Goal: Task Accomplishment & Management: Complete application form

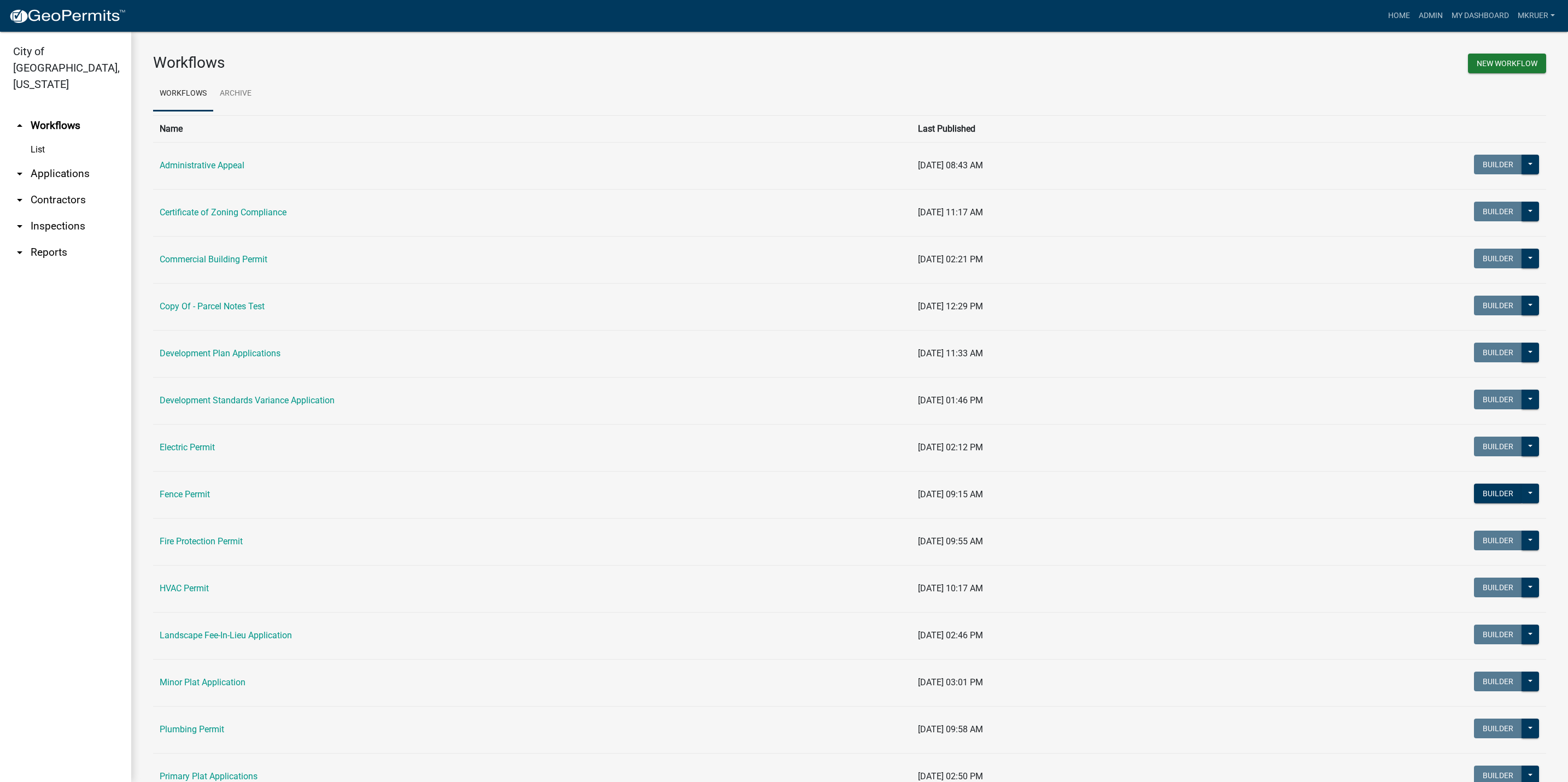
click at [43, 213] on link "arrow_drop_down Inspections" at bounding box center [65, 226] width 131 height 27
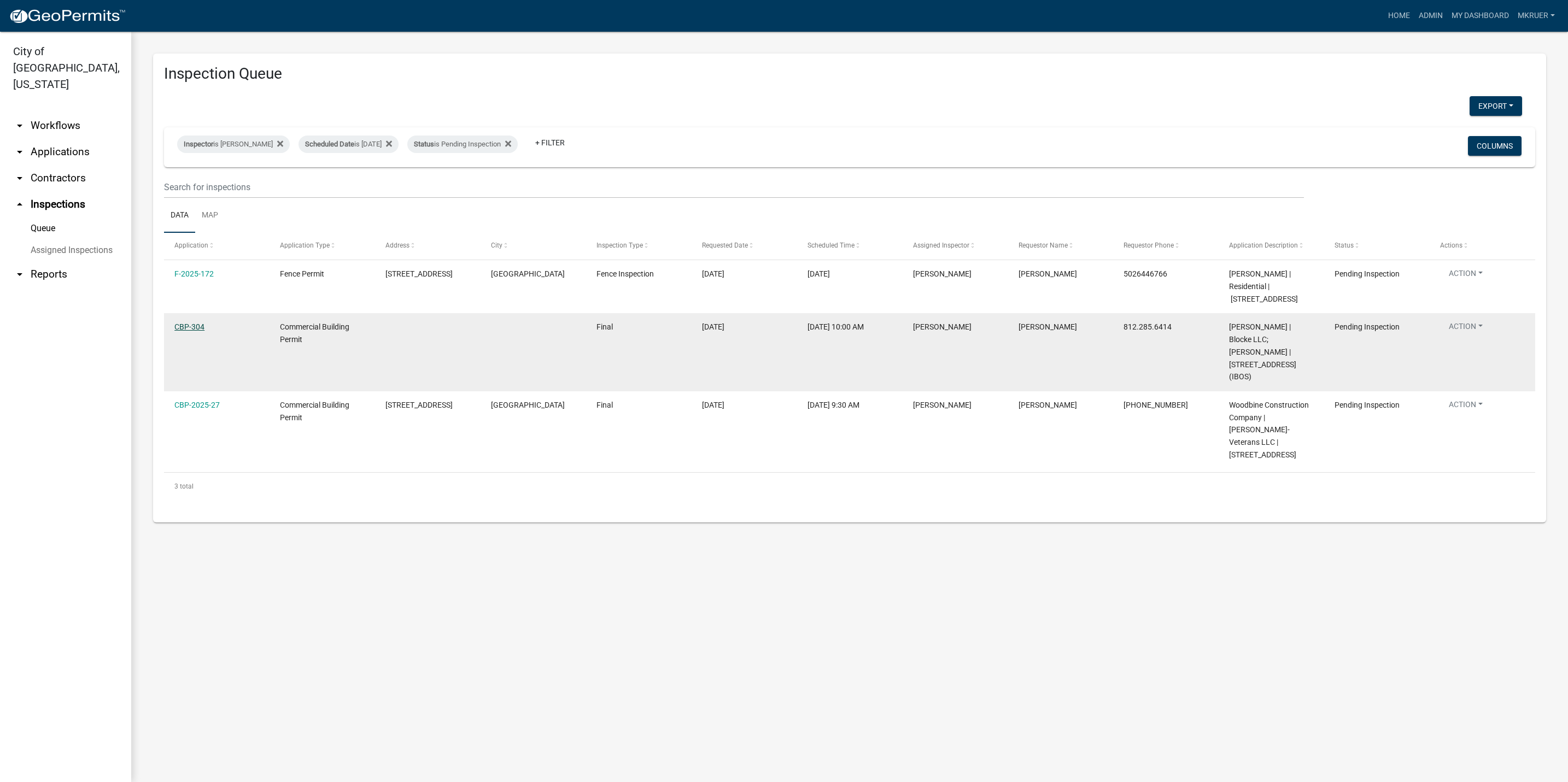
click at [189, 331] on link "CBP-304" at bounding box center [189, 327] width 30 height 9
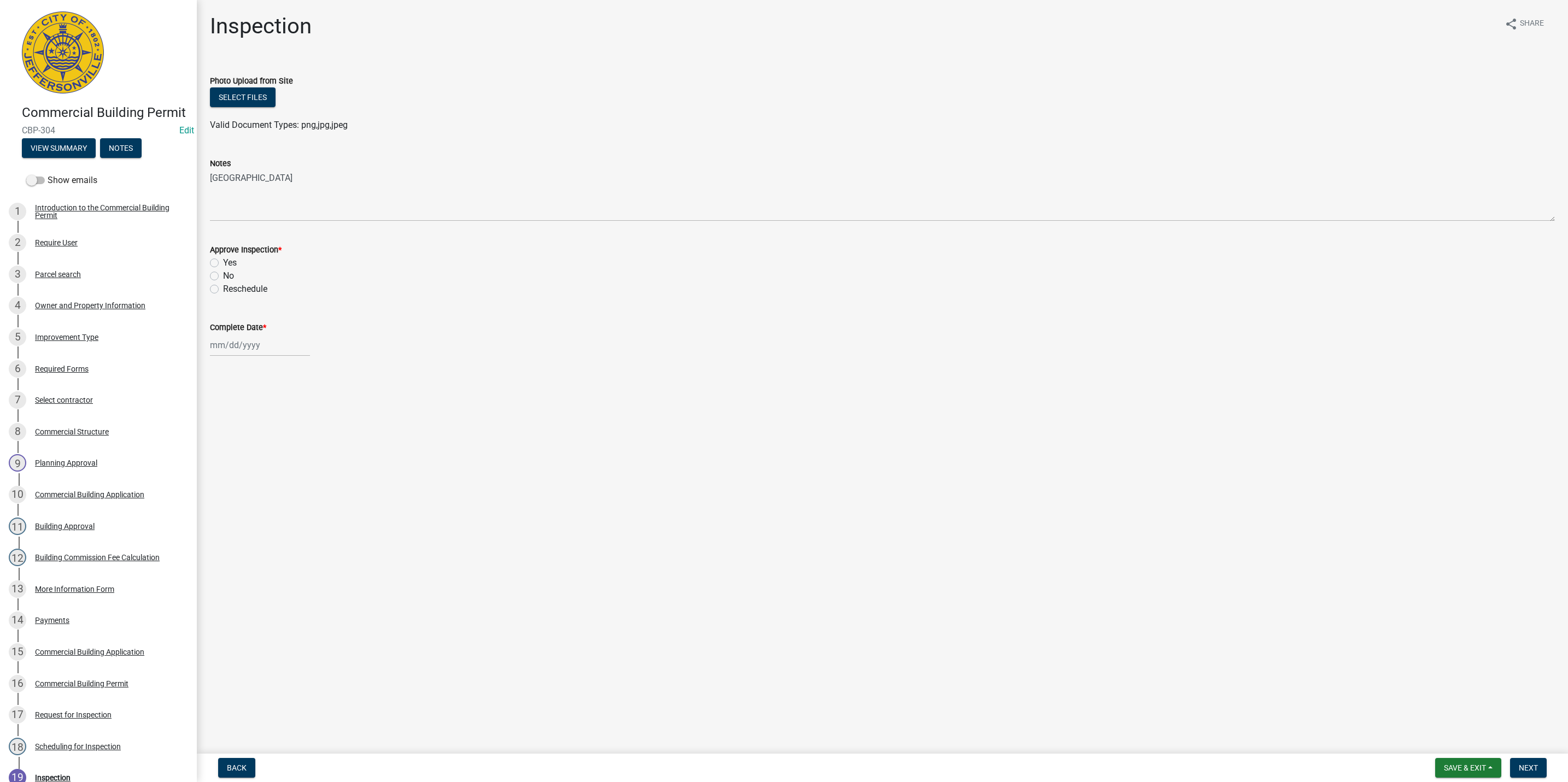
click at [241, 345] on div at bounding box center [260, 346] width 100 height 23
select select "10"
select select "2025"
click at [235, 438] on div "14" at bounding box center [238, 438] width 17 height 17
type input "[DATE]"
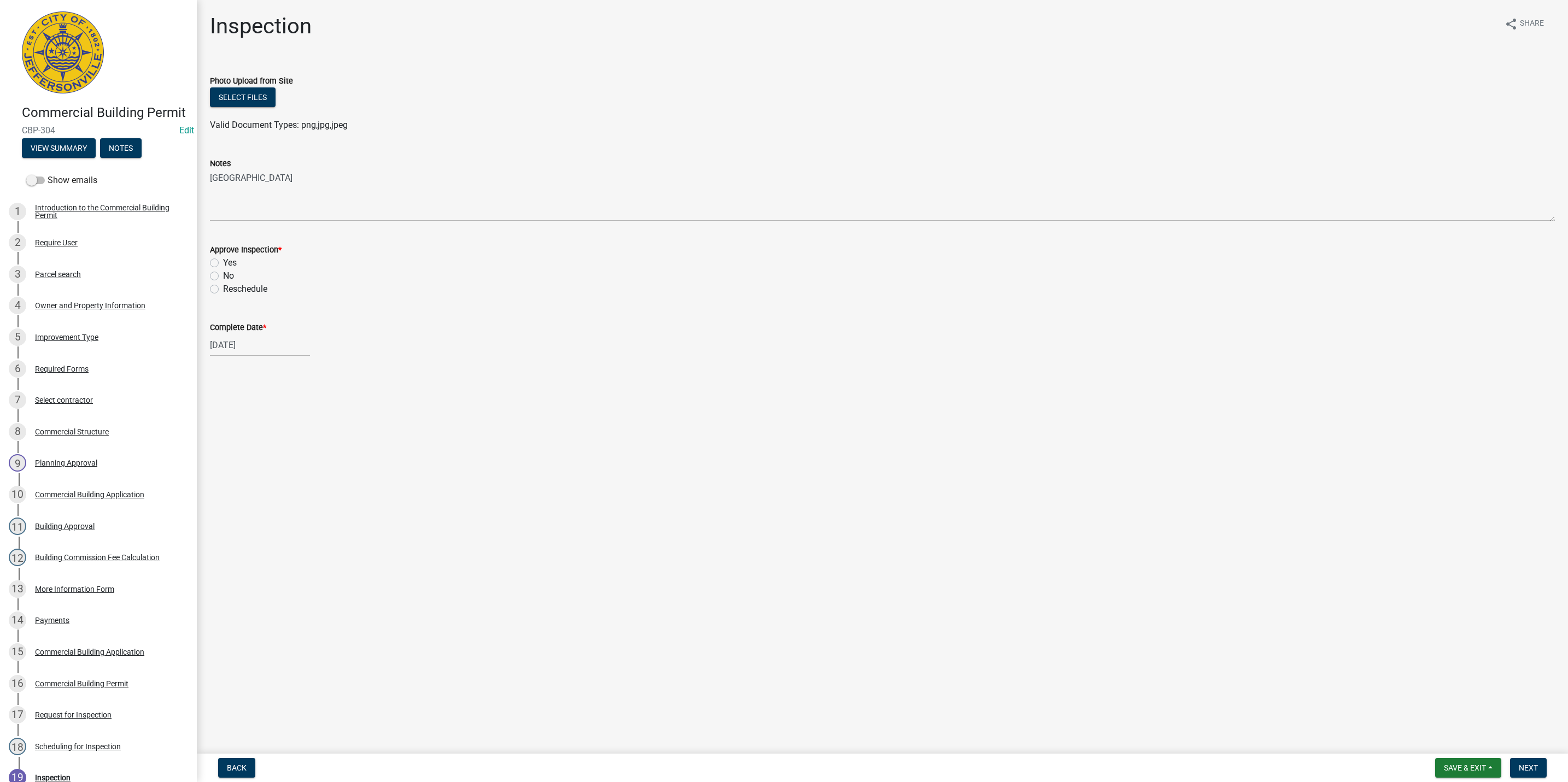
click at [223, 290] on label "Reschedule" at bounding box center [245, 289] width 44 height 13
click at [223, 289] on input "Reschedule" at bounding box center [226, 286] width 7 height 7
radio input "true"
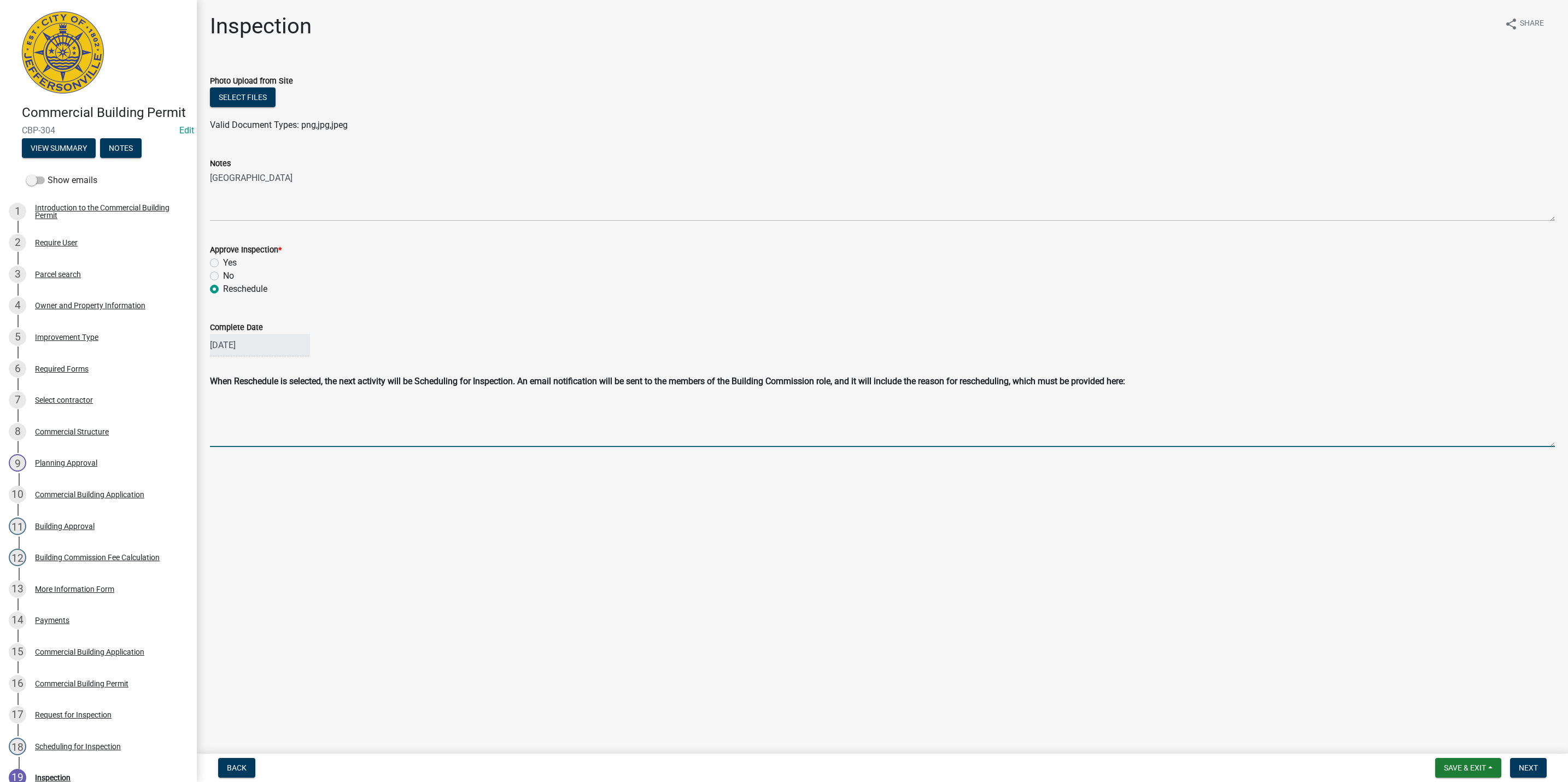
click at [236, 403] on textarea "Reschedule Reason" at bounding box center [882, 420] width 1345 height 55
type textarea "Will reschedule when fire suppression and alarms are fully operable"
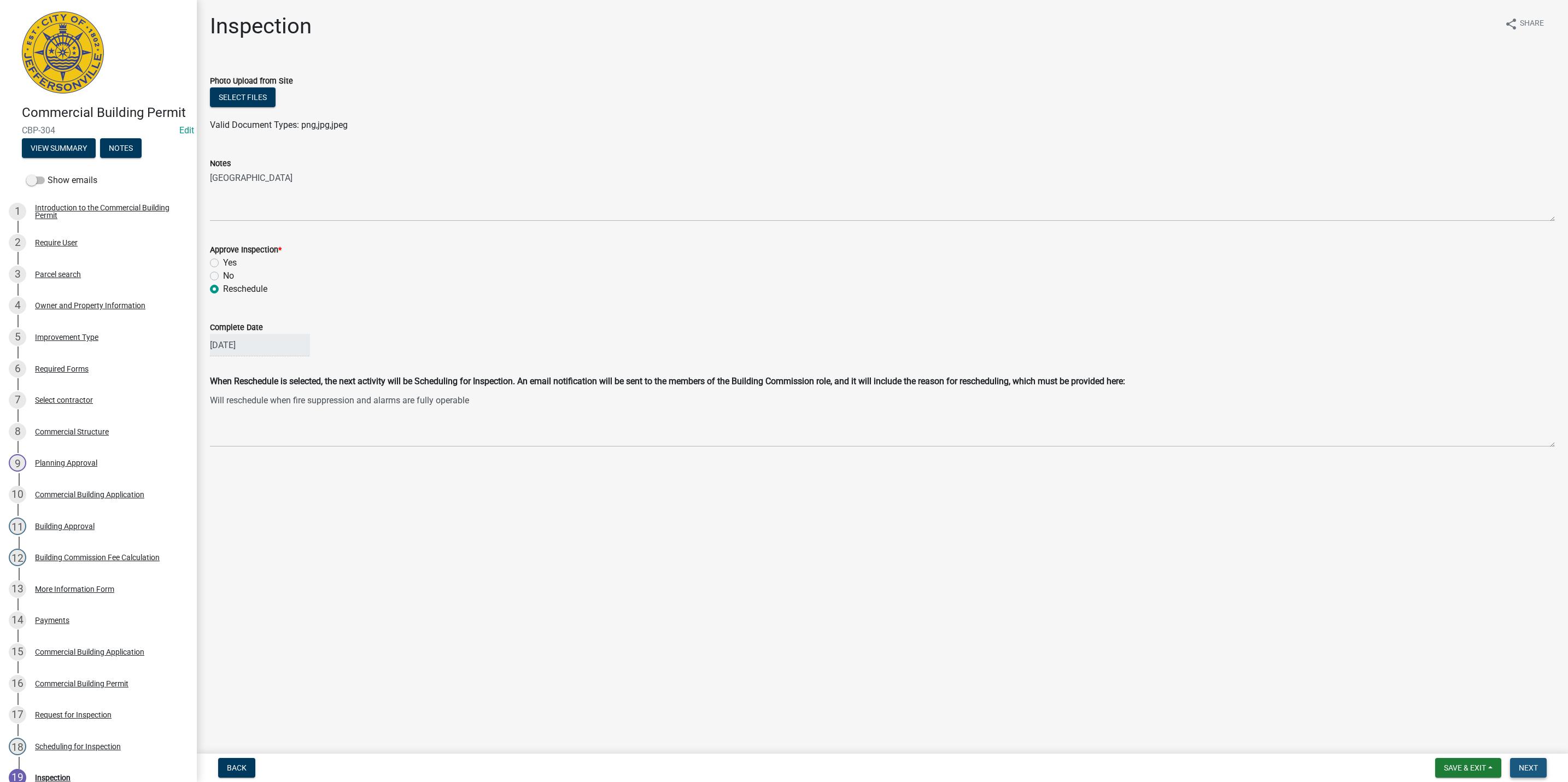
click at [1527, 769] on span "Next" at bounding box center [1528, 768] width 19 height 9
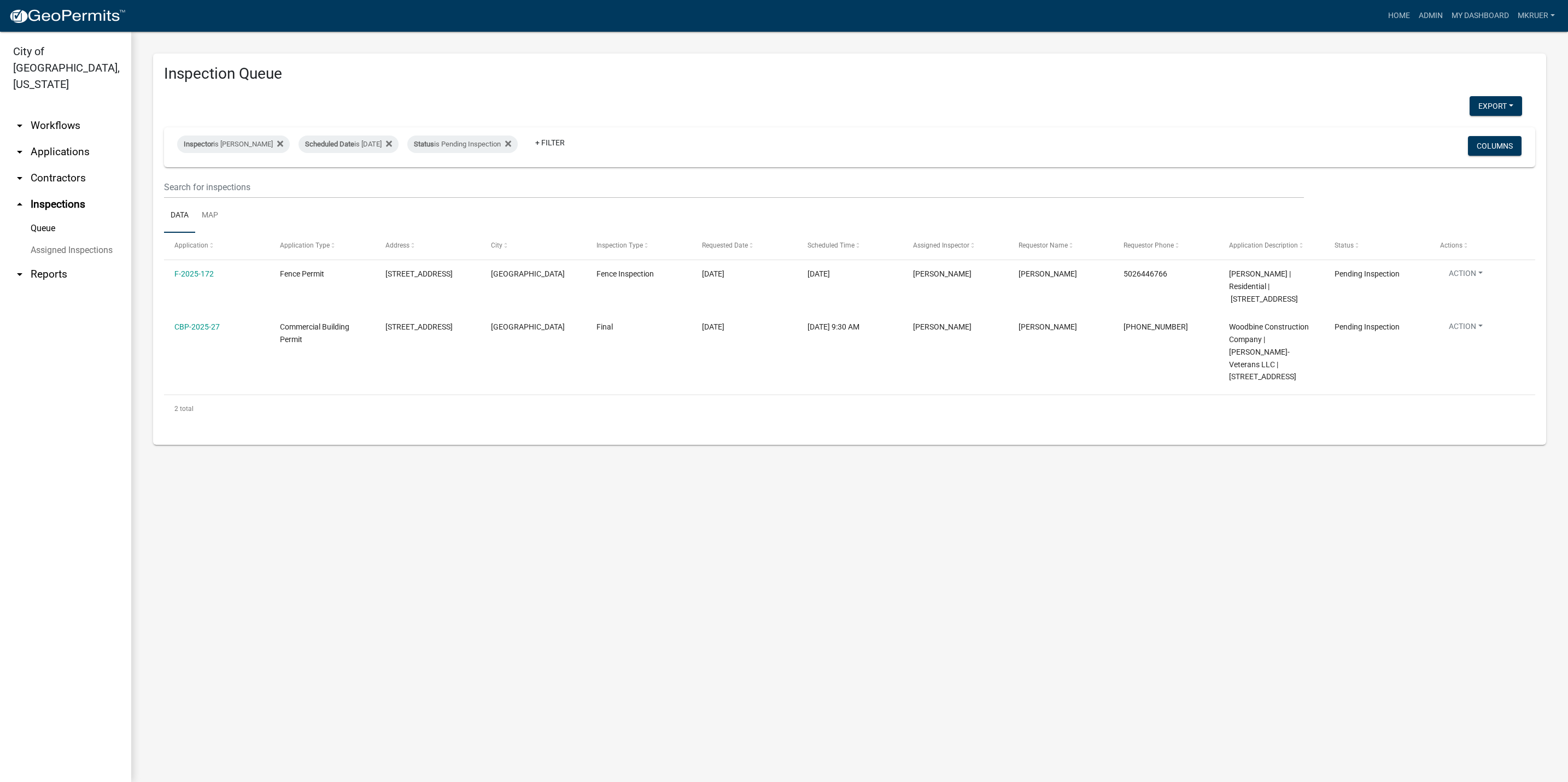
click at [60, 113] on link "arrow_drop_down Workflows" at bounding box center [65, 126] width 131 height 27
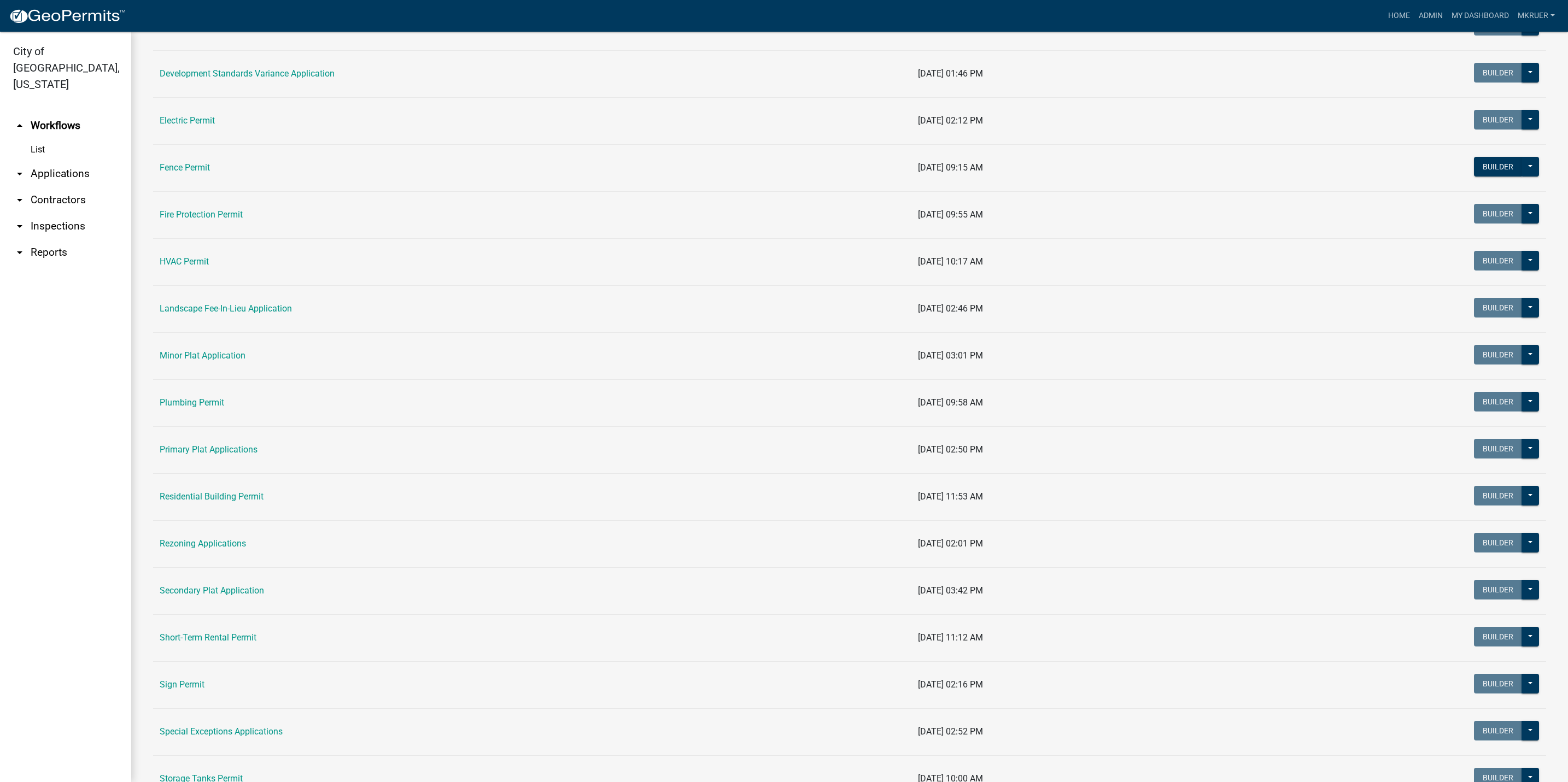
scroll to position [328, 0]
click at [212, 499] on link "Residential Building Permit" at bounding box center [211, 496] width 104 height 11
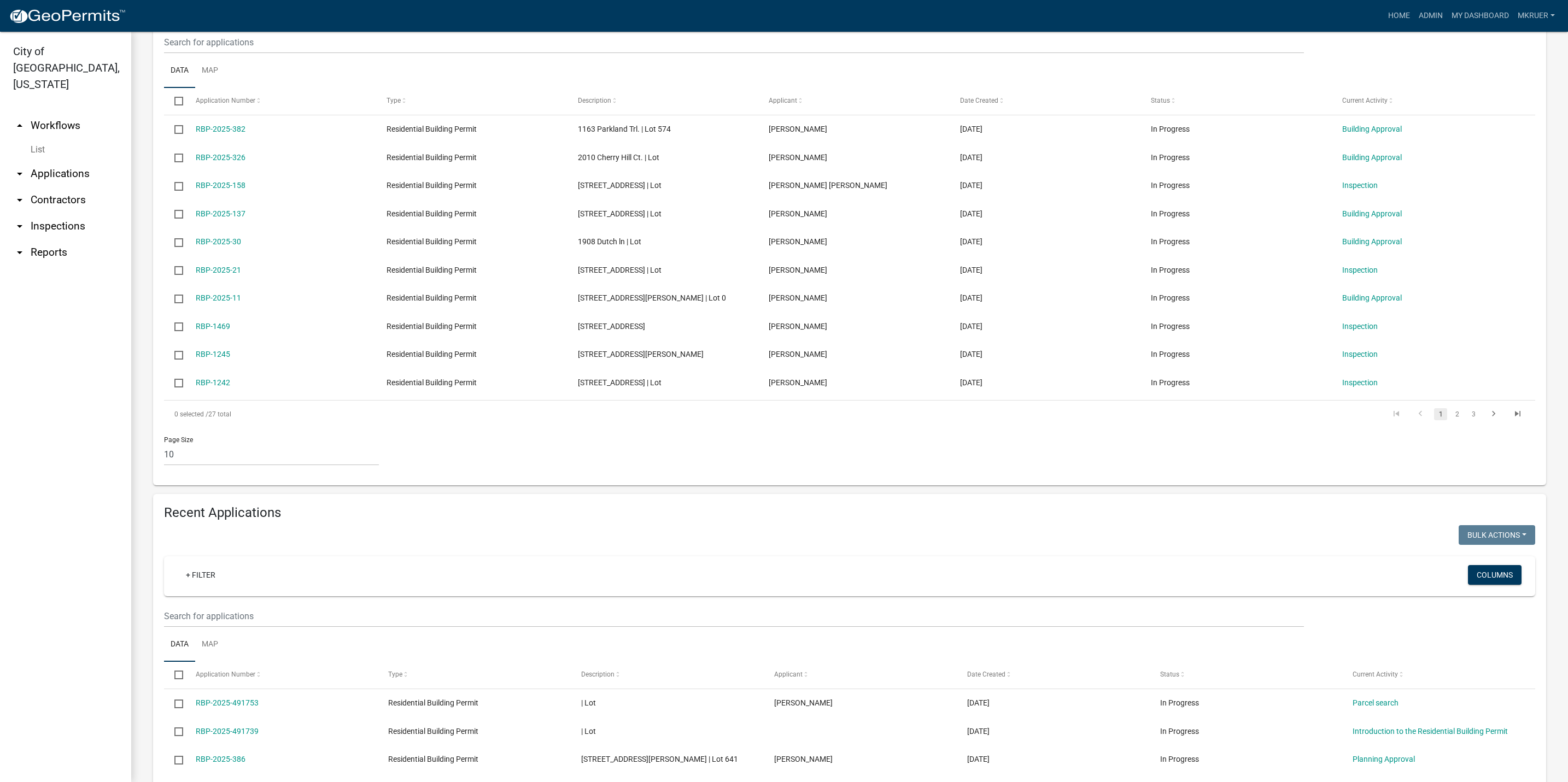
scroll to position [328, 0]
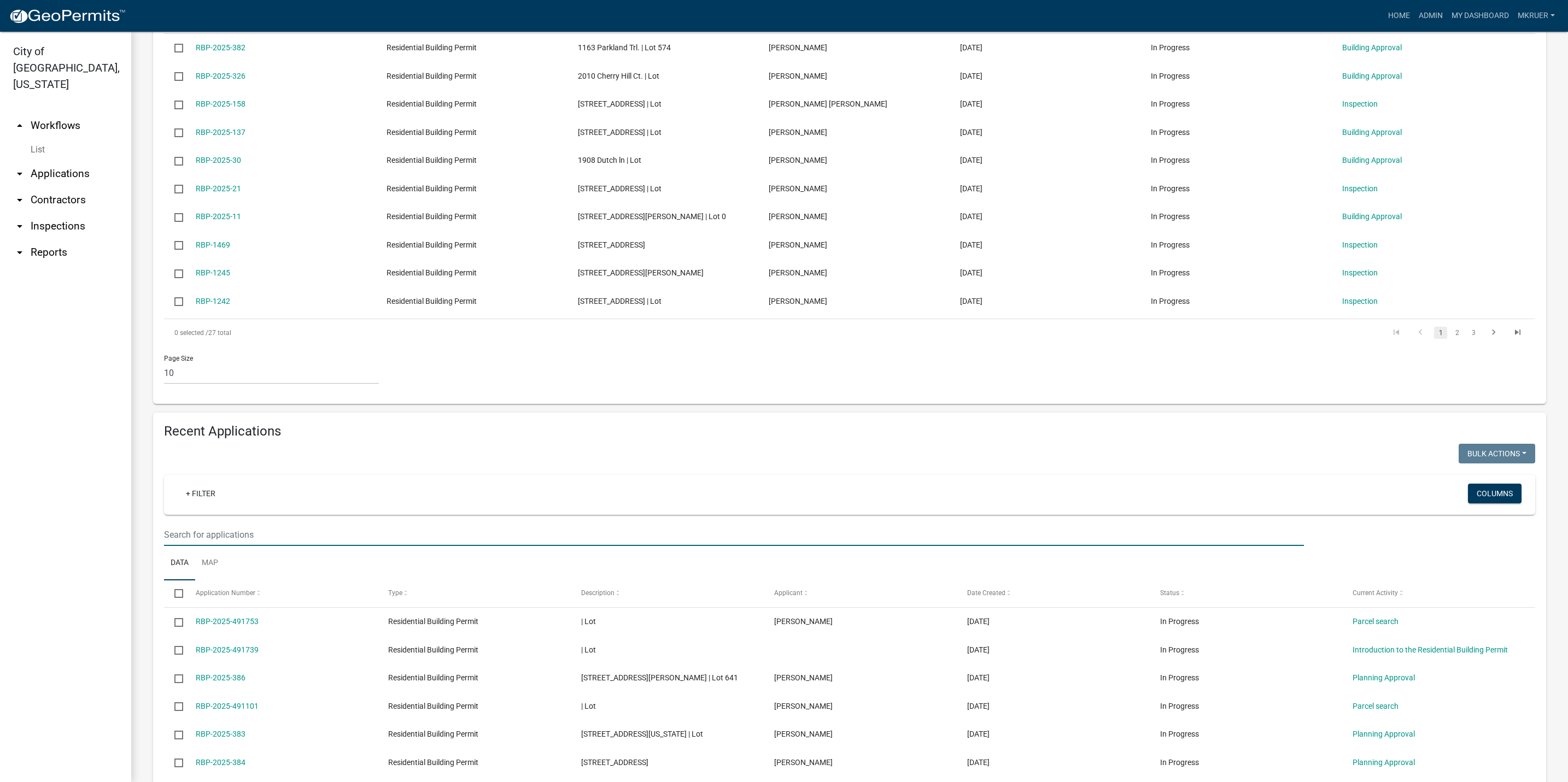
click at [197, 546] on input "text" at bounding box center [734, 535] width 1140 height 23
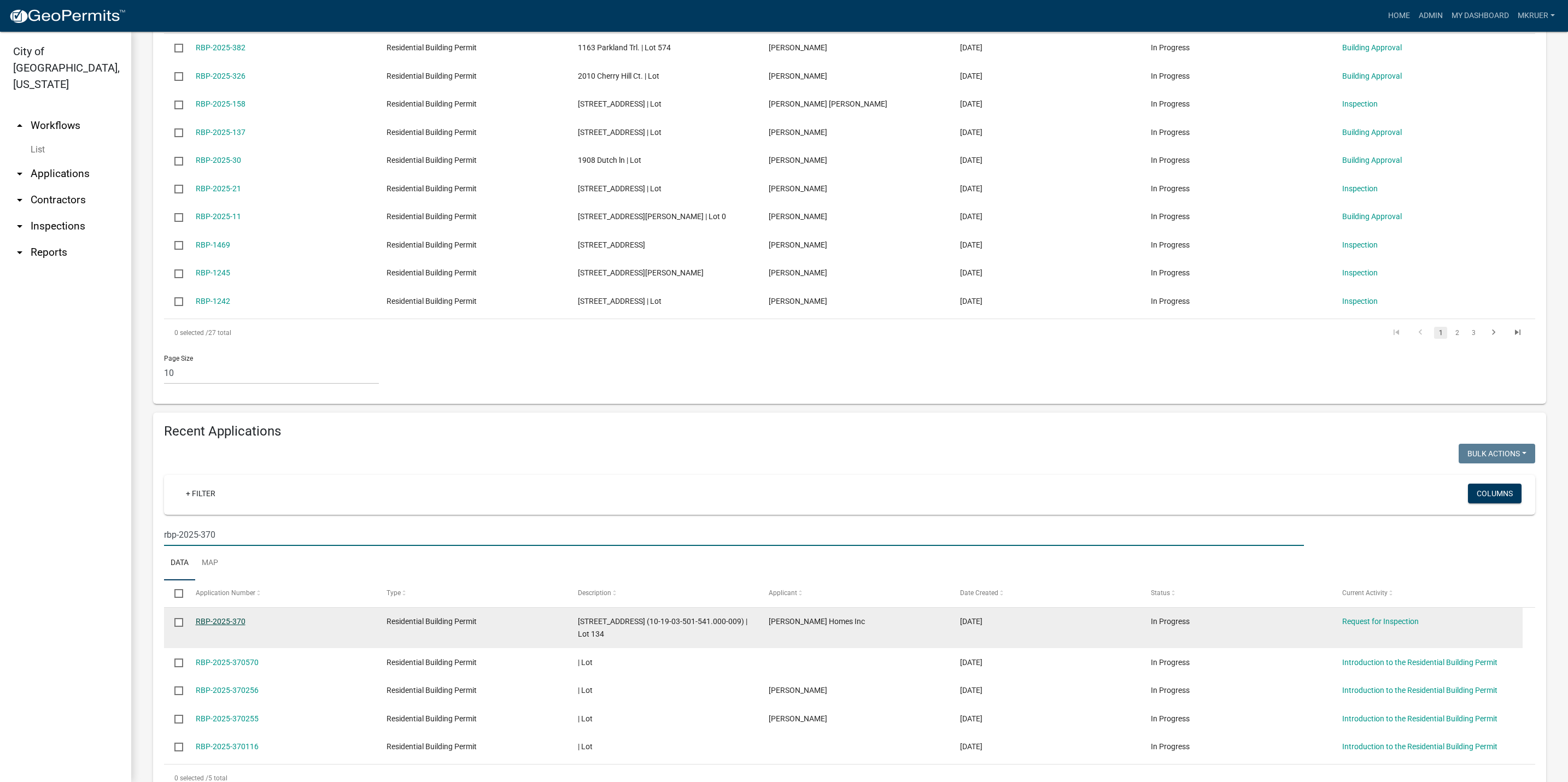
type input "rbp-2025-370"
click at [221, 626] on link "RBP-2025-370" at bounding box center [221, 622] width 50 height 9
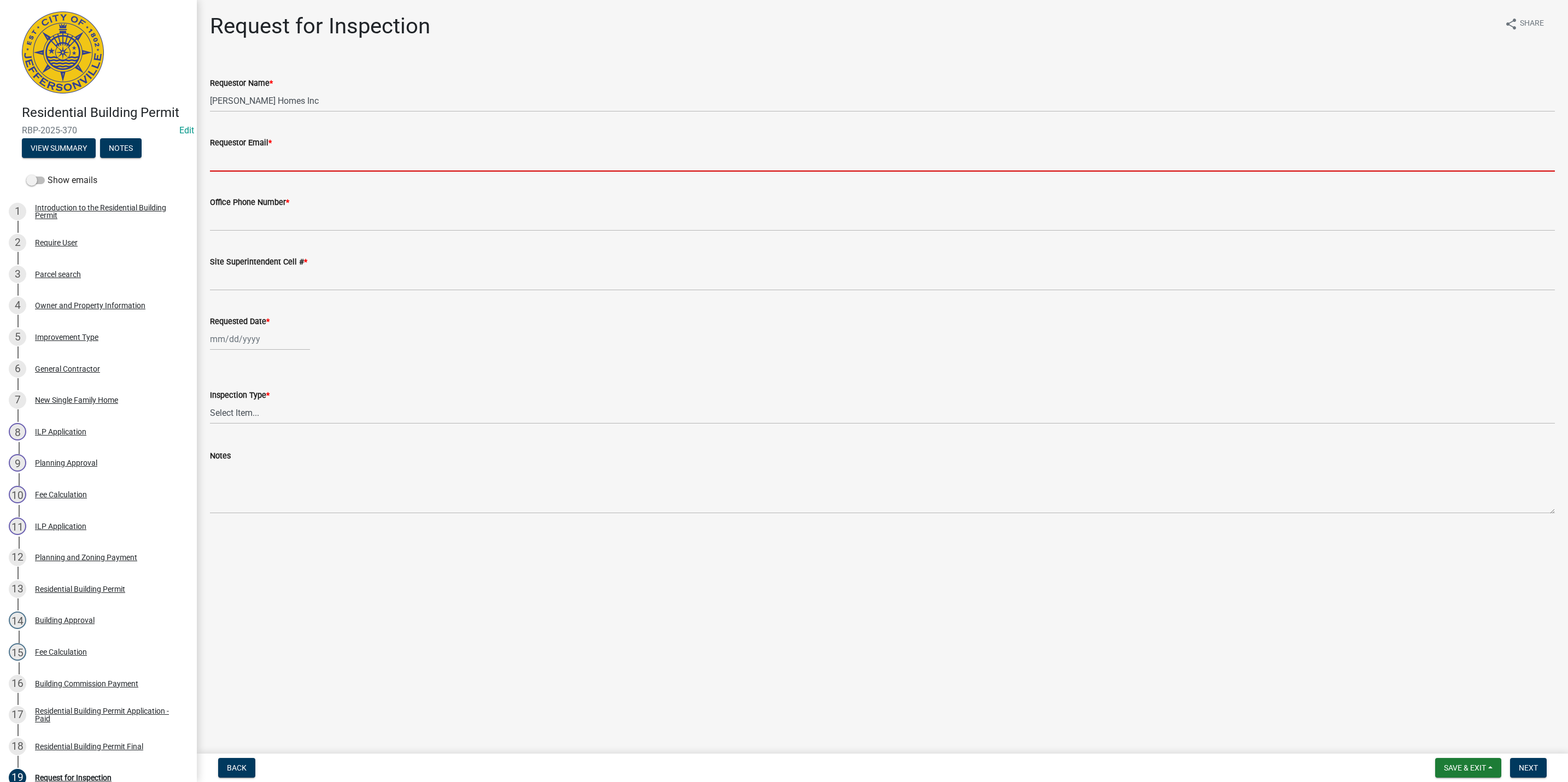
click at [276, 156] on input "Requestor Email *" at bounding box center [882, 161] width 1345 height 23
type input "mkruer@cityofjeff.net"
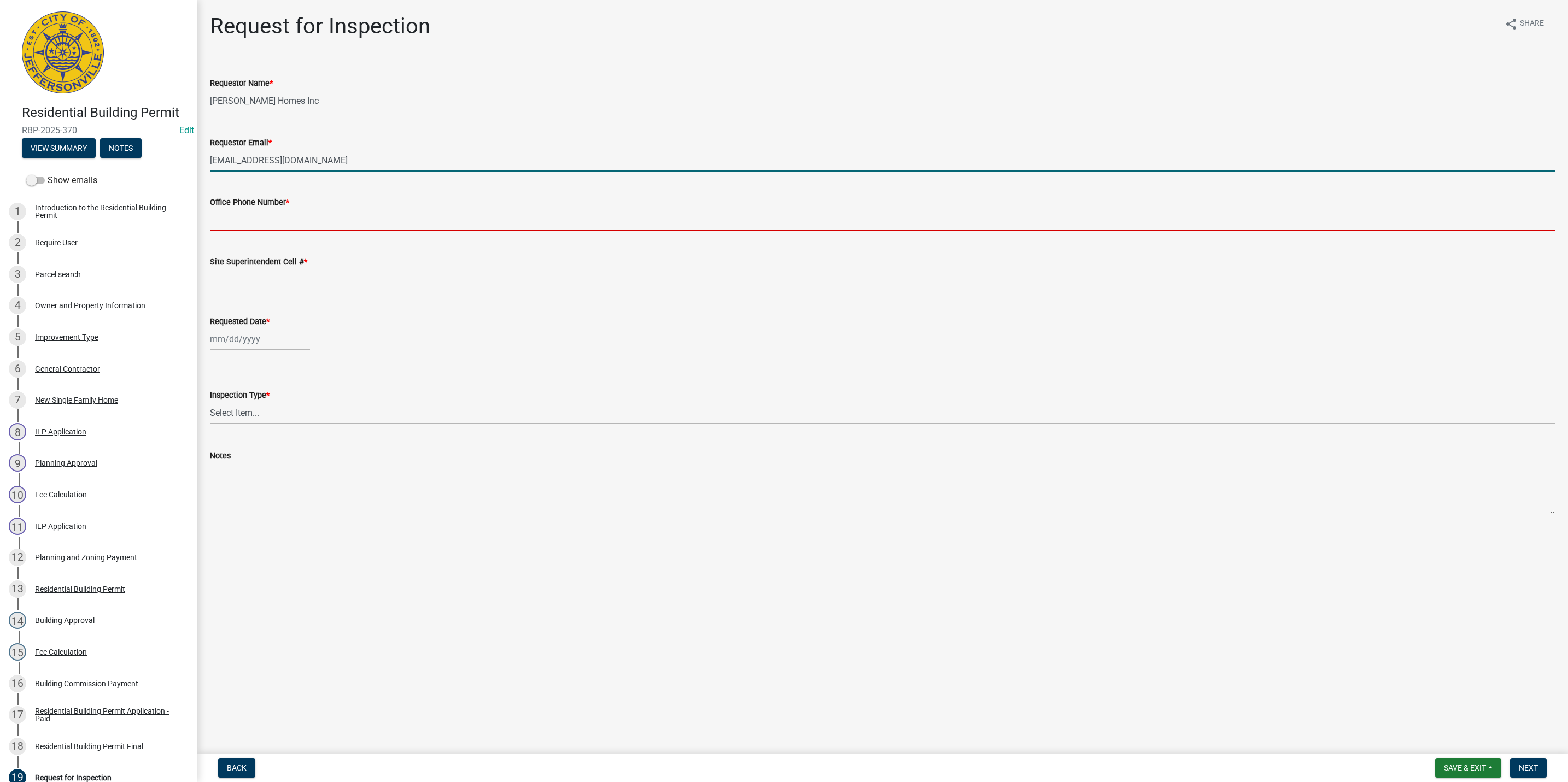
type input "5027731843"
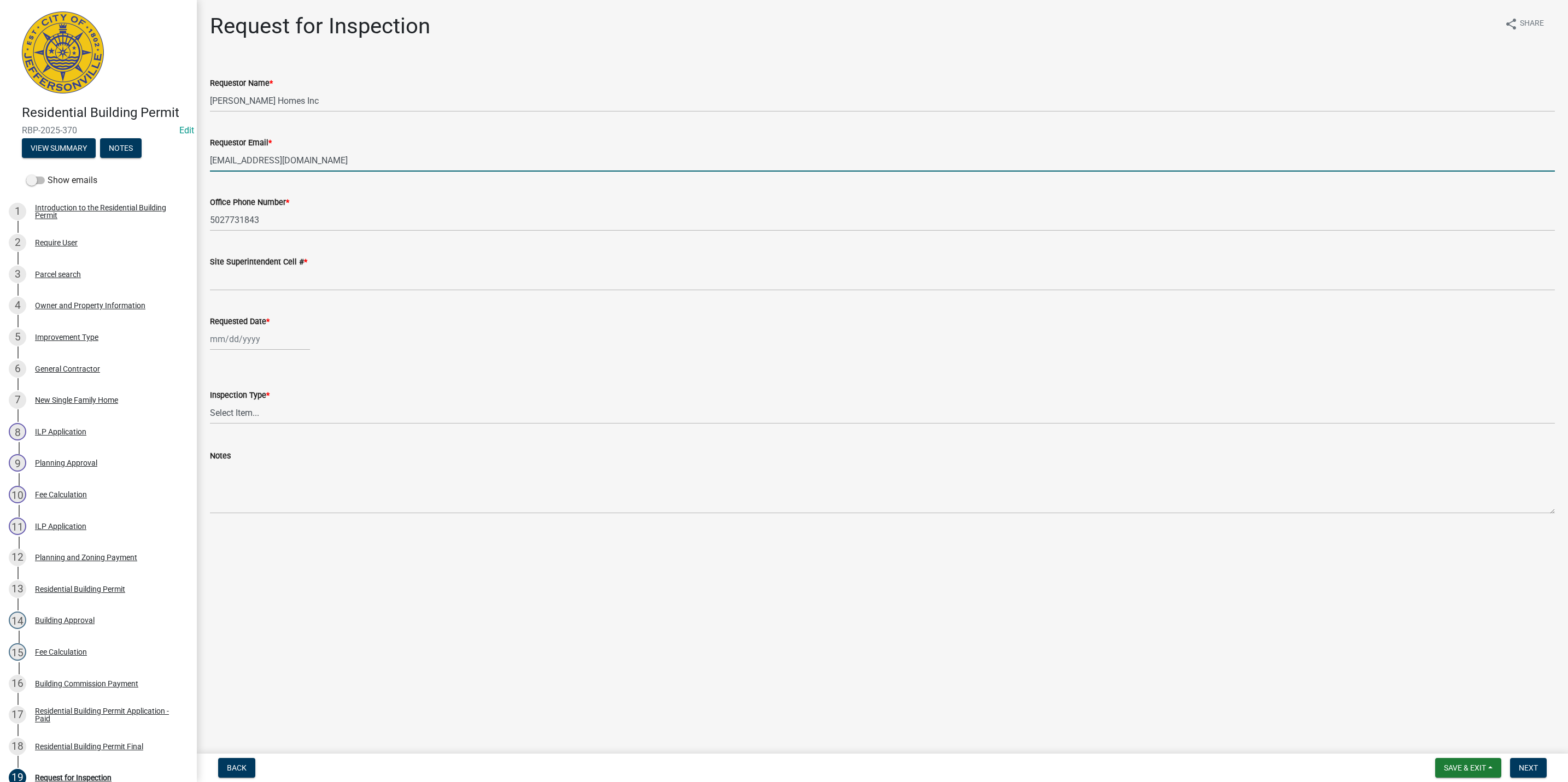
type input "5027731843"
type input "10/08/2025"
select select "10"
select select "2025"
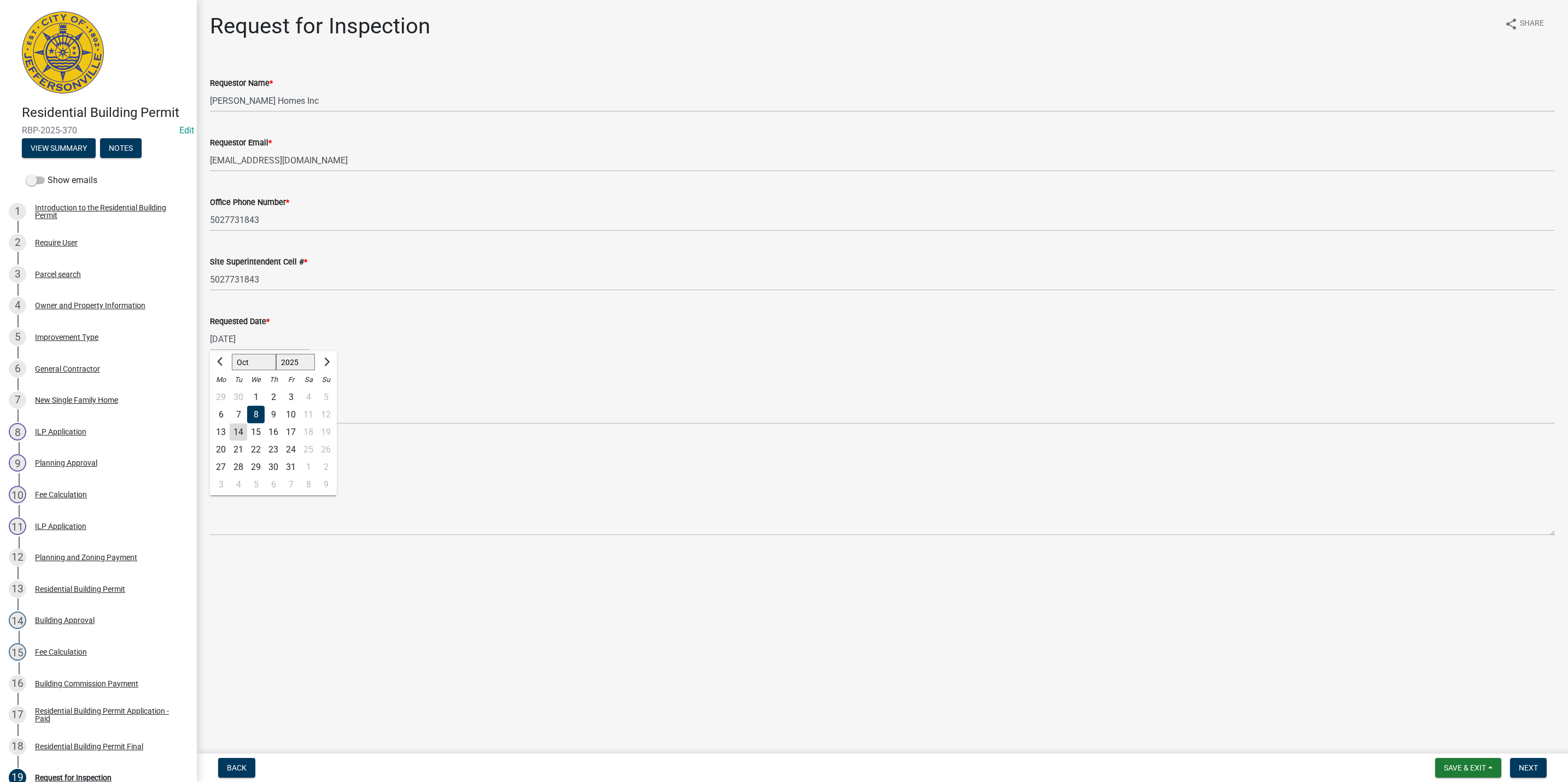
click at [239, 429] on div "14" at bounding box center [238, 432] width 17 height 17
type input "[DATE]"
click at [245, 409] on select "Select Item... Footer Foundation Framing Final" at bounding box center [882, 413] width 1345 height 23
click at [210, 402] on select "Select Item... Footer Foundation Framing Final" at bounding box center [882, 413] width 1345 height 23
select select "5905b6c6-73a3-4561-9a25-e231032c58c8"
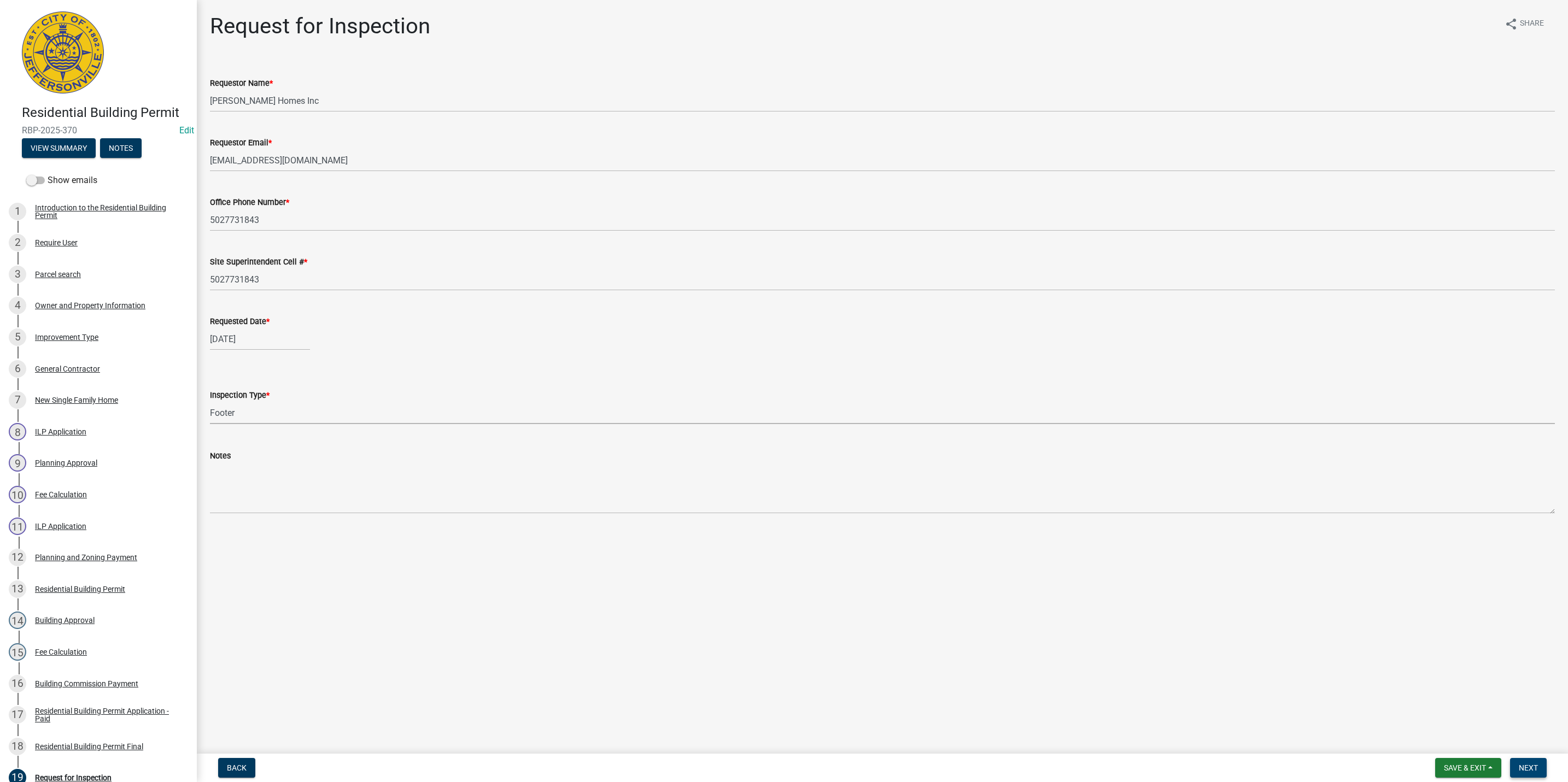
click at [1530, 771] on span "Next" at bounding box center [1528, 768] width 19 height 9
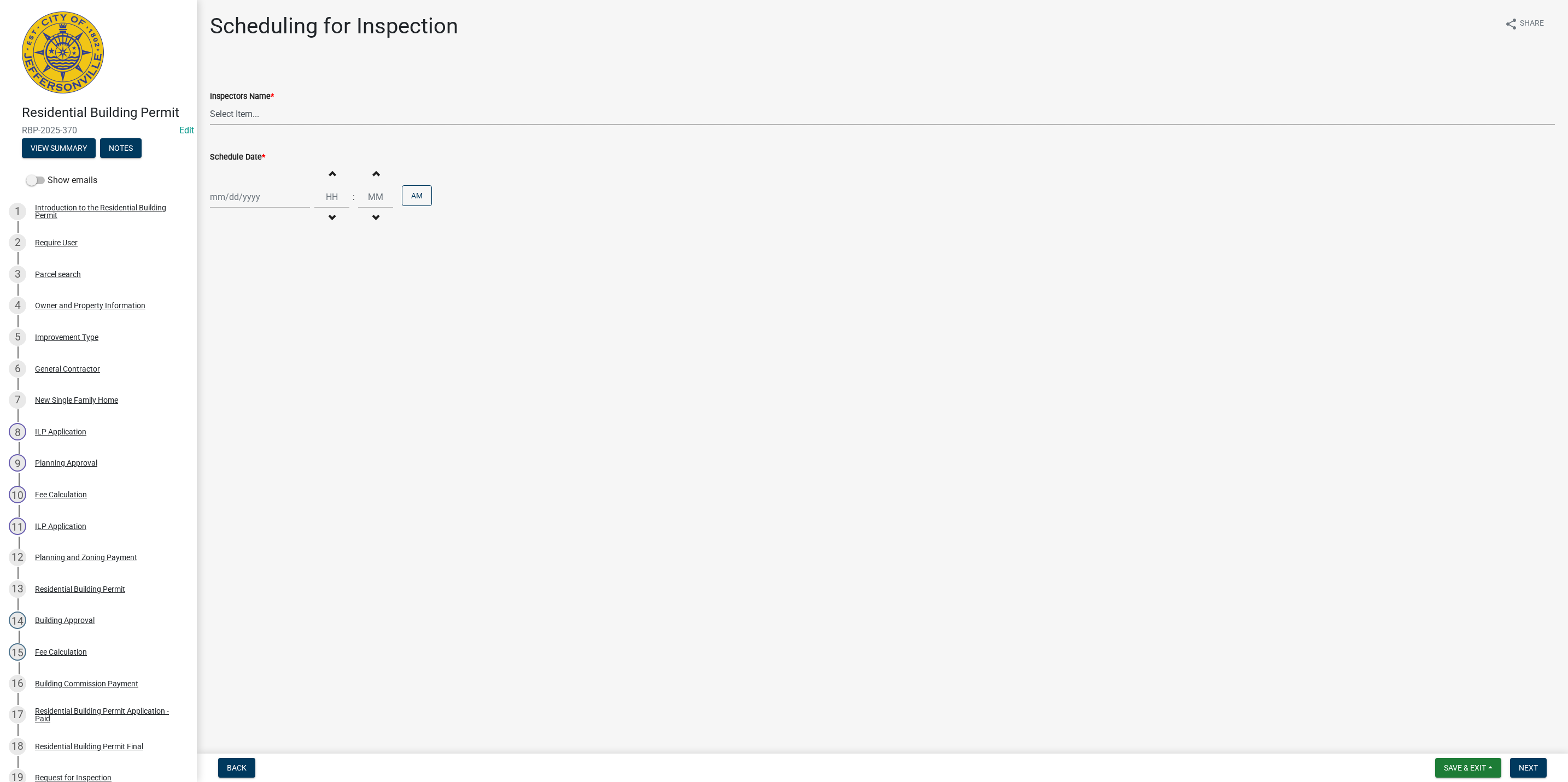
click at [244, 110] on select "Select Item... jramsey (Jeremy Ramsey) MaryFrey (Mary Frey) mkruer (Mike Kruer)…" at bounding box center [882, 114] width 1345 height 23
select select "fdb3bcc6-ce93-4663-8a18-5c08884dd177"
click at [210, 103] on select "Select Item... jramsey (Jeremy Ramsey) MaryFrey (Mary Frey) mkruer (Mike Kruer)…" at bounding box center [882, 114] width 1345 height 23
click at [236, 197] on div at bounding box center [260, 197] width 100 height 23
select select "10"
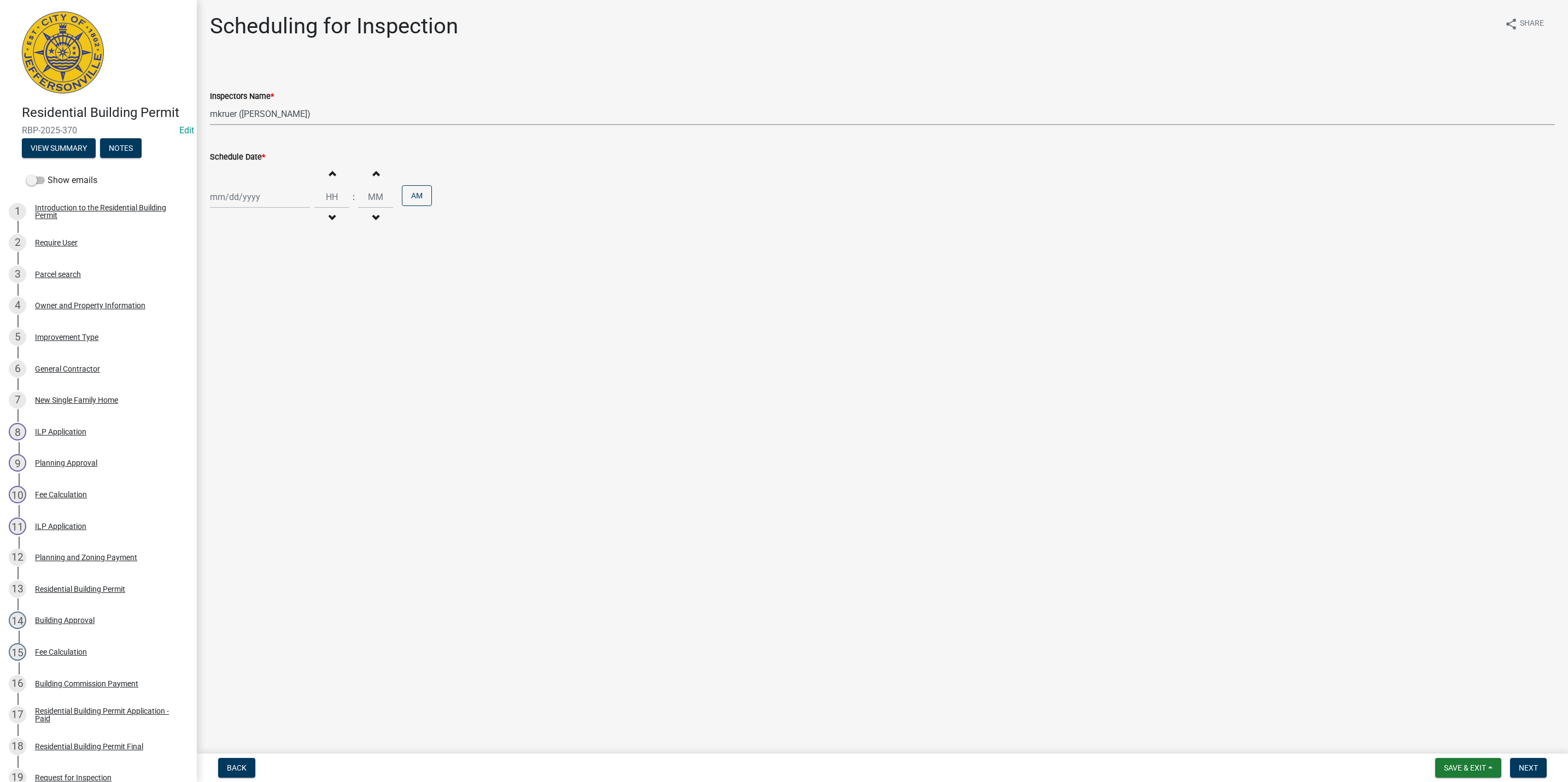
select select "2025"
click at [238, 287] on div "14" at bounding box center [238, 290] width 17 height 17
type input "[DATE]"
click at [329, 173] on span "button" at bounding box center [331, 174] width 5 height 9
type input "01"
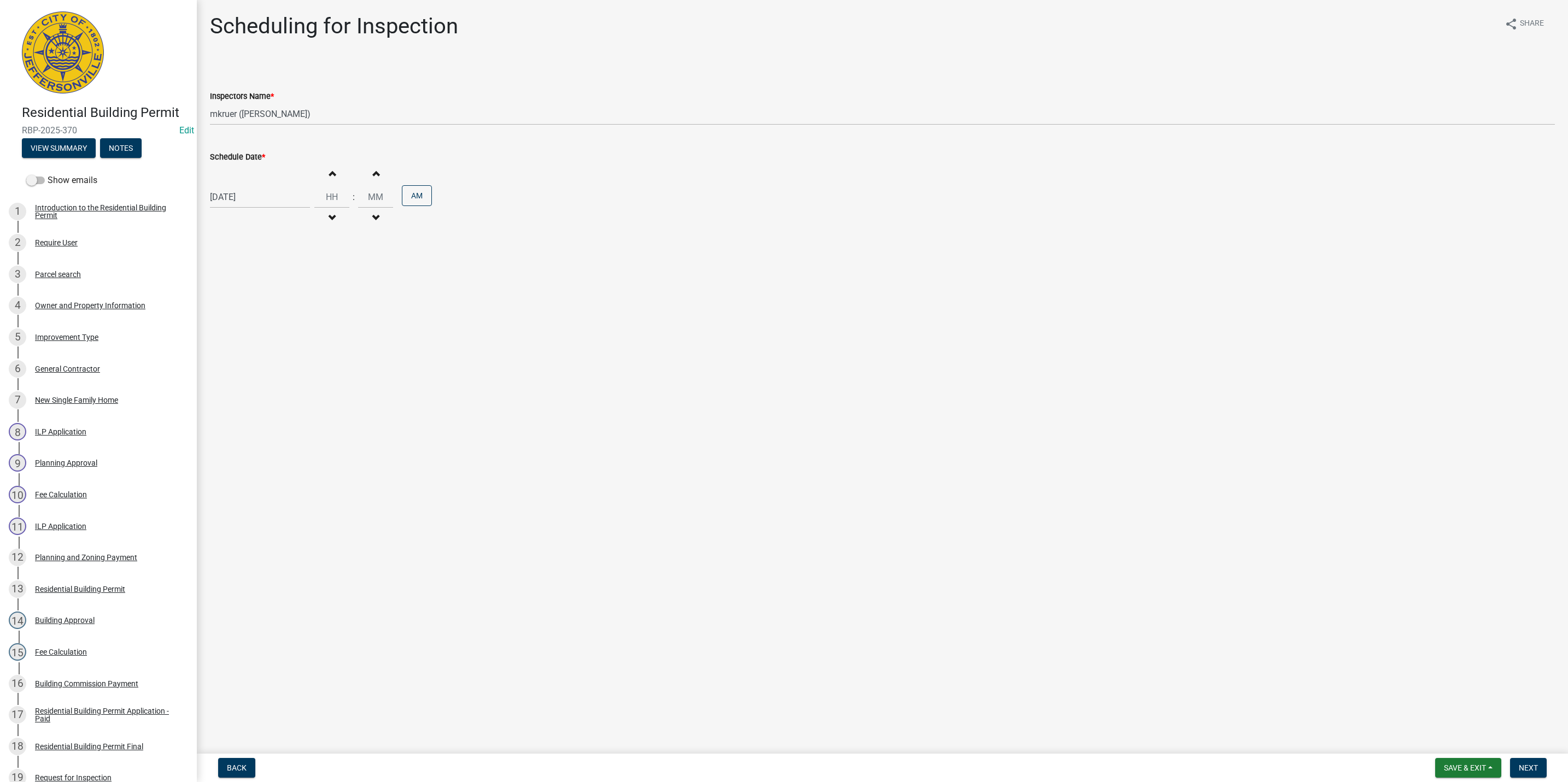
type input "00"
click at [329, 173] on span "button" at bounding box center [331, 174] width 5 height 9
type input "02"
click at [410, 192] on button "AM" at bounding box center [417, 196] width 30 height 20
click at [1528, 766] on span "Next" at bounding box center [1528, 768] width 19 height 9
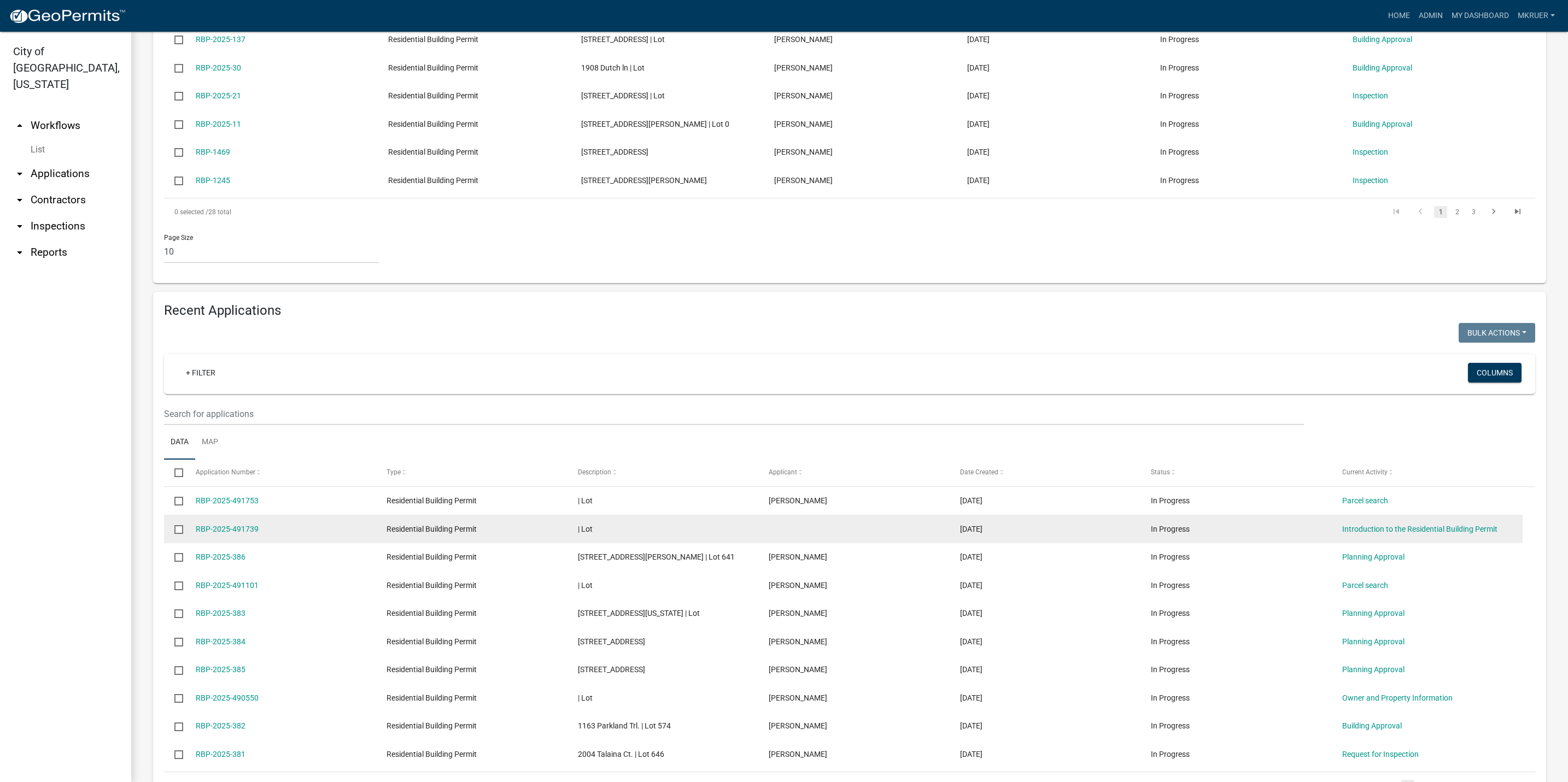
scroll to position [492, 0]
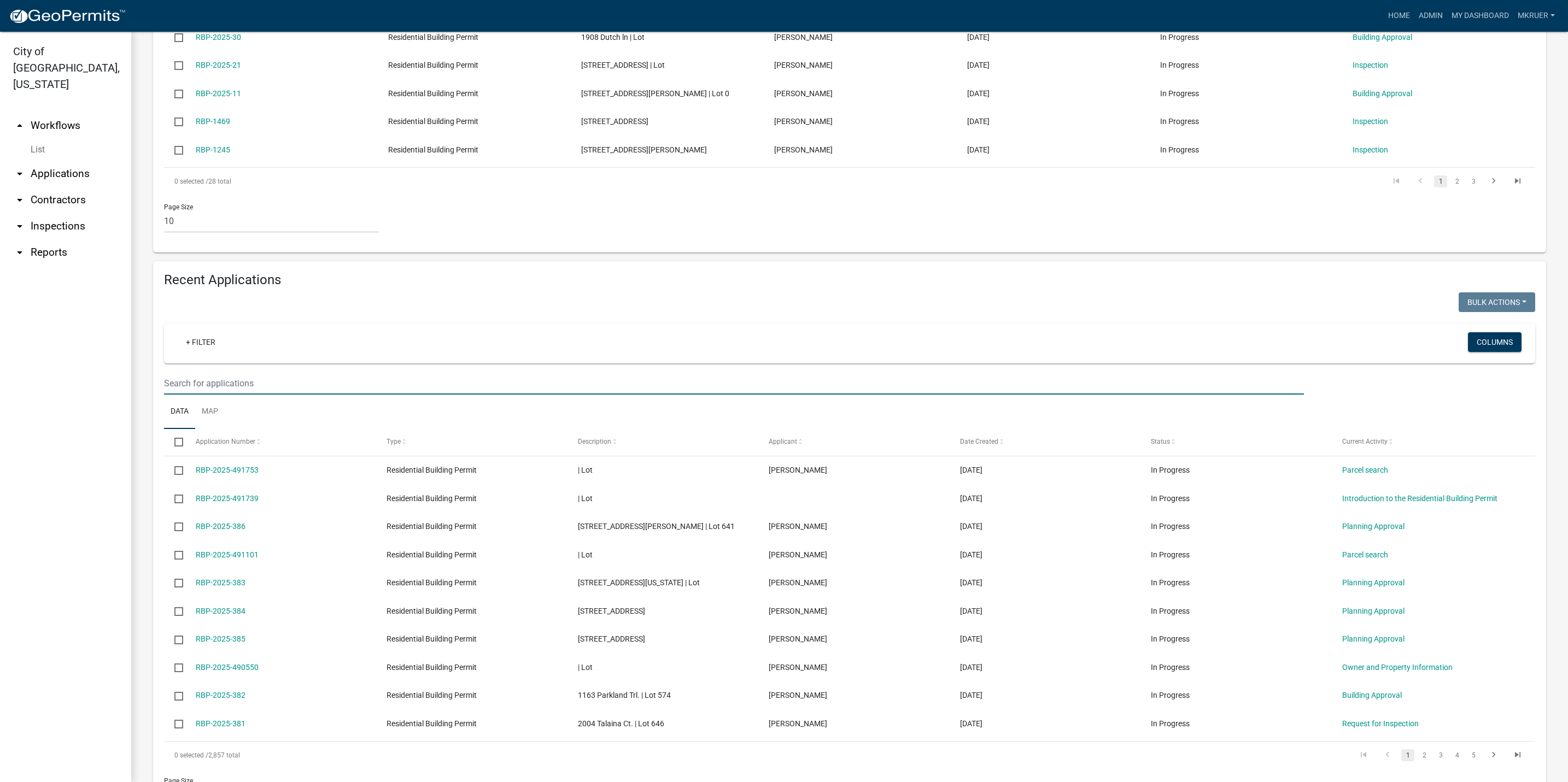
click at [209, 395] on input "text" at bounding box center [734, 383] width 1140 height 23
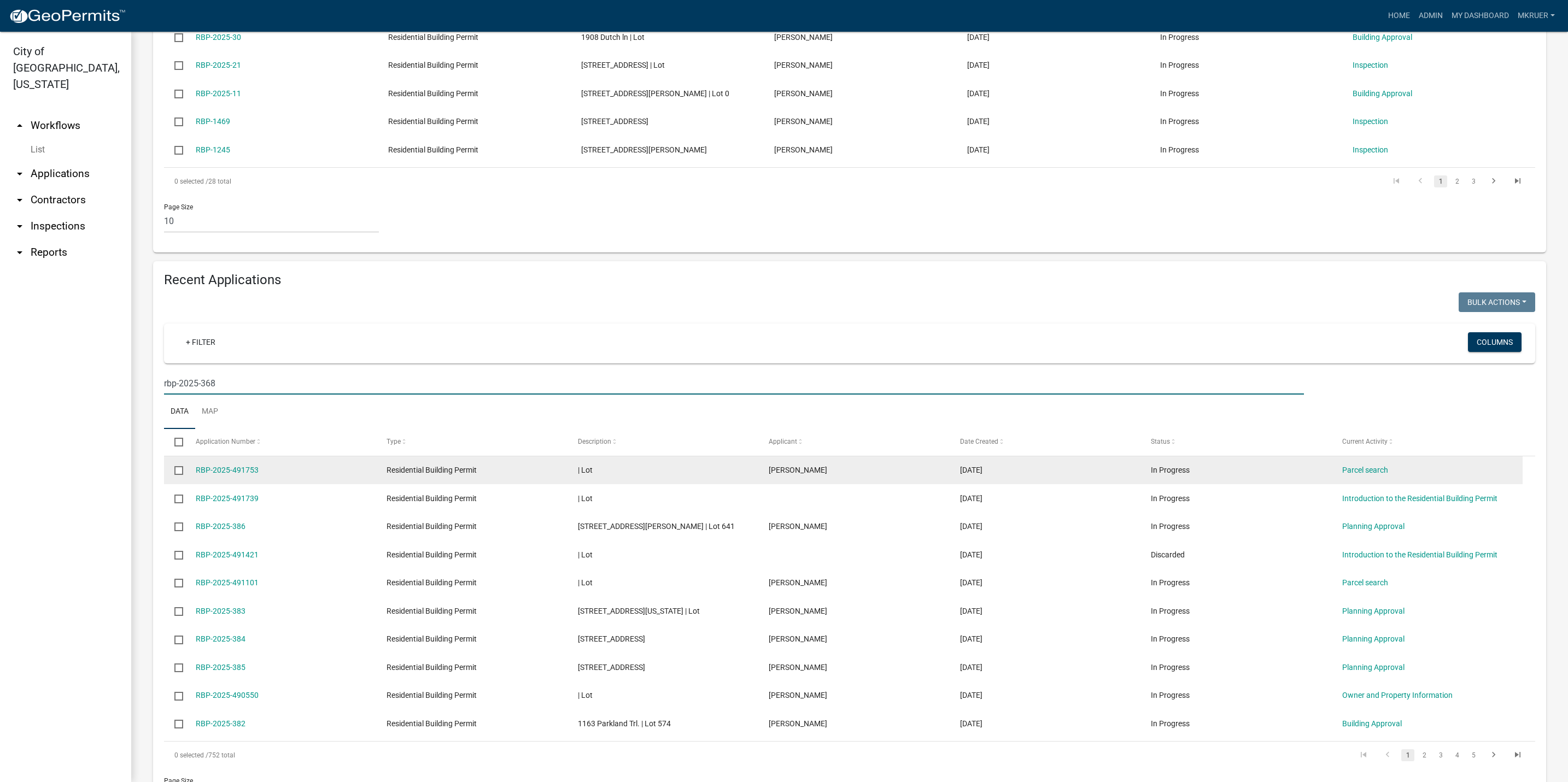
scroll to position [436, 0]
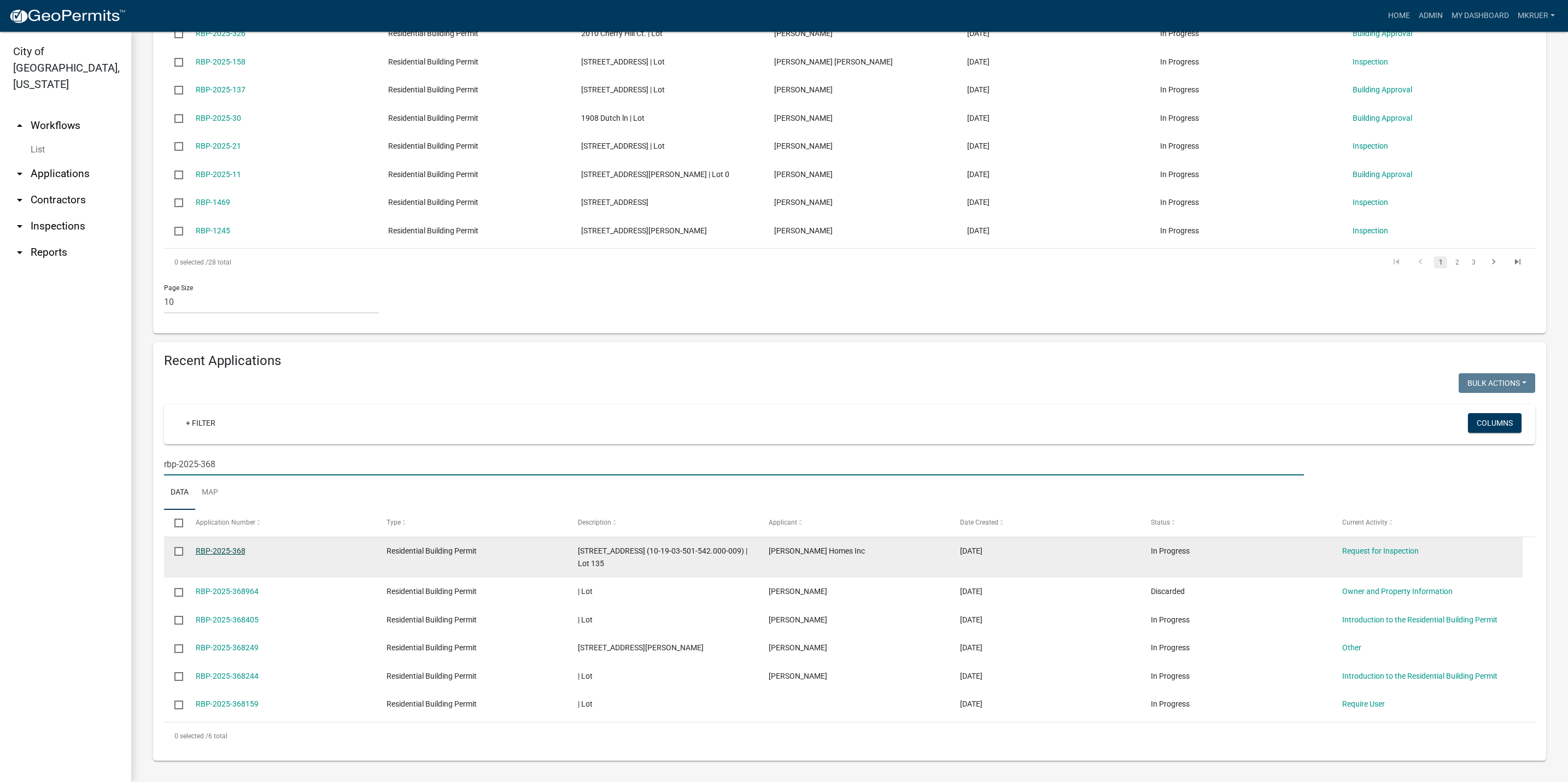
type input "rbp-2025-368"
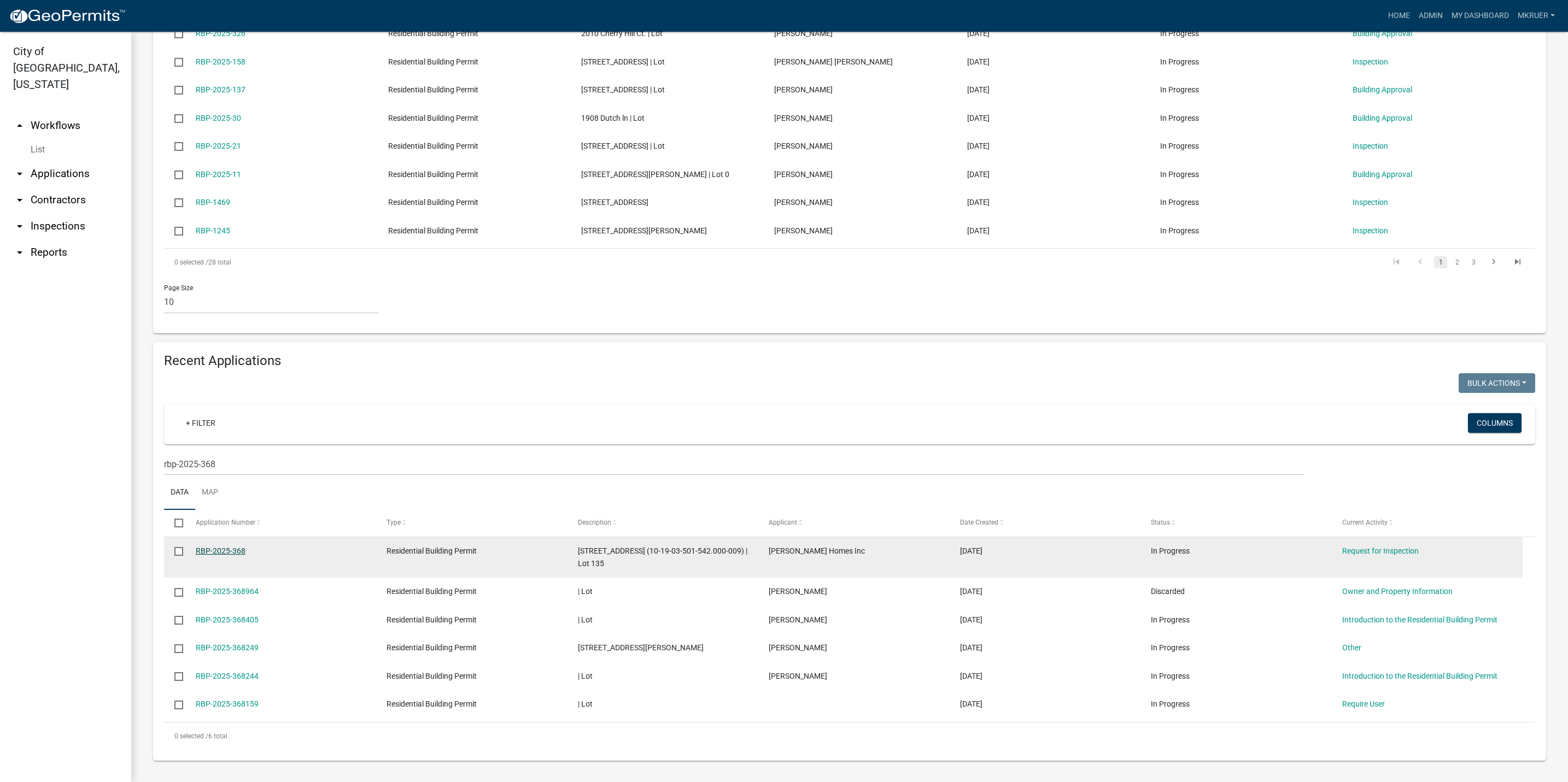
click at [215, 549] on link "RBP-2025-368" at bounding box center [221, 551] width 50 height 9
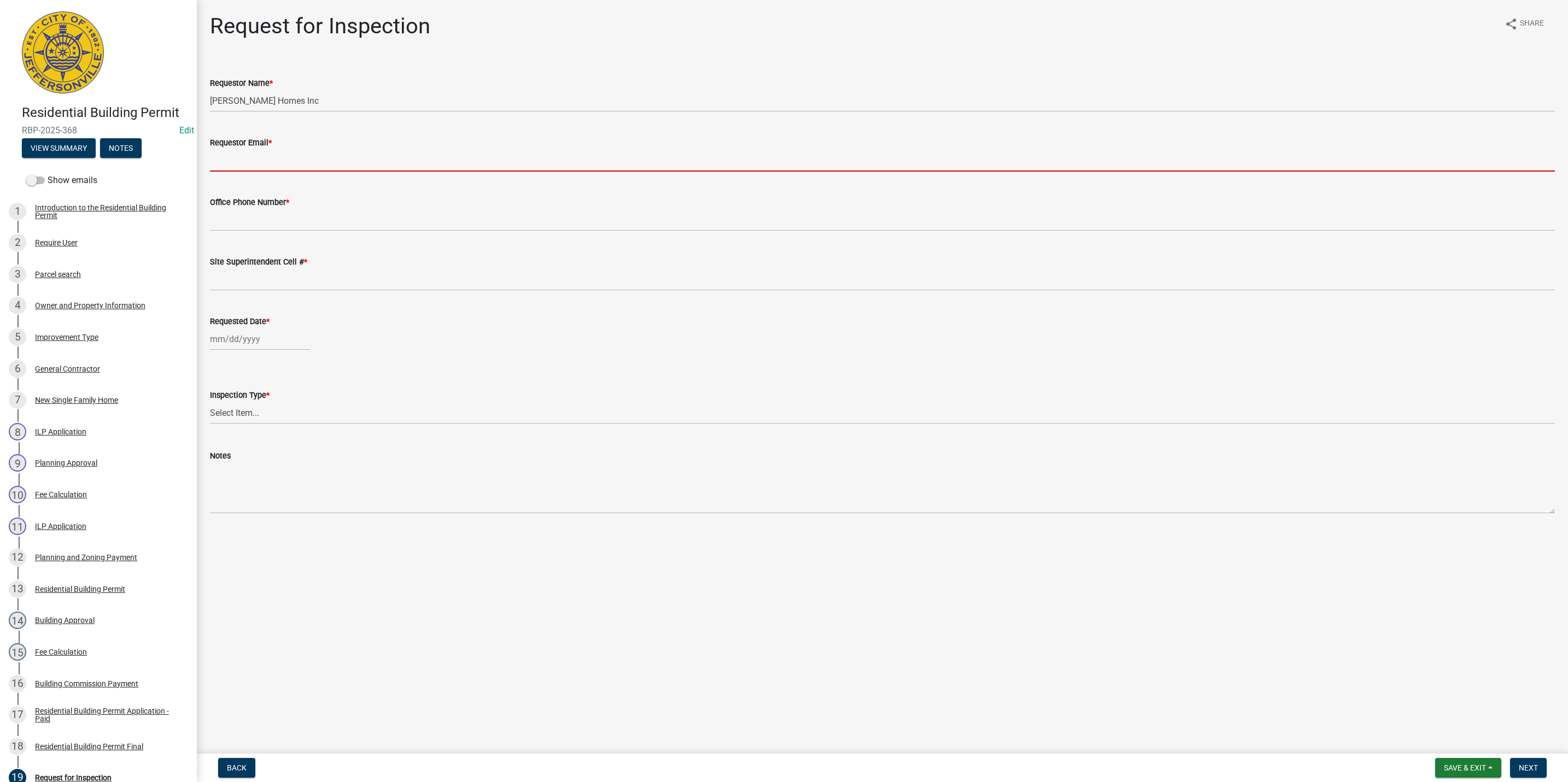
click at [280, 156] on input "Requestor Email *" at bounding box center [882, 161] width 1345 height 23
type input "mkruer@cityofjeff.net"
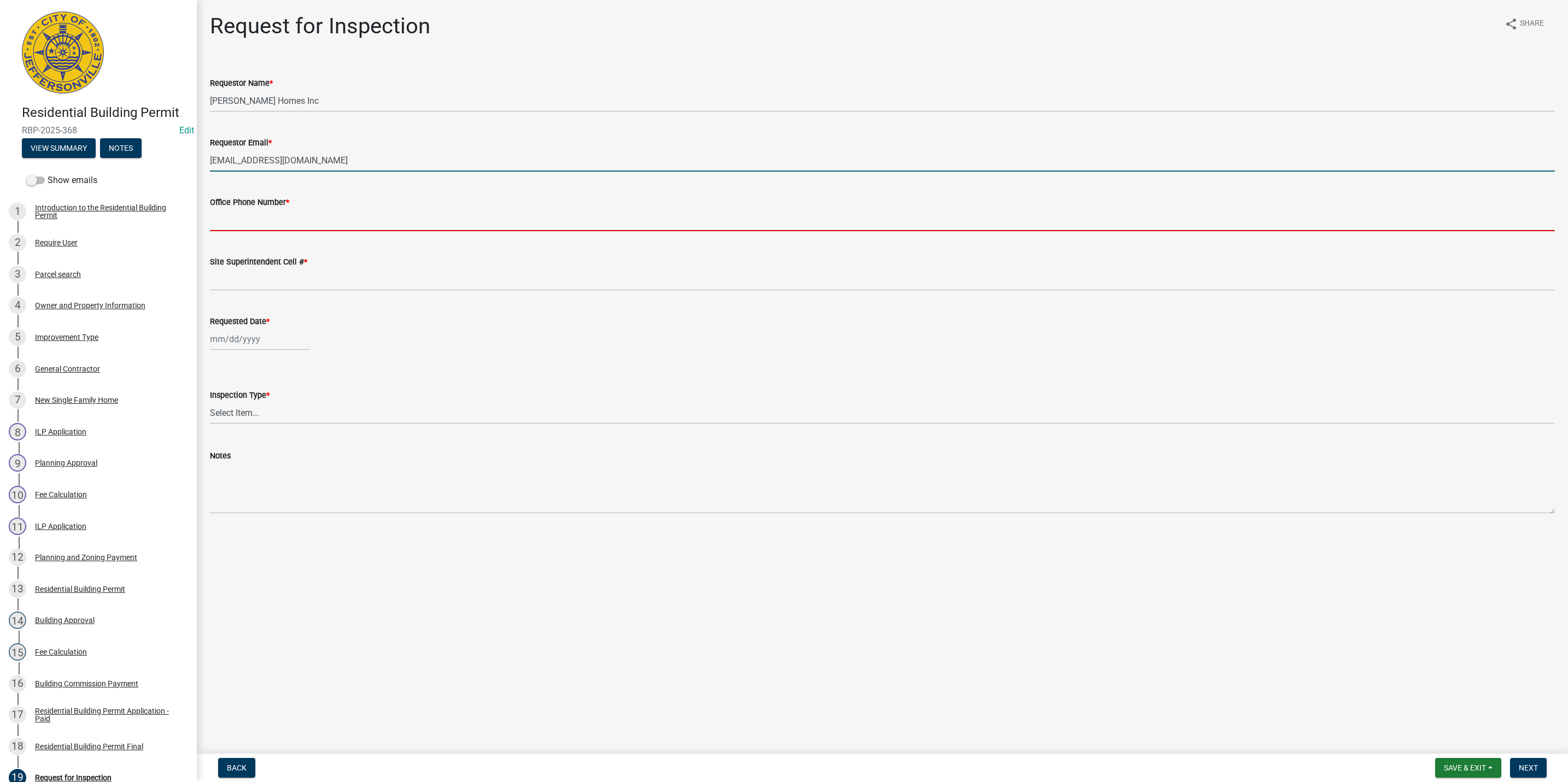
type input "5027731843"
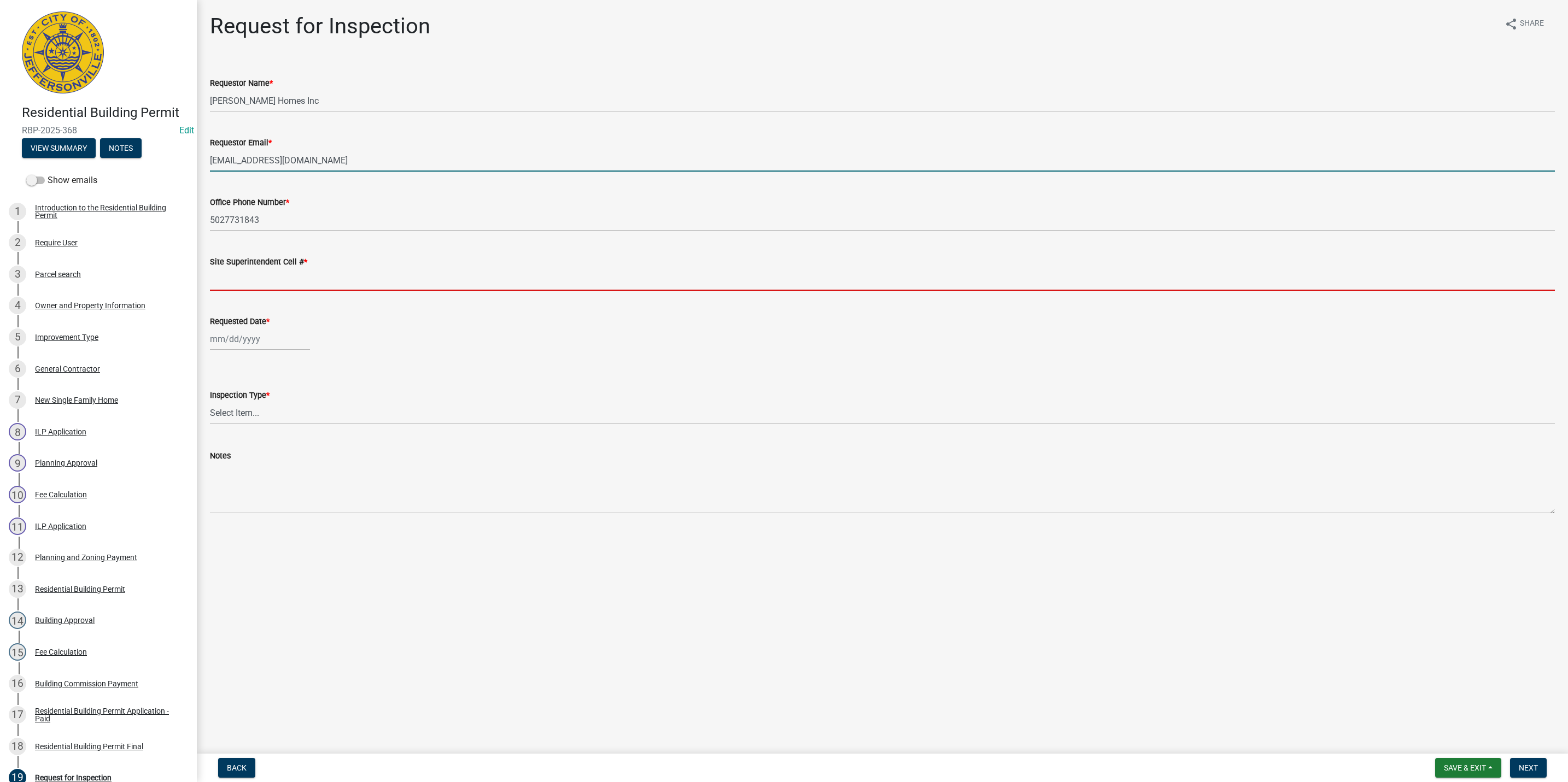
type input "5027731843"
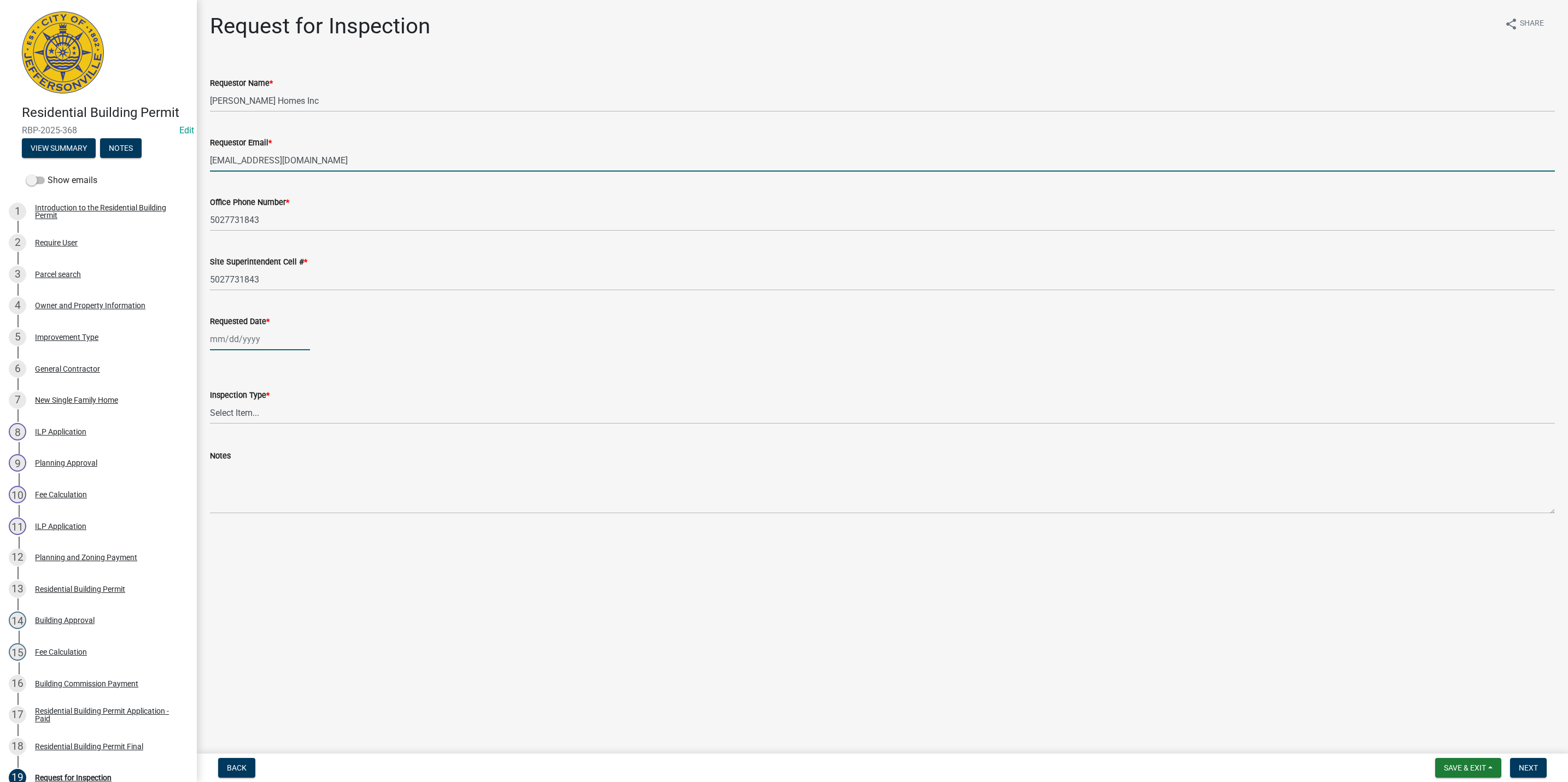
type input "[DATE]"
select select "10"
select select "2025"
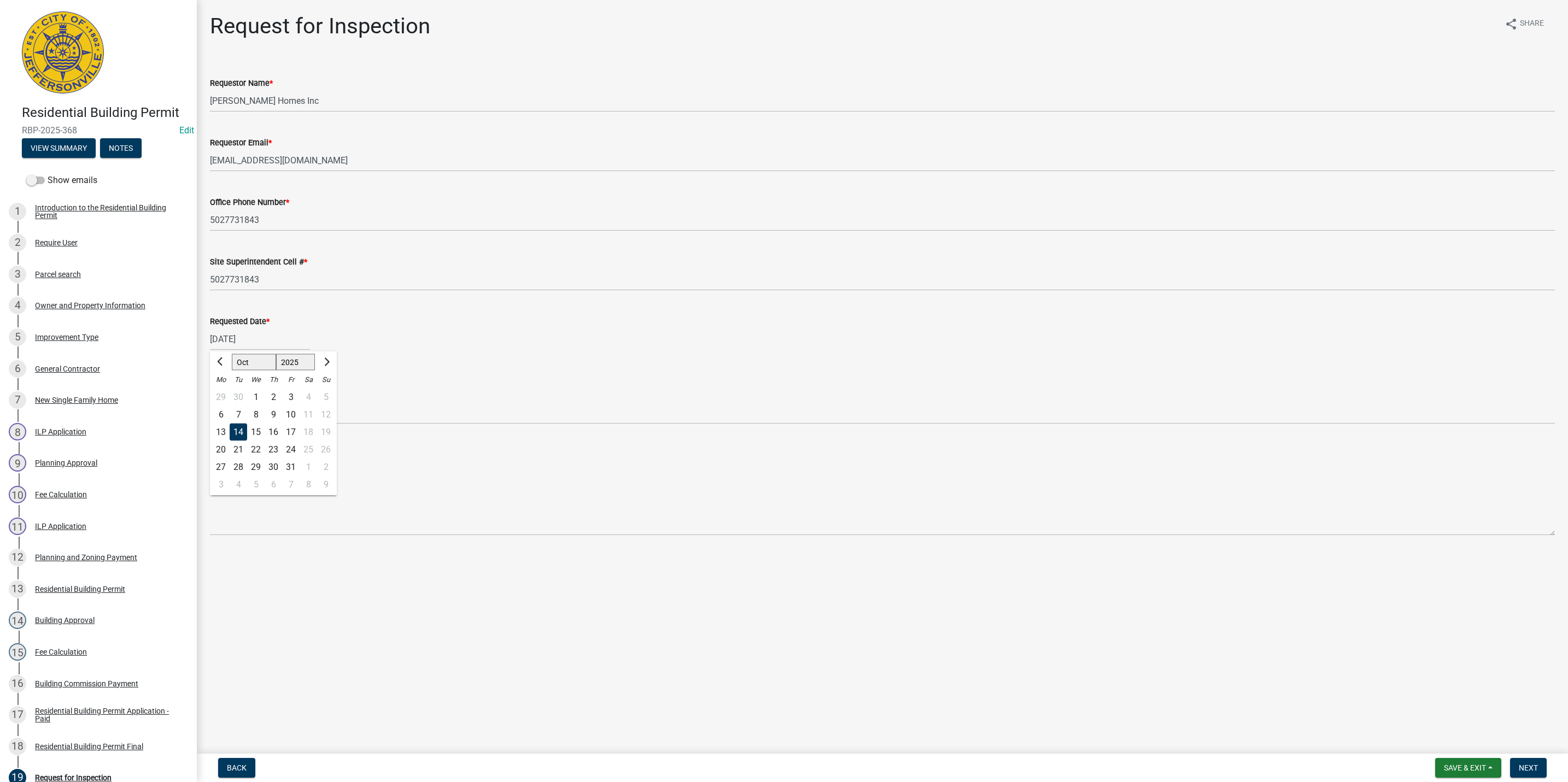
click at [239, 427] on div "14" at bounding box center [238, 432] width 17 height 17
click at [245, 410] on select "Select Item... Footer Foundation Framing Final" at bounding box center [882, 413] width 1345 height 23
click at [210, 402] on select "Select Item... Footer Foundation Framing Final" at bounding box center [882, 413] width 1345 height 23
select select "5905b6c6-73a3-4561-9a25-e231032c58c8"
click at [1532, 765] on span "Next" at bounding box center [1528, 768] width 19 height 9
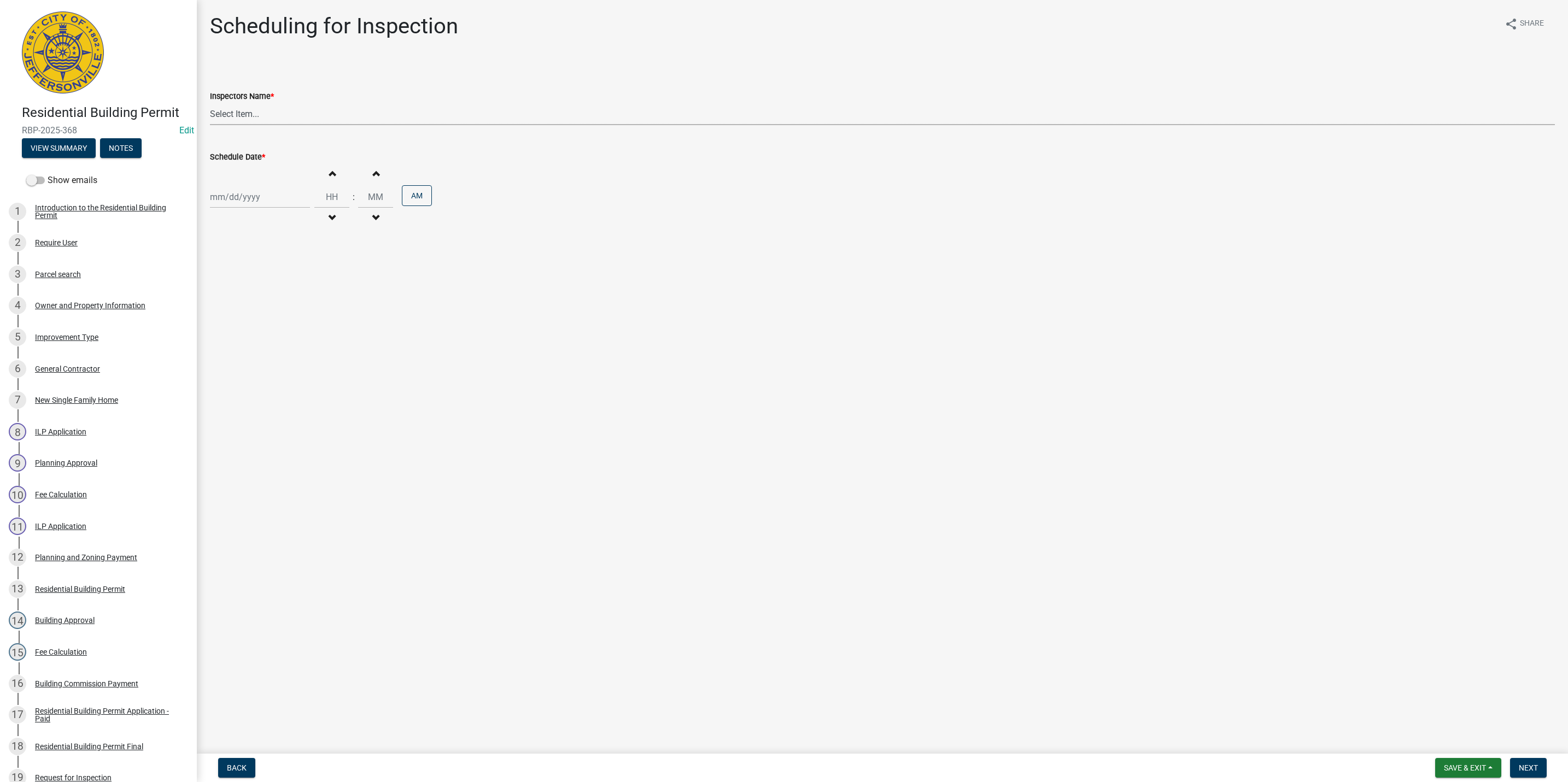
click at [264, 114] on select "Select Item... jramsey (Jeremy Ramsey) MaryFrey (Mary Frey) mkruer (Mike Kruer)…" at bounding box center [882, 114] width 1345 height 23
select select "fdb3bcc6-ce93-4663-8a18-5c08884dd177"
click at [210, 103] on select "Select Item... jramsey (Jeremy Ramsey) MaryFrey (Mary Frey) mkruer (Mike Kruer)…" at bounding box center [882, 114] width 1345 height 23
click at [233, 203] on div at bounding box center [260, 197] width 100 height 23
select select "10"
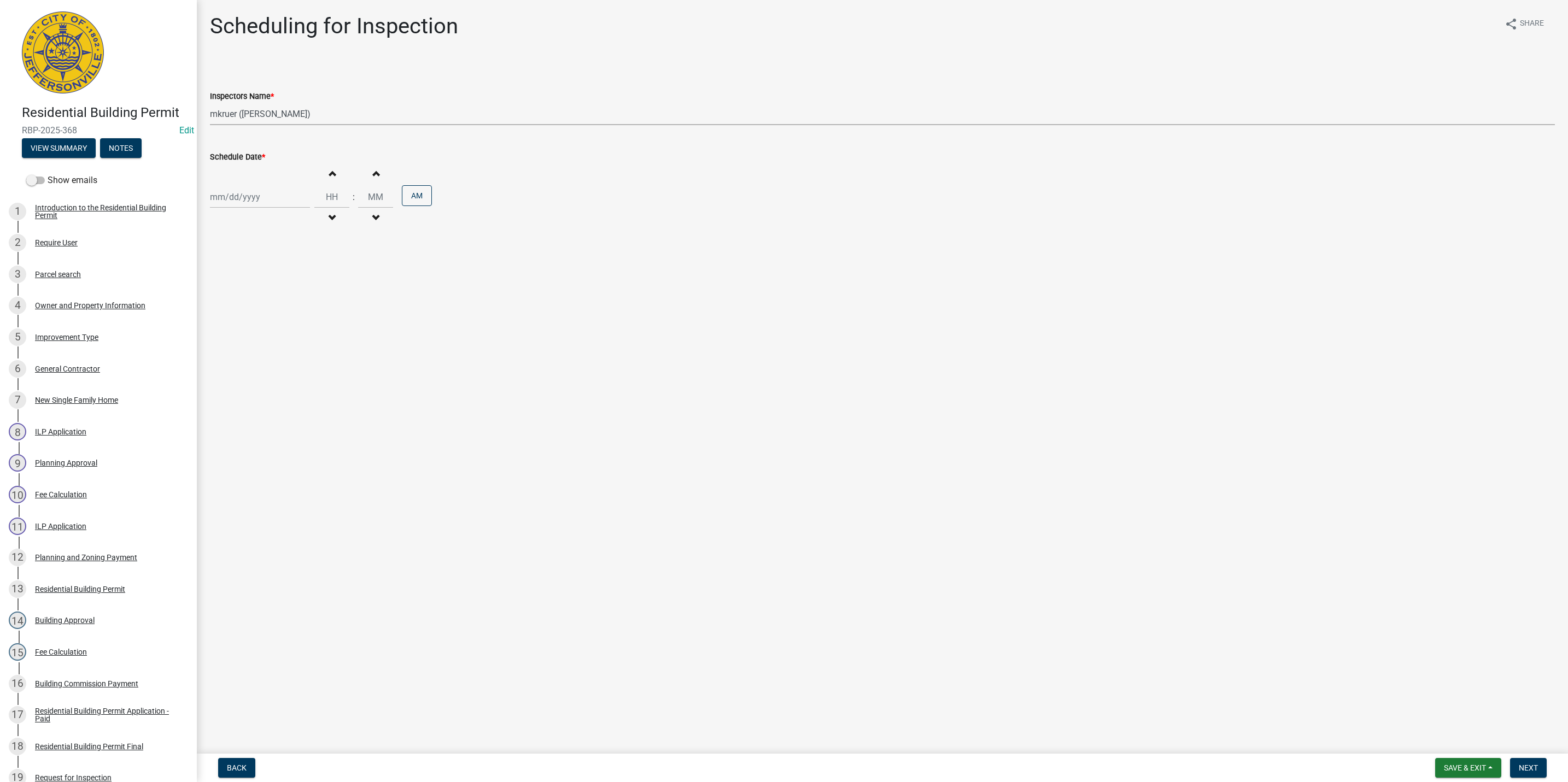
select select "2025"
click at [239, 286] on div "14" at bounding box center [238, 290] width 17 height 17
type input "[DATE]"
click at [329, 173] on span "button" at bounding box center [331, 174] width 5 height 9
type input "01"
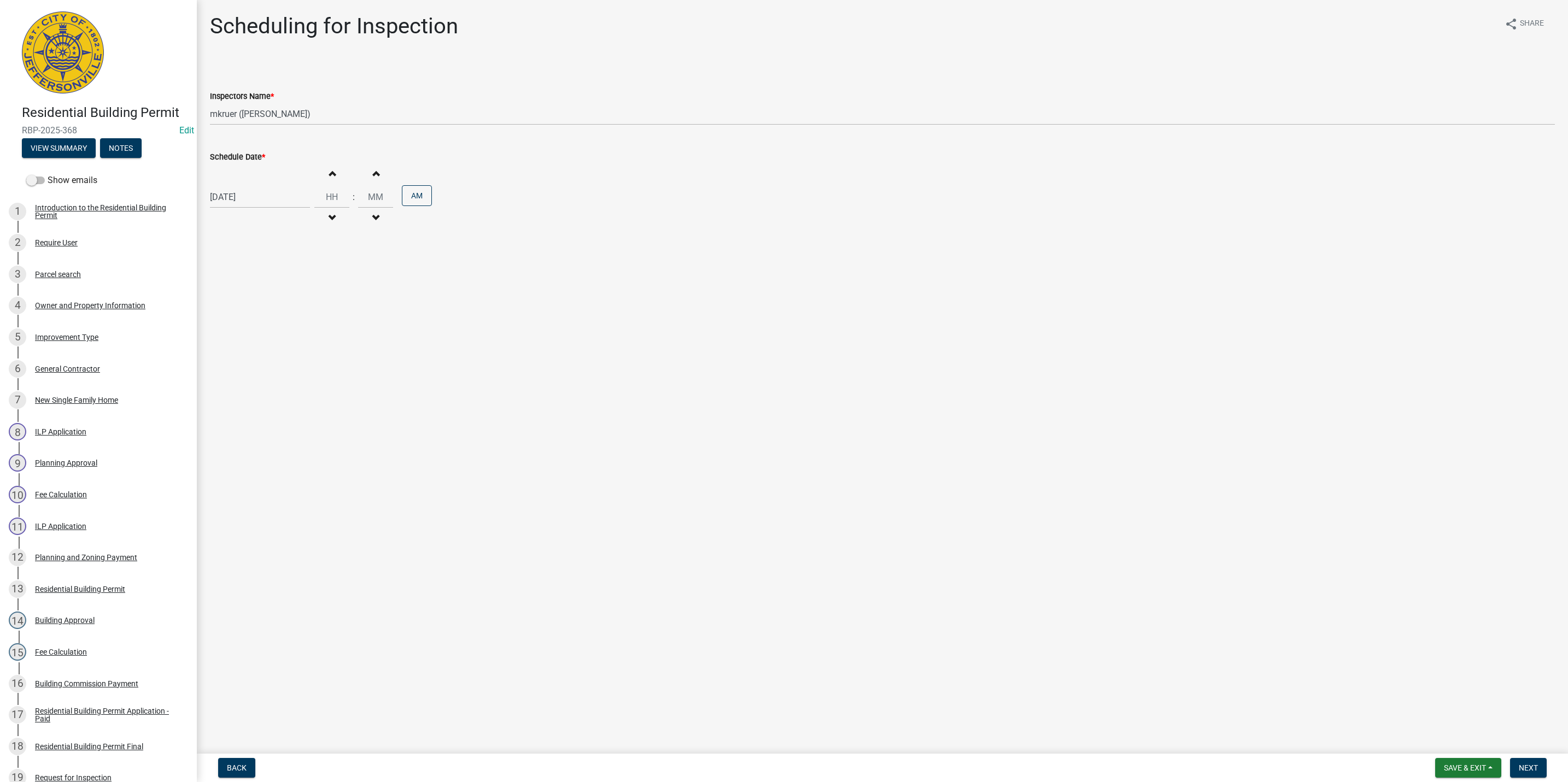
type input "00"
click at [329, 173] on span "button" at bounding box center [331, 174] width 5 height 9
type input "02"
click at [409, 199] on button "AM" at bounding box center [417, 196] width 30 height 20
click at [1534, 762] on button "Next" at bounding box center [1529, 768] width 36 height 20
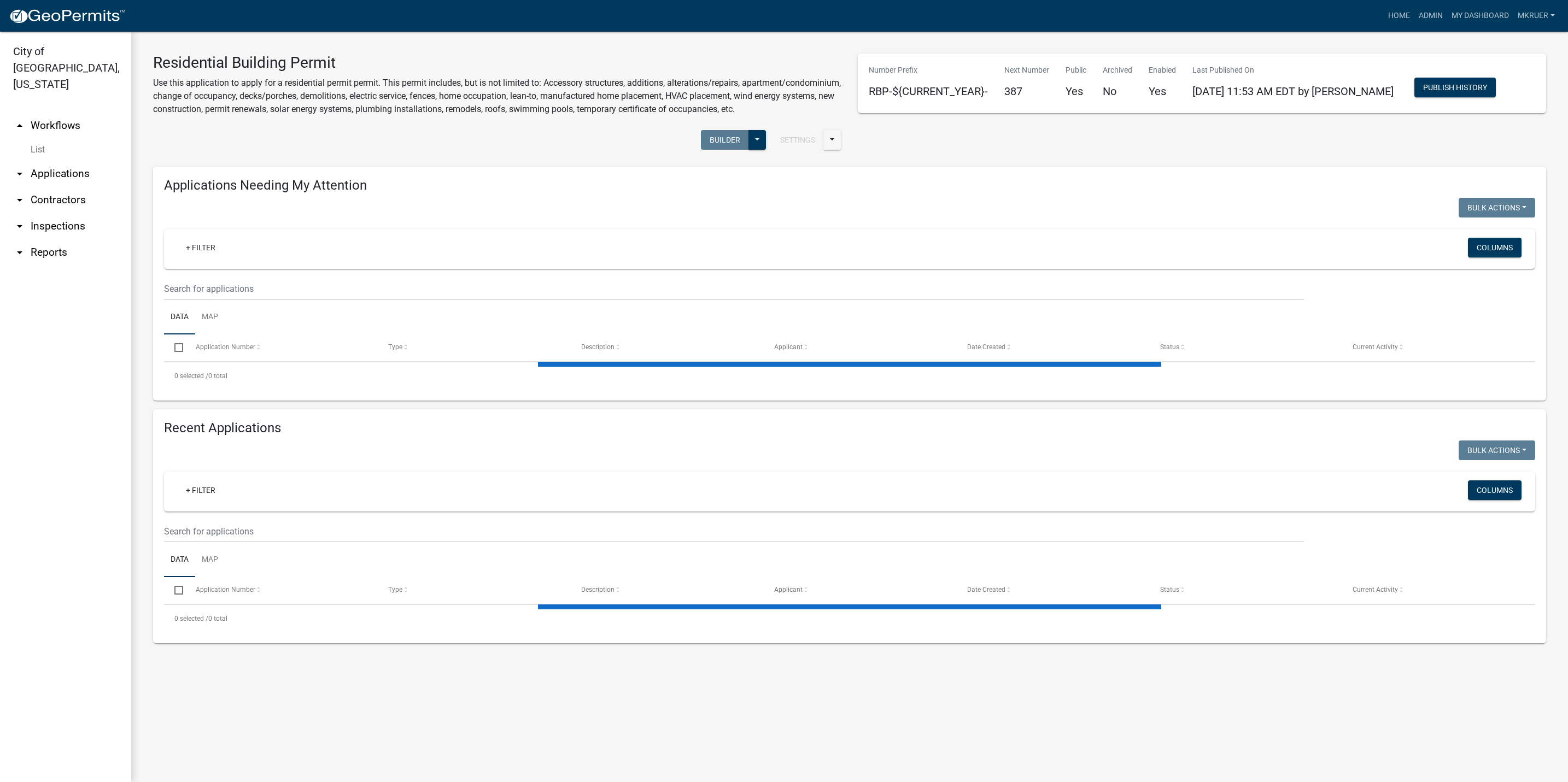
click at [56, 213] on link "arrow_drop_down Inspections" at bounding box center [65, 226] width 131 height 27
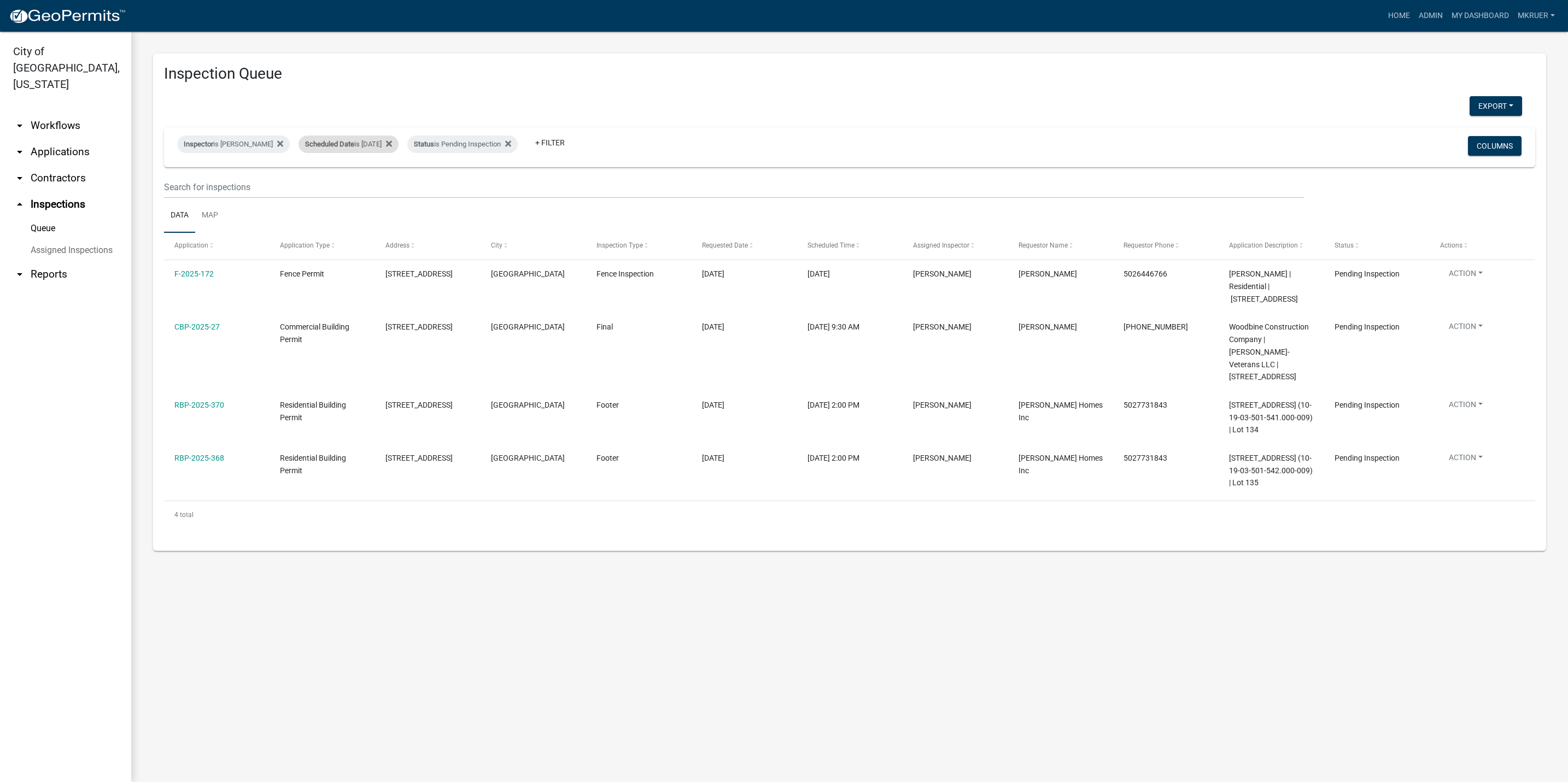
click at [370, 144] on div "Scheduled Date is 10/14/2025" at bounding box center [349, 144] width 100 height 17
click at [373, 187] on input "2025-10-14" at bounding box center [341, 185] width 77 height 23
type input "2025-10-15"
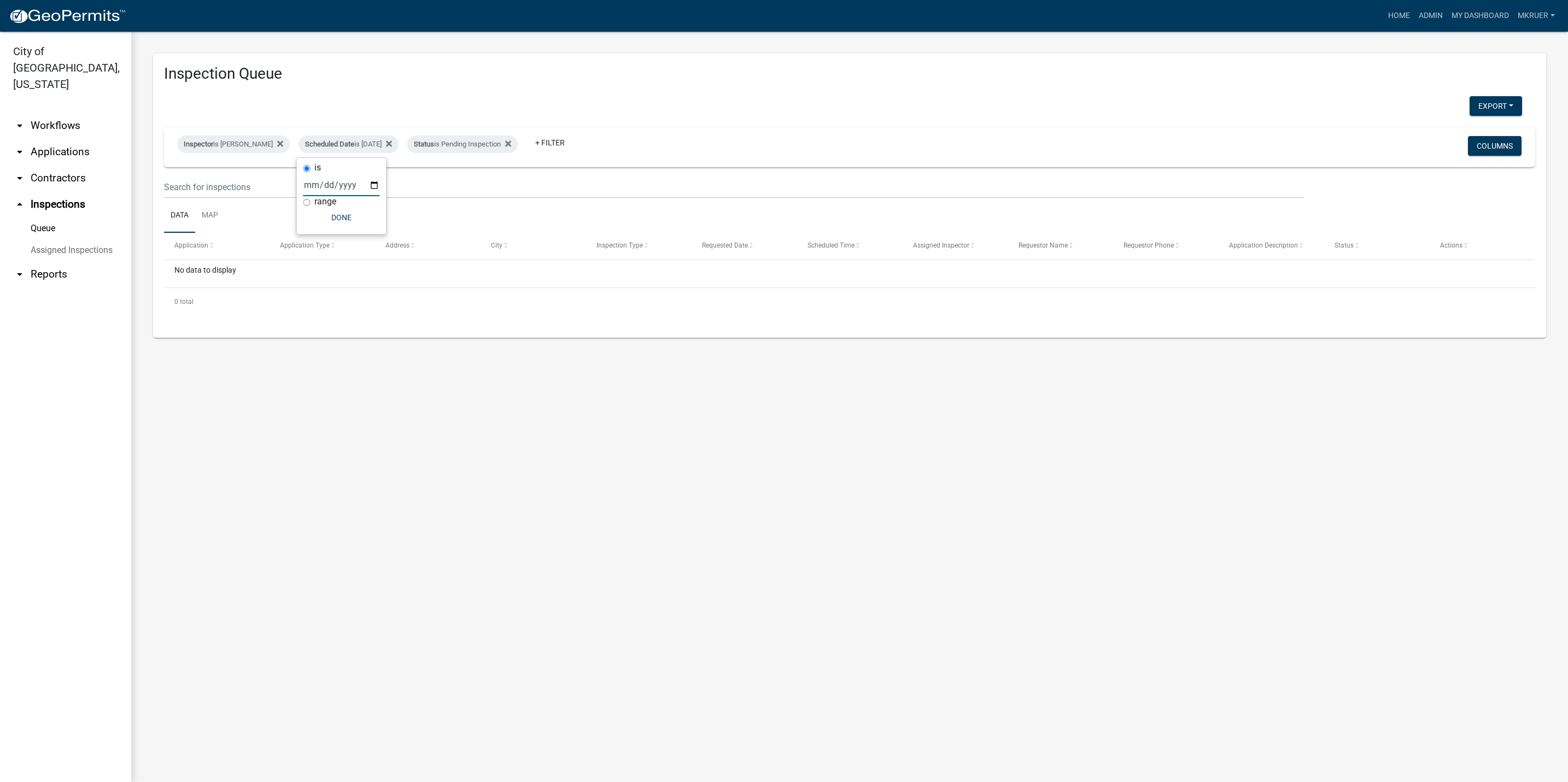
click at [53, 114] on link "arrow_drop_down Workflows" at bounding box center [65, 126] width 131 height 27
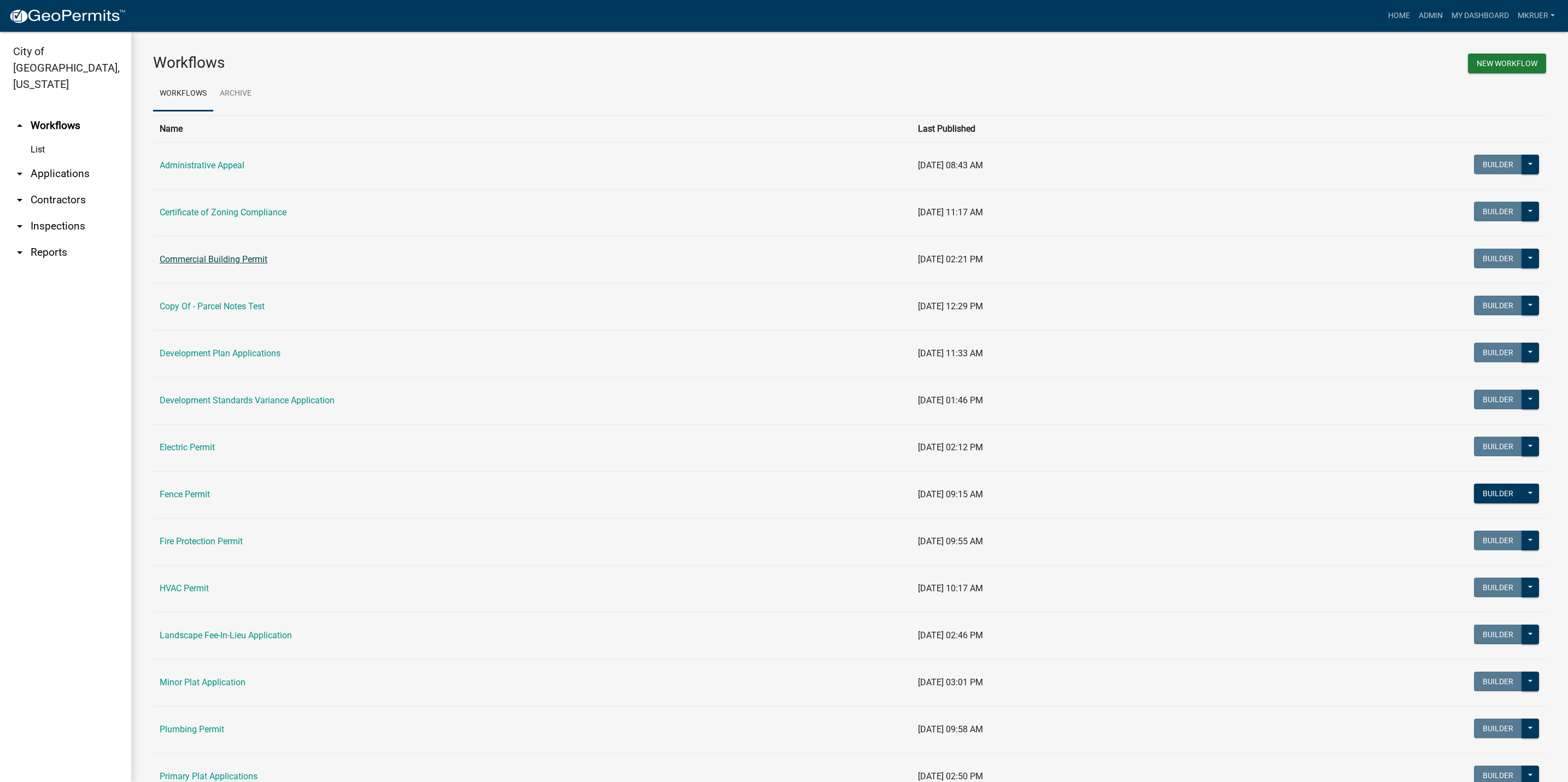
click at [200, 258] on link "Commercial Building Permit" at bounding box center [214, 259] width 108 height 11
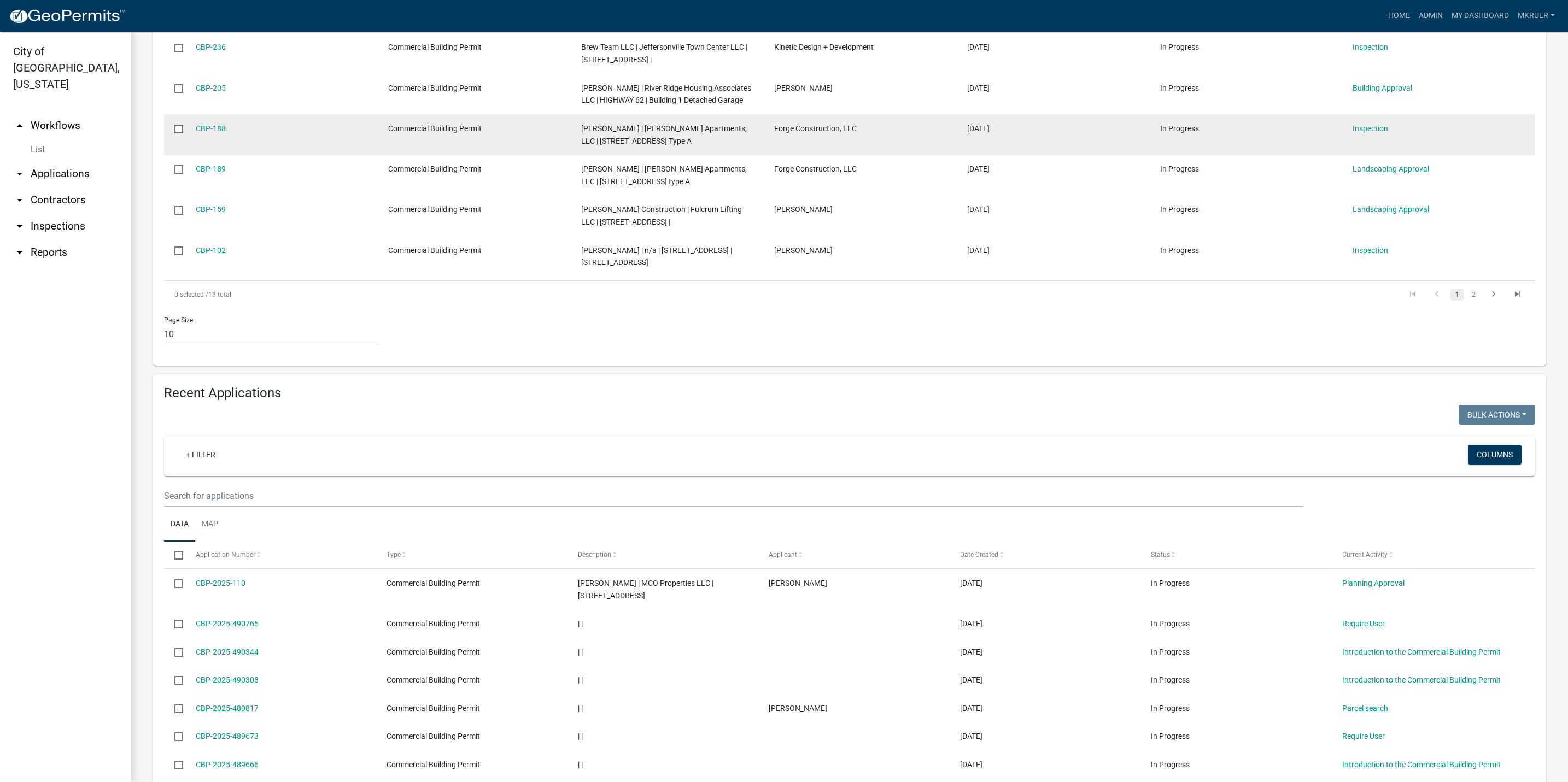
scroll to position [492, 0]
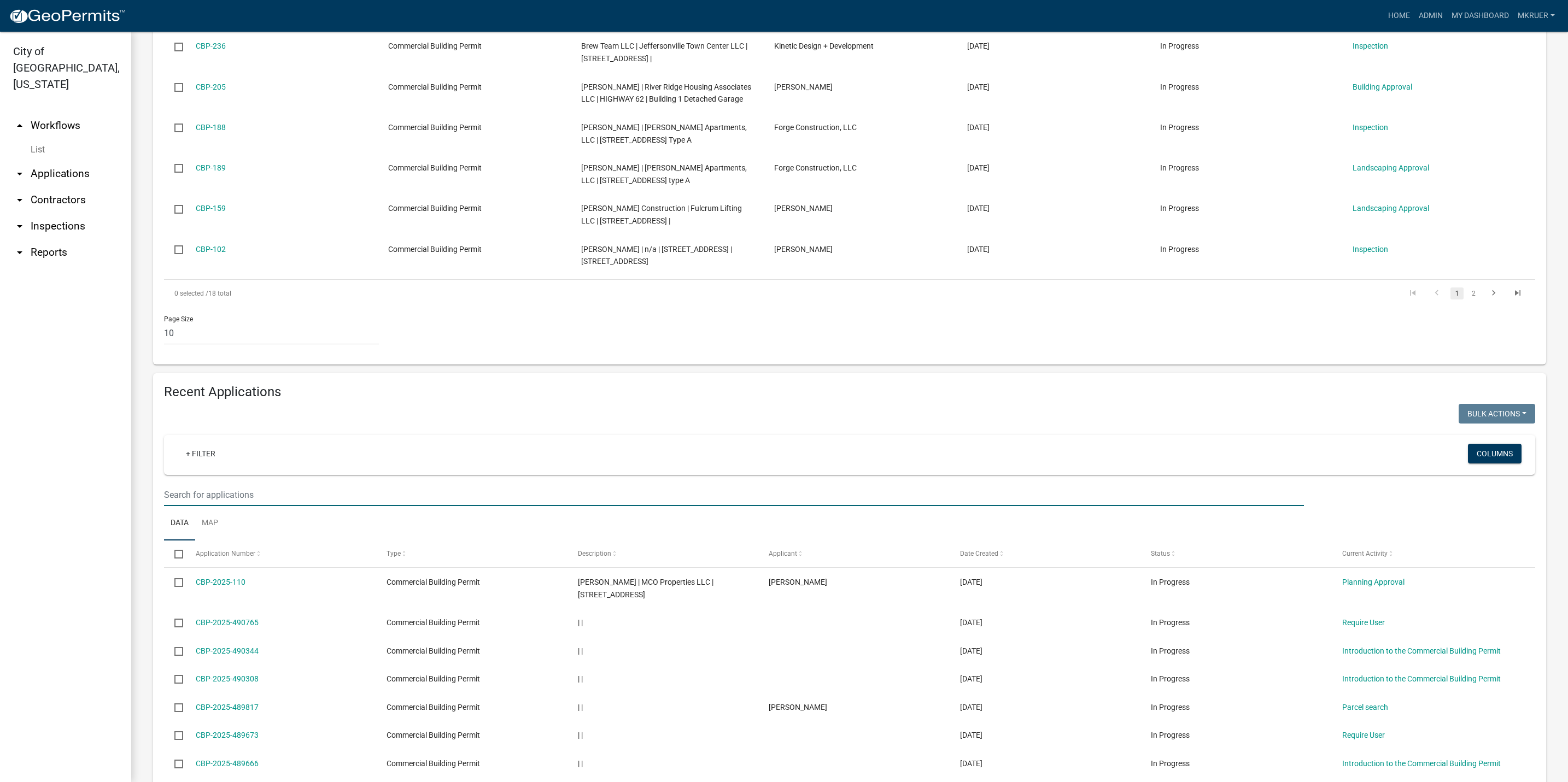
click at [235, 488] on input "text" at bounding box center [734, 495] width 1140 height 23
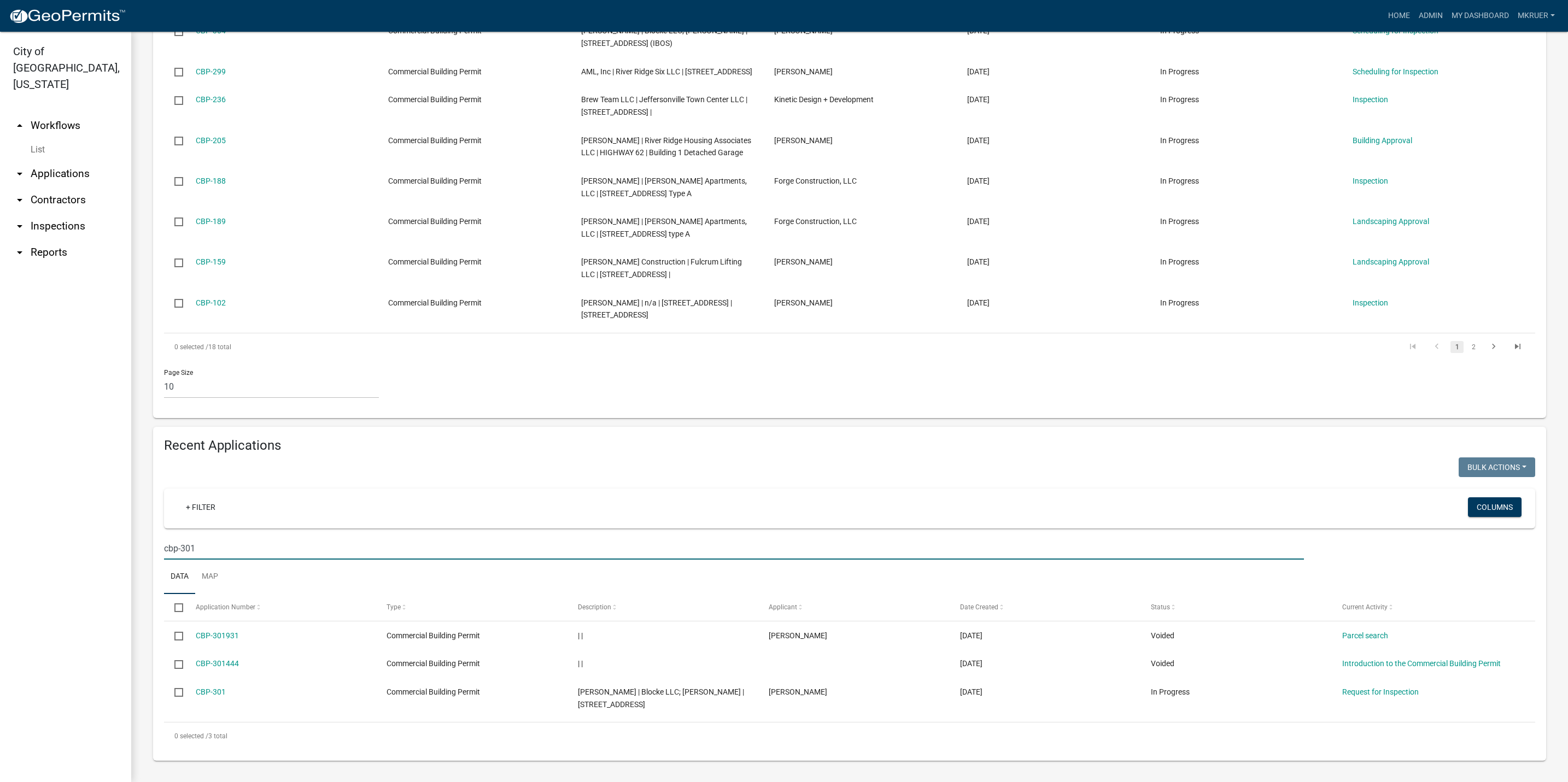
scroll to position [439, 0]
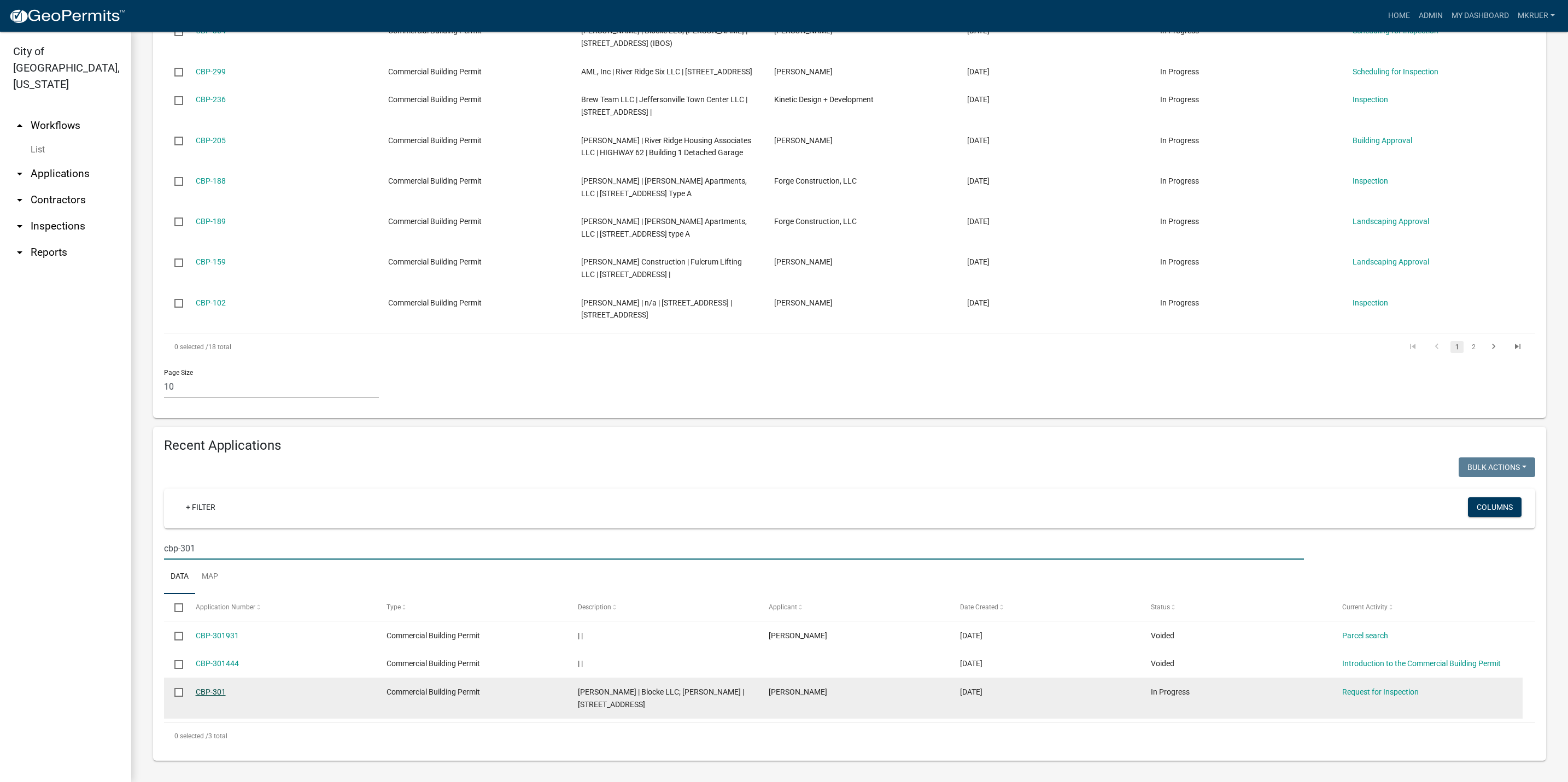
type input "cbp-301"
click at [202, 690] on link "CBP-301" at bounding box center [211, 693] width 30 height 9
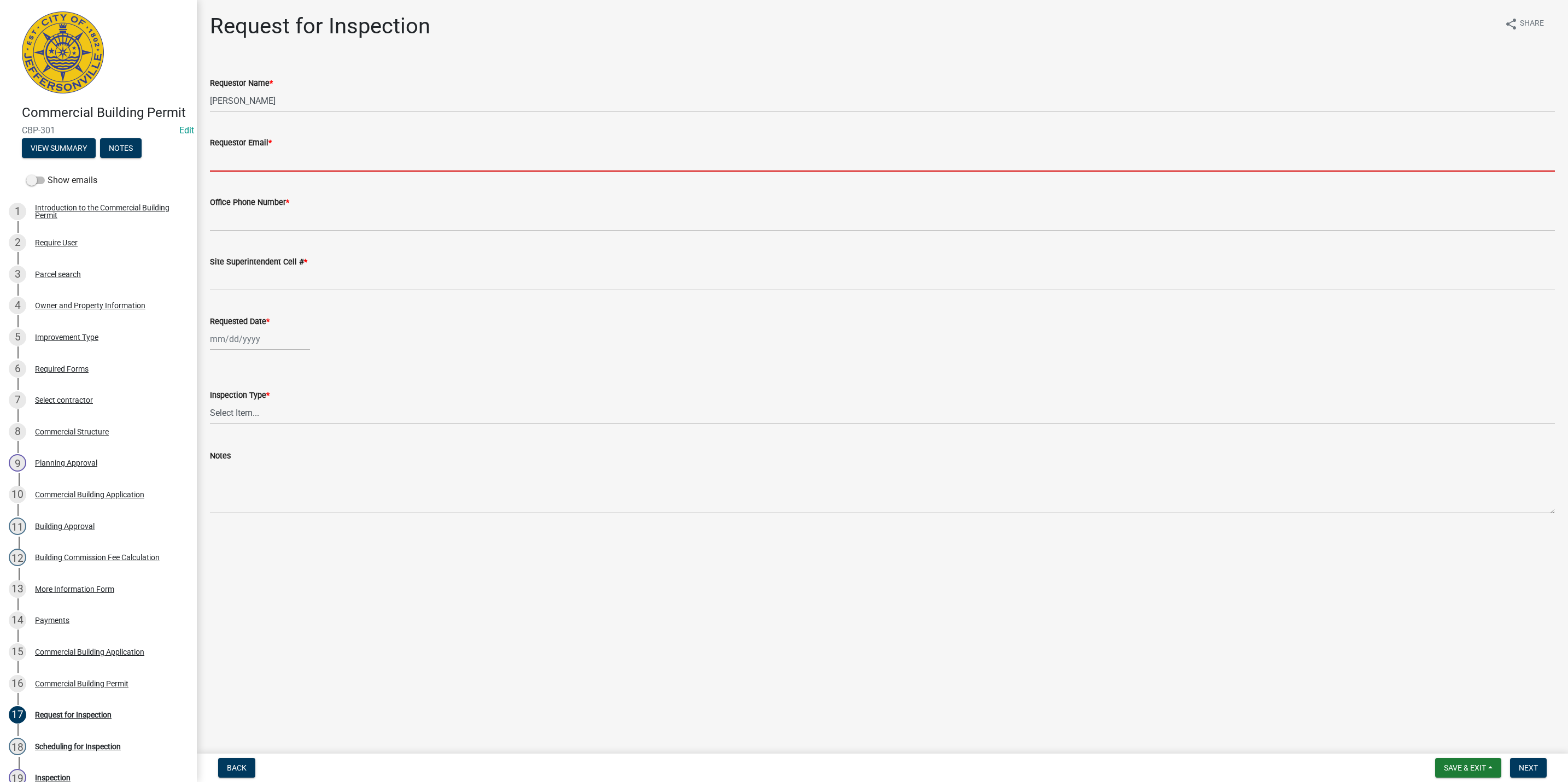
click at [246, 166] on input "Requestor Email *" at bounding box center [882, 161] width 1345 height 23
type input "mkruer@cityofjeff.net"
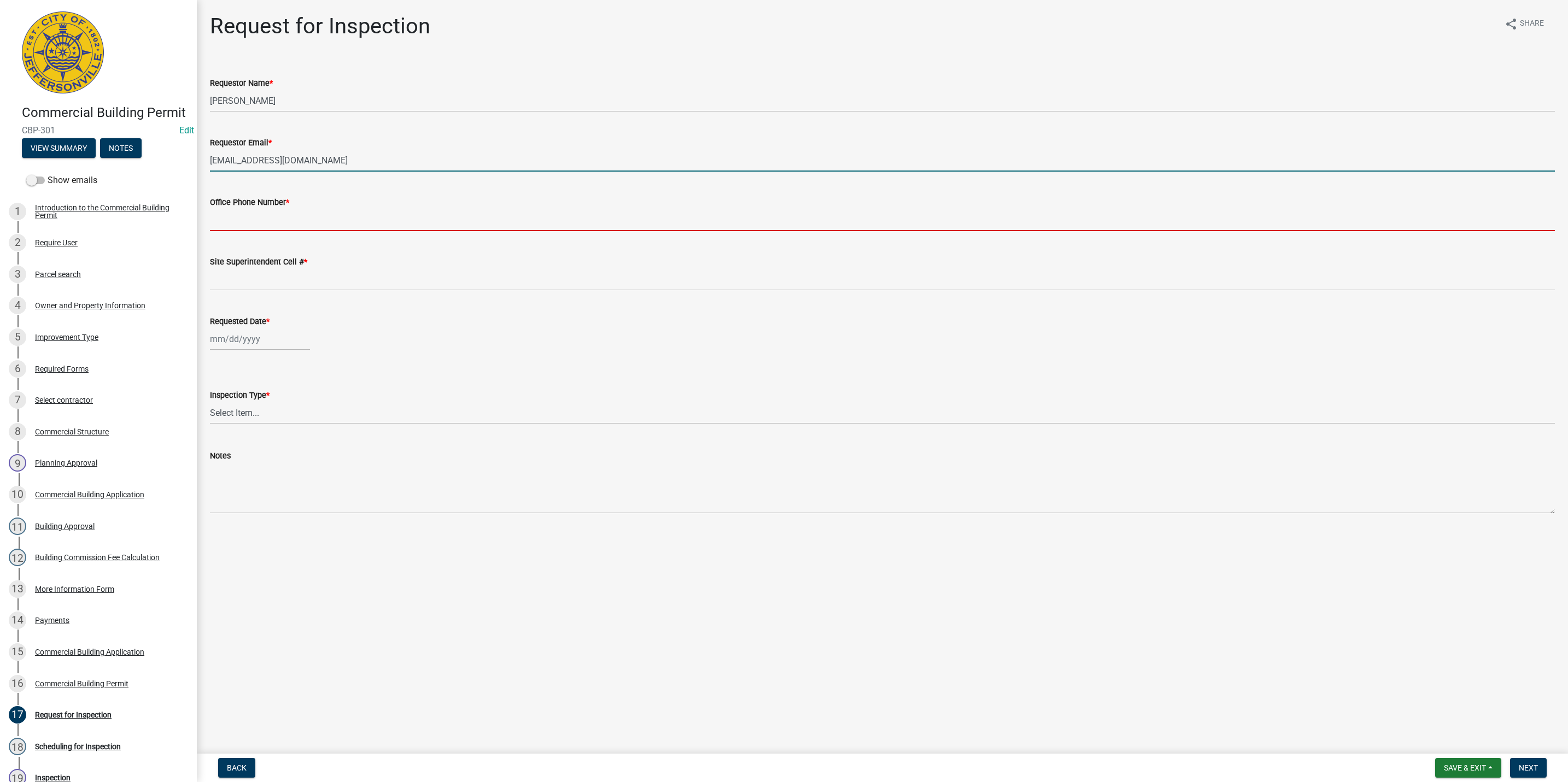
type input "5027731843"
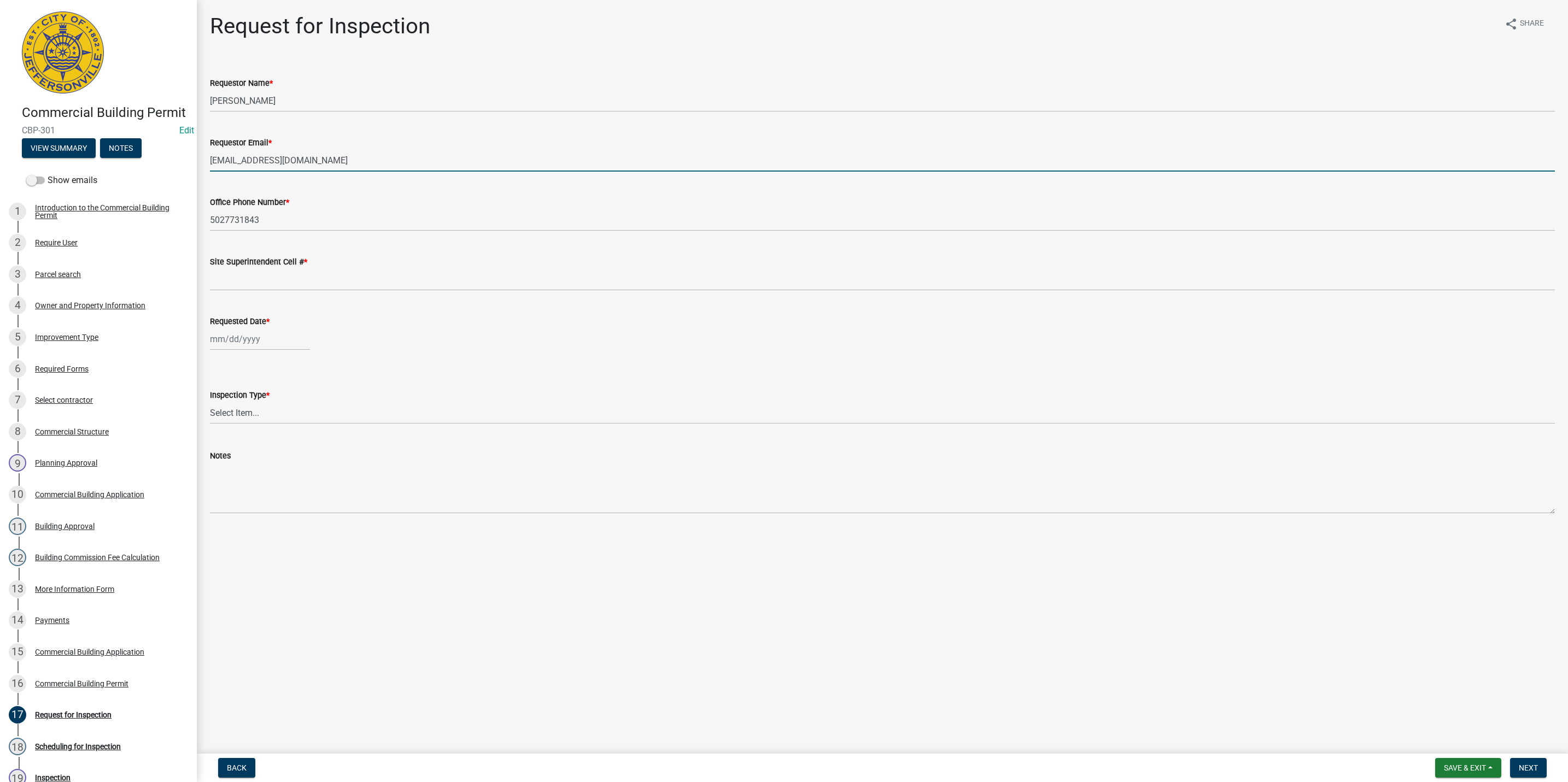
type input "5027731843"
type input "[DATE]"
select select "10"
select select "2025"
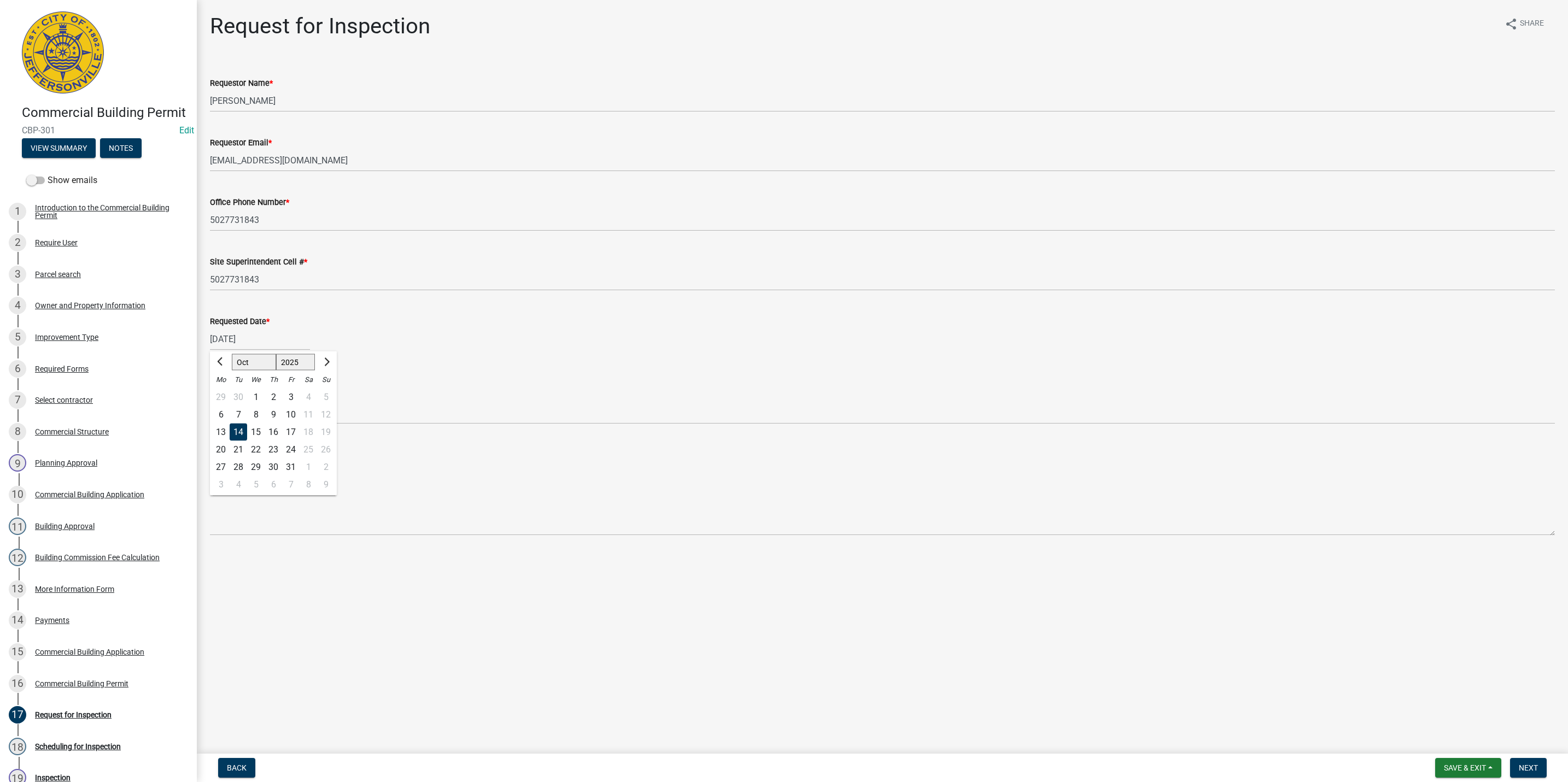
click at [255, 433] on div "15" at bounding box center [255, 432] width 17 height 17
type input "10/15/2025"
click at [227, 410] on select "Select Item... Footer Foundation Framing Final Misc" at bounding box center [882, 413] width 1345 height 23
click at [210, 402] on select "Select Item... Footer Foundation Framing Final Misc" at bounding box center [882, 413] width 1345 height 23
select select "63bbc40c-1f45-4bda-8284-fb85545ffc9a"
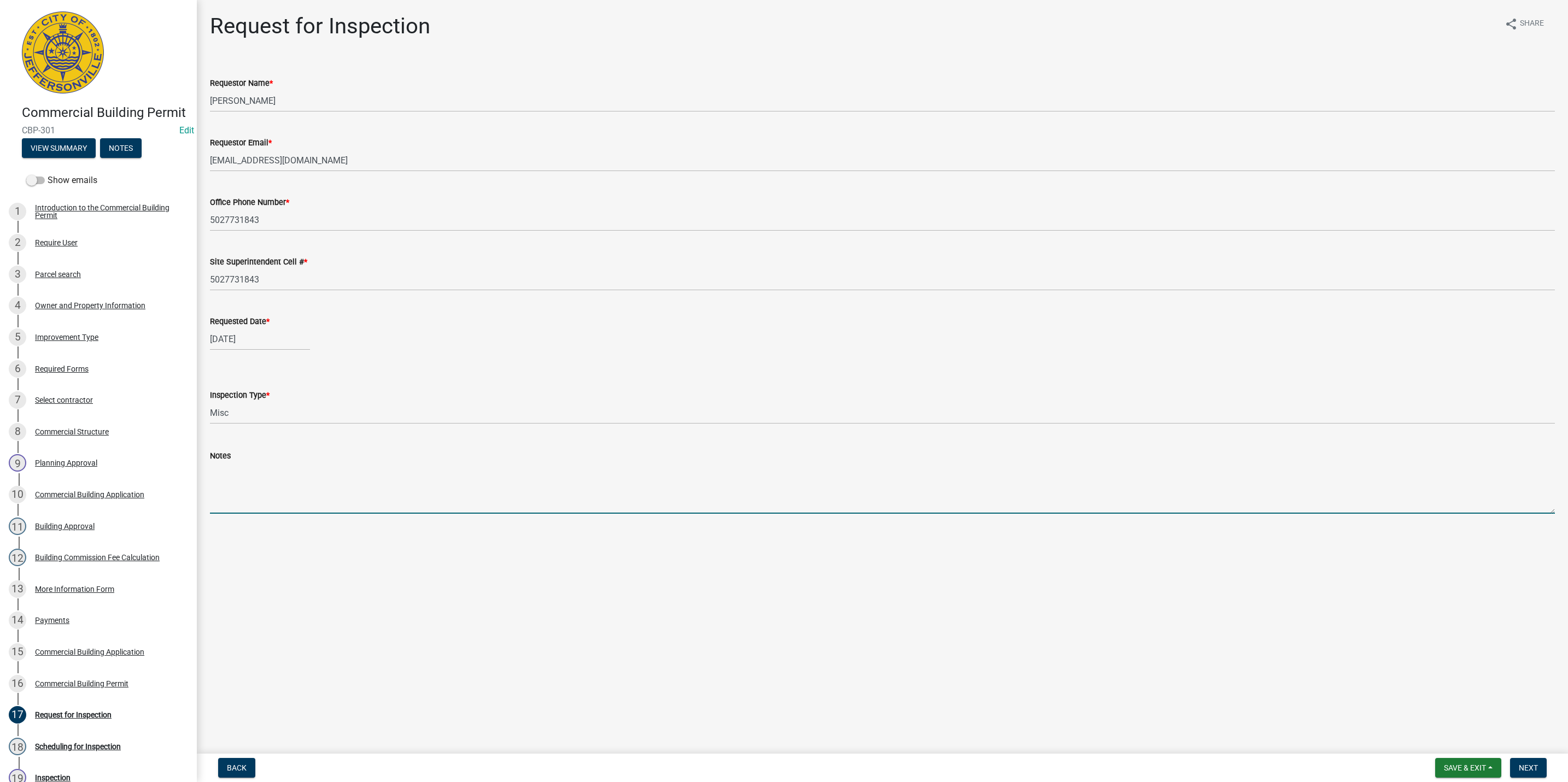
click at [230, 480] on textarea "Notes" at bounding box center [882, 488] width 1345 height 52
type textarea "Fire Walls"
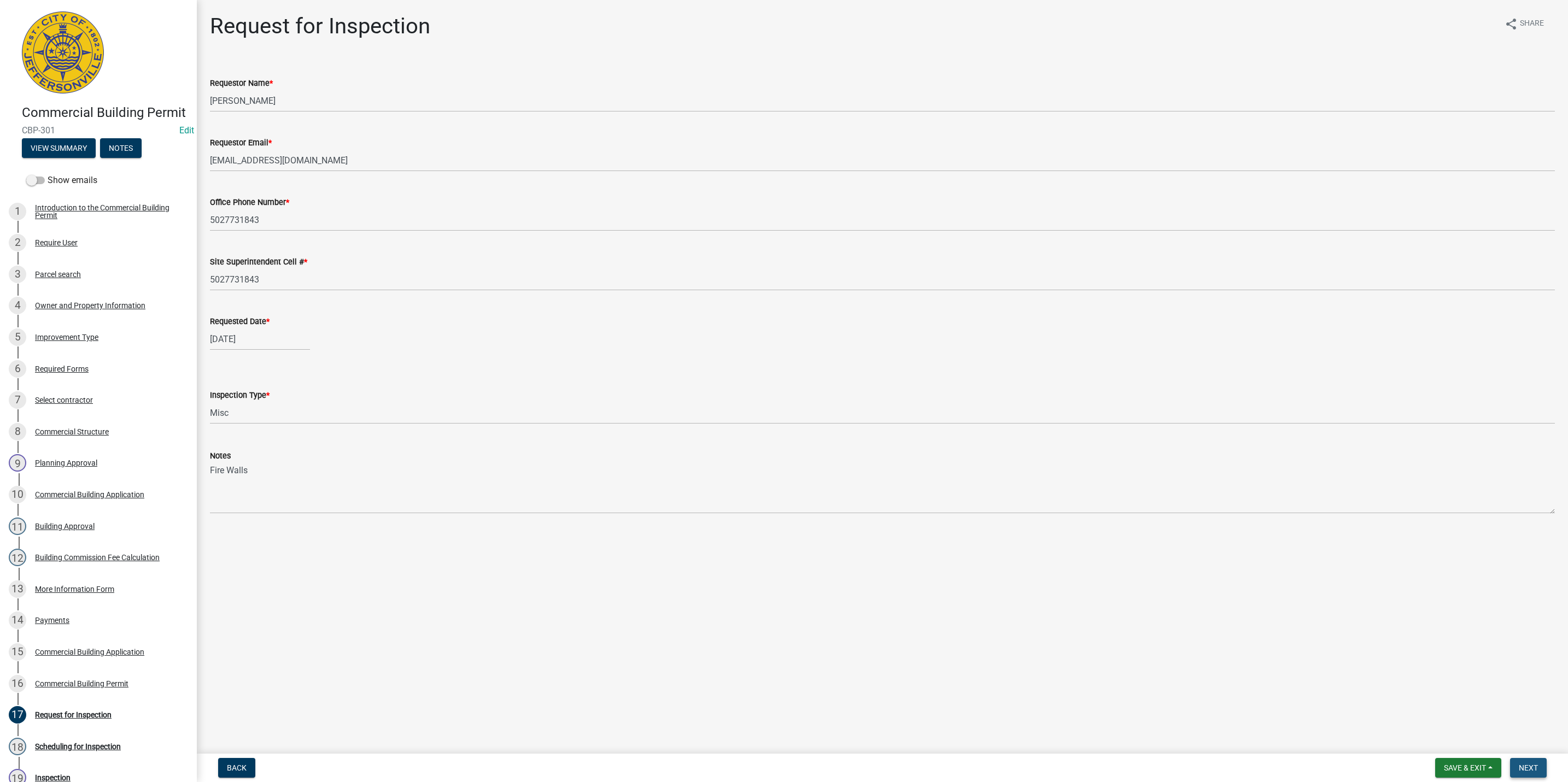
click at [1523, 769] on span "Next" at bounding box center [1528, 768] width 19 height 9
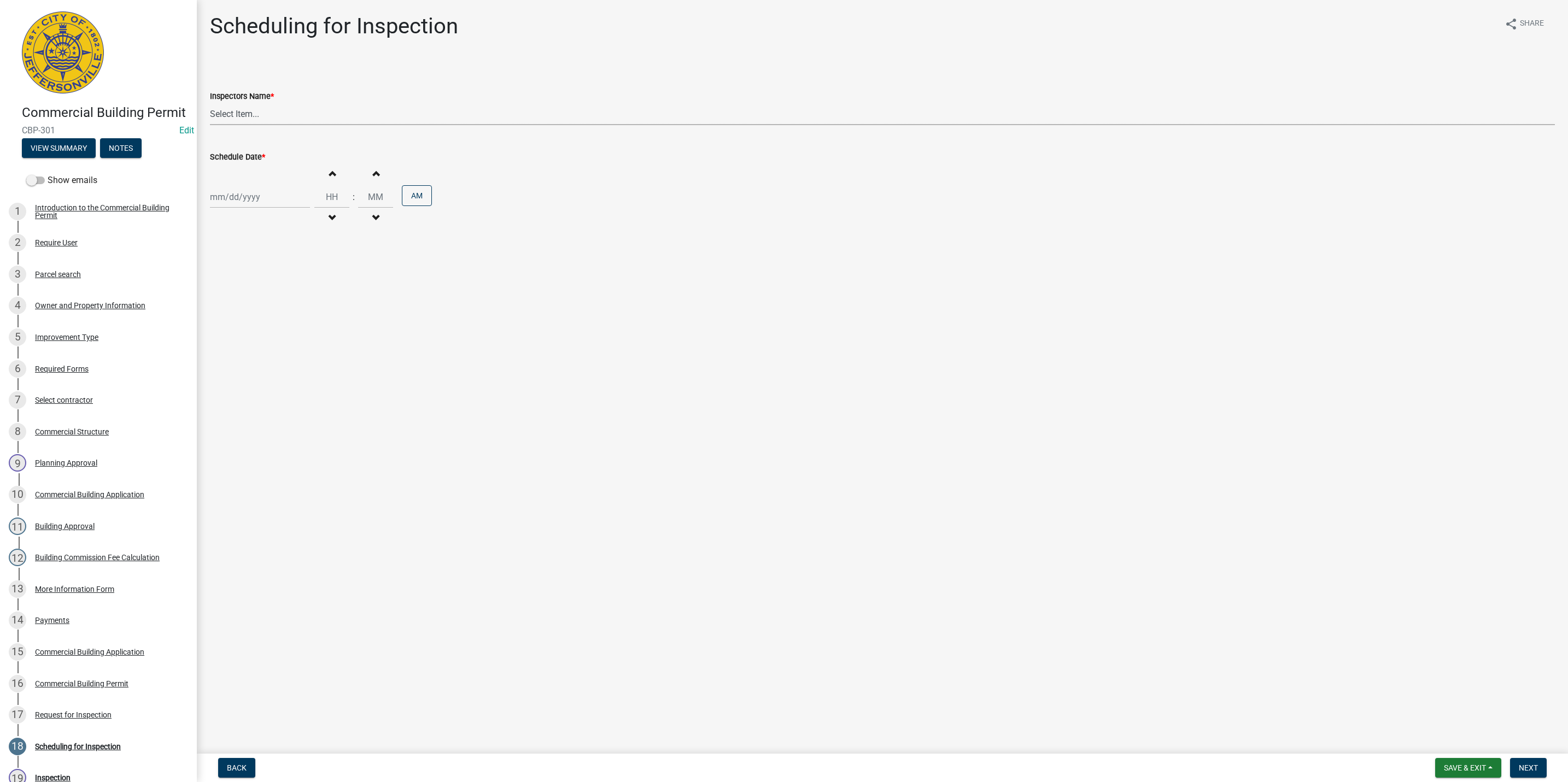
click at [246, 108] on select "Select Item... jramsey (Jeremy Ramsey) MaryFrey (Mary Frey) mkruer (Mike Kruer)…" at bounding box center [882, 114] width 1345 height 23
select select "fdb3bcc6-ce93-4663-8a18-5c08884dd177"
click at [210, 103] on select "Select Item... jramsey (Jeremy Ramsey) MaryFrey (Mary Frey) mkruer (Mike Kruer)…" at bounding box center [882, 114] width 1345 height 23
select select "10"
select select "2025"
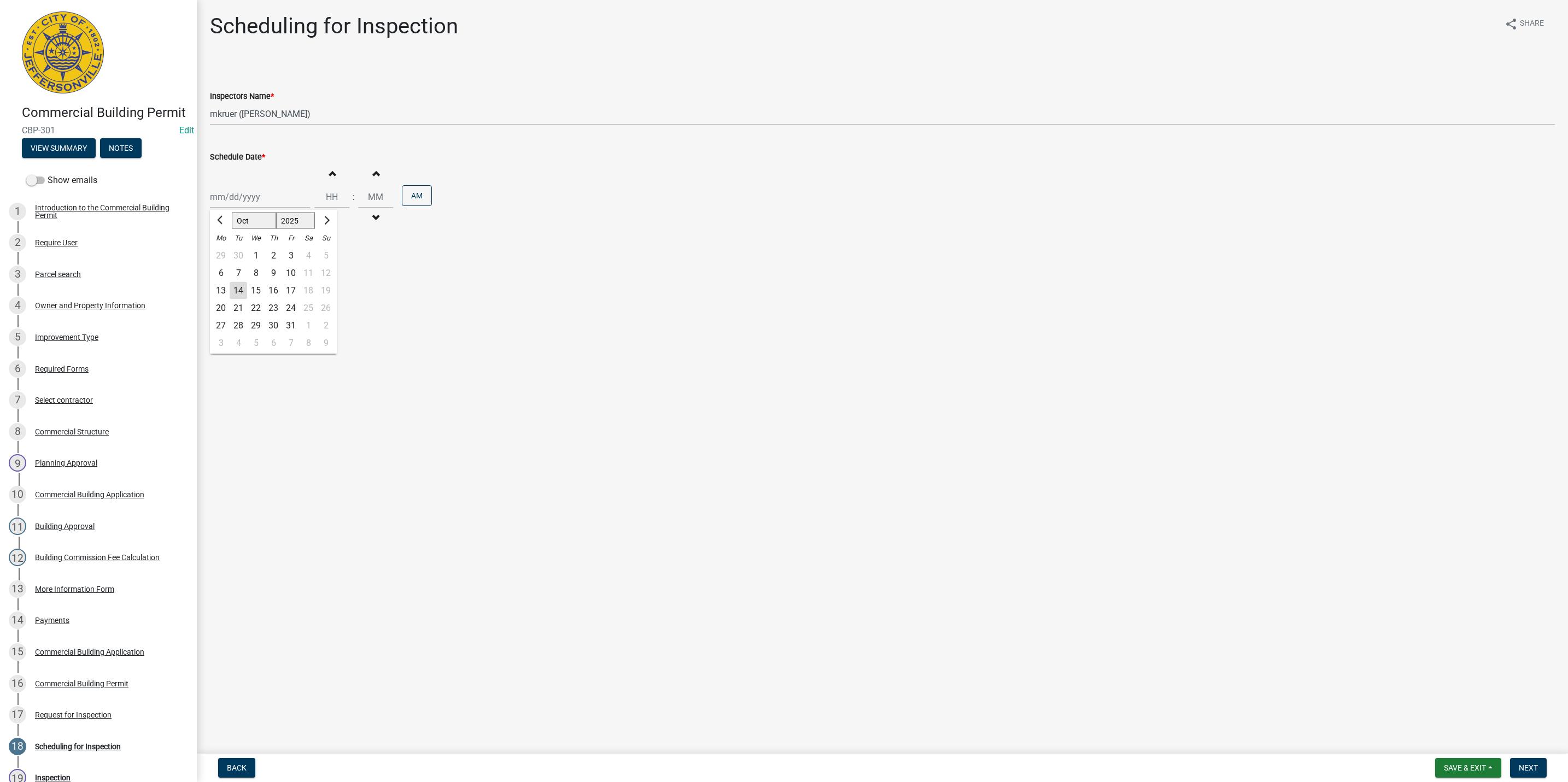
click at [241, 201] on div "Jan Feb Mar Apr May Jun Jul Aug Sep Oct Nov Dec 1525 1526 1527 1528 1529 1530 1…" at bounding box center [260, 197] width 100 height 23
click at [255, 290] on div "15" at bounding box center [255, 290] width 17 height 17
type input "10/15/2025"
click at [329, 174] on span "button" at bounding box center [331, 174] width 5 height 9
type input "01"
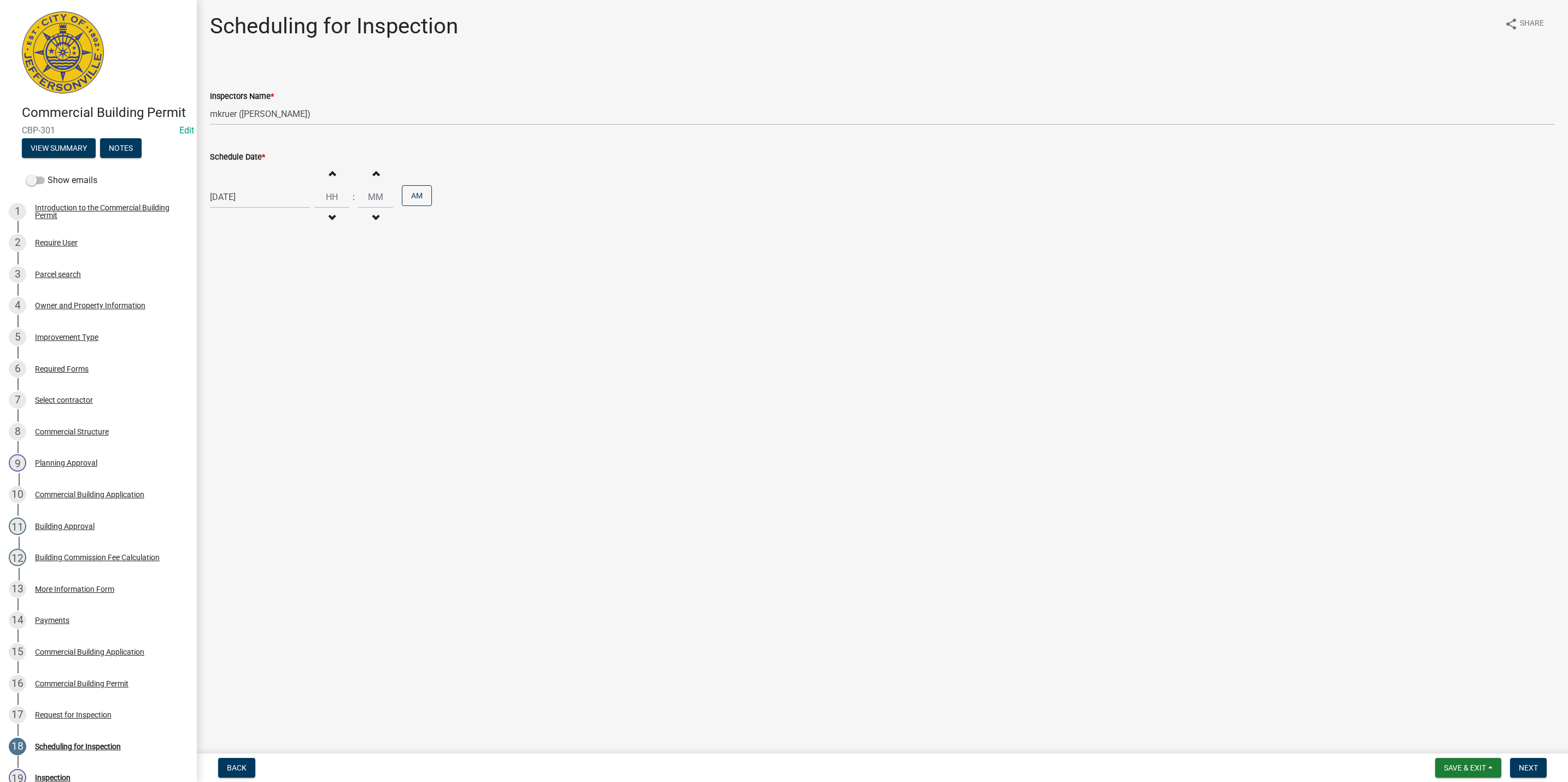
type input "00"
click at [413, 197] on button "AM" at bounding box center [417, 196] width 30 height 20
click at [1537, 765] on span "Next" at bounding box center [1528, 768] width 19 height 9
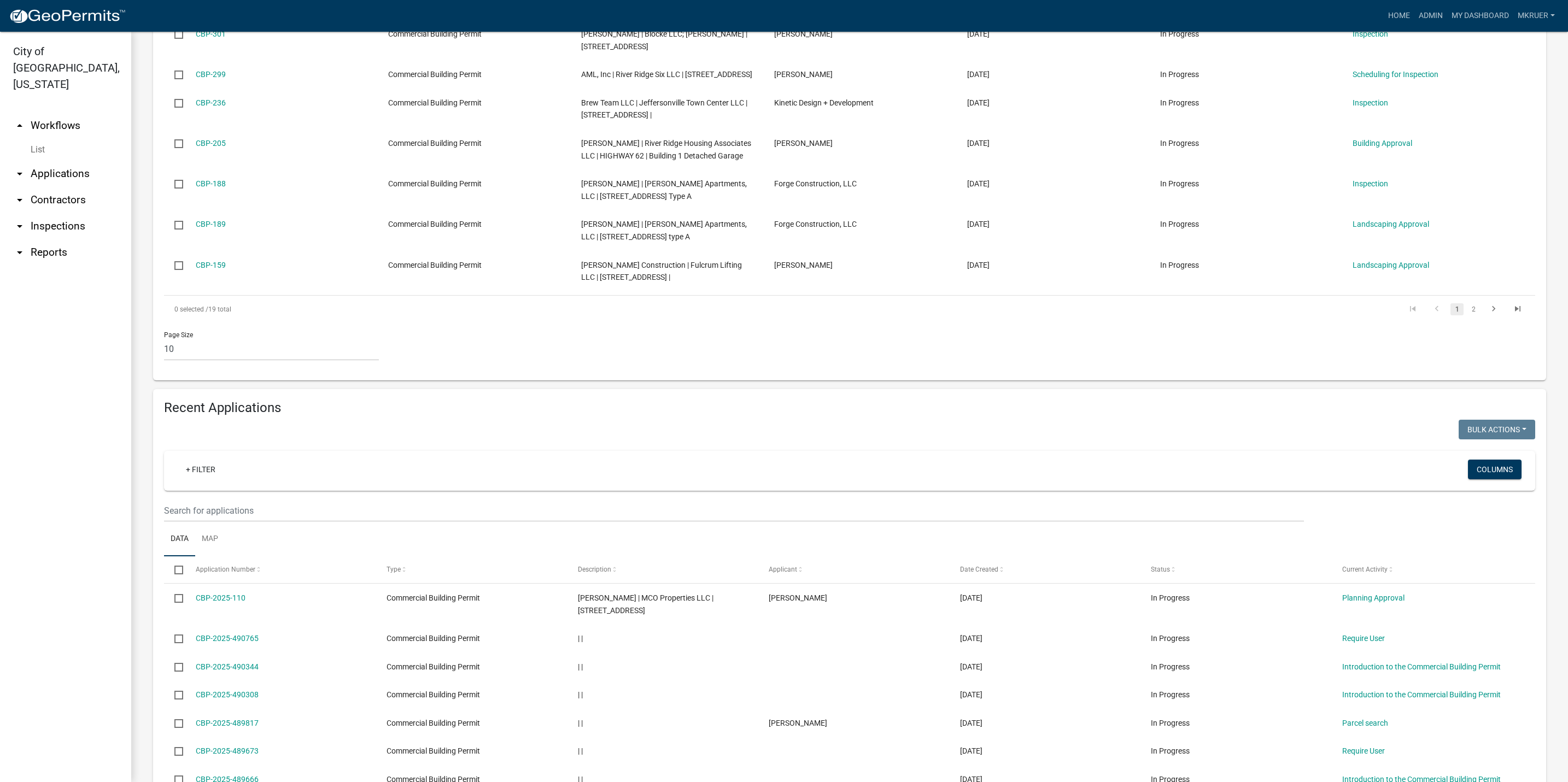
scroll to position [492, 0]
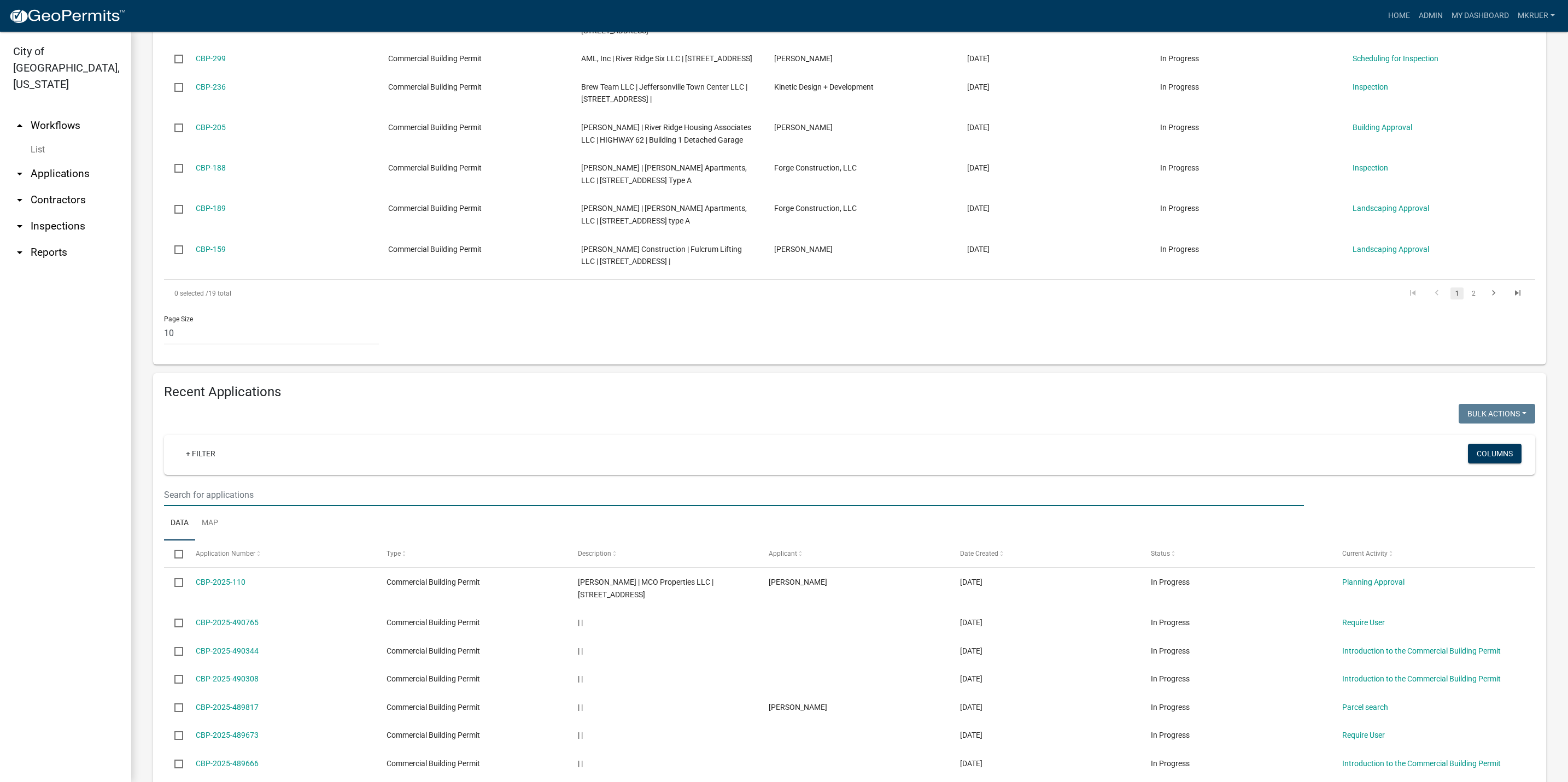
click at [201, 494] on input "text" at bounding box center [734, 495] width 1140 height 23
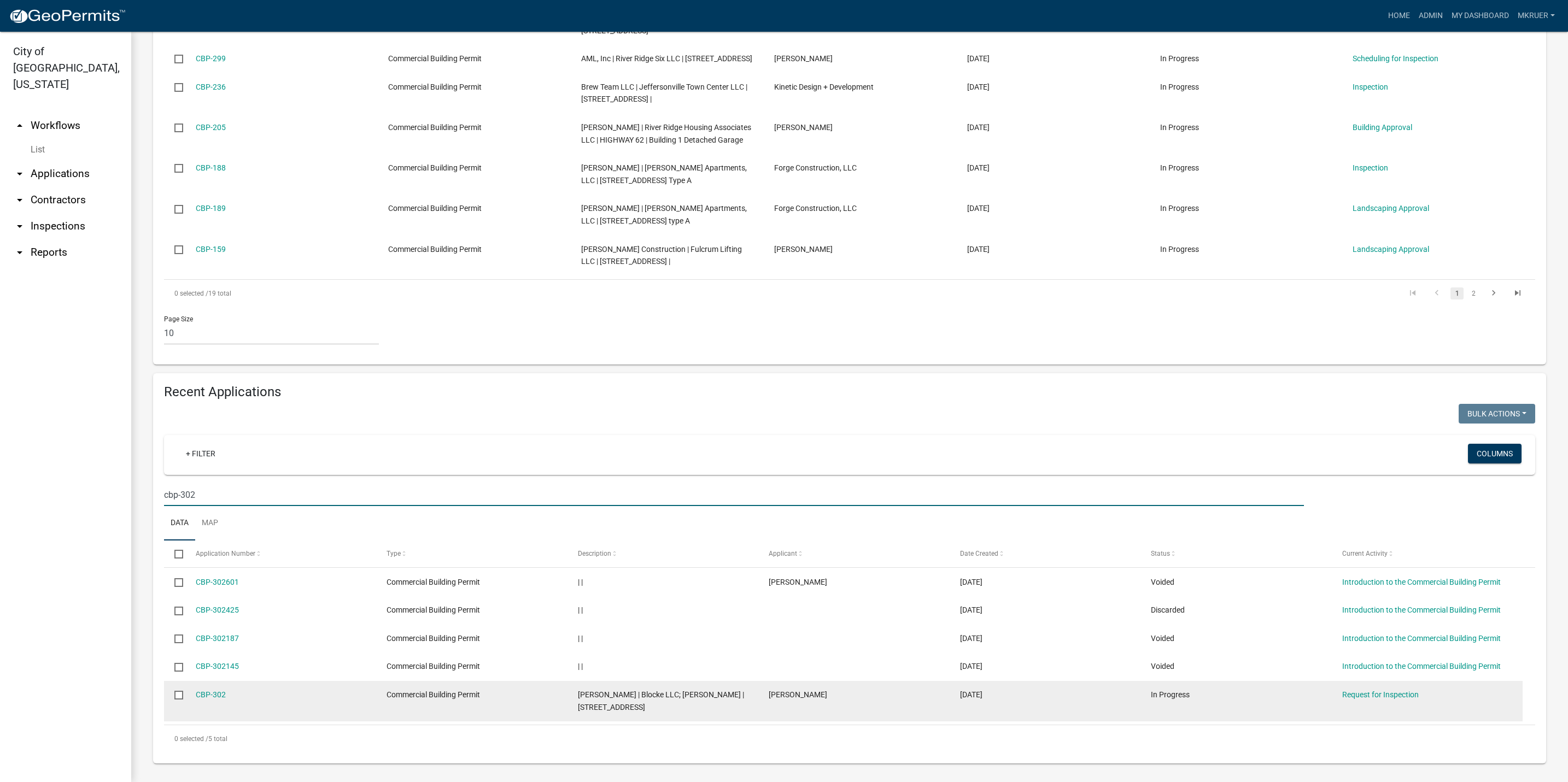
type input "cbp-302"
click at [193, 693] on datatable-body-cell "CBP-302" at bounding box center [280, 701] width 192 height 40
click at [209, 699] on div "CBP-302" at bounding box center [280, 695] width 170 height 13
click at [209, 694] on link "CBP-302" at bounding box center [211, 695] width 30 height 9
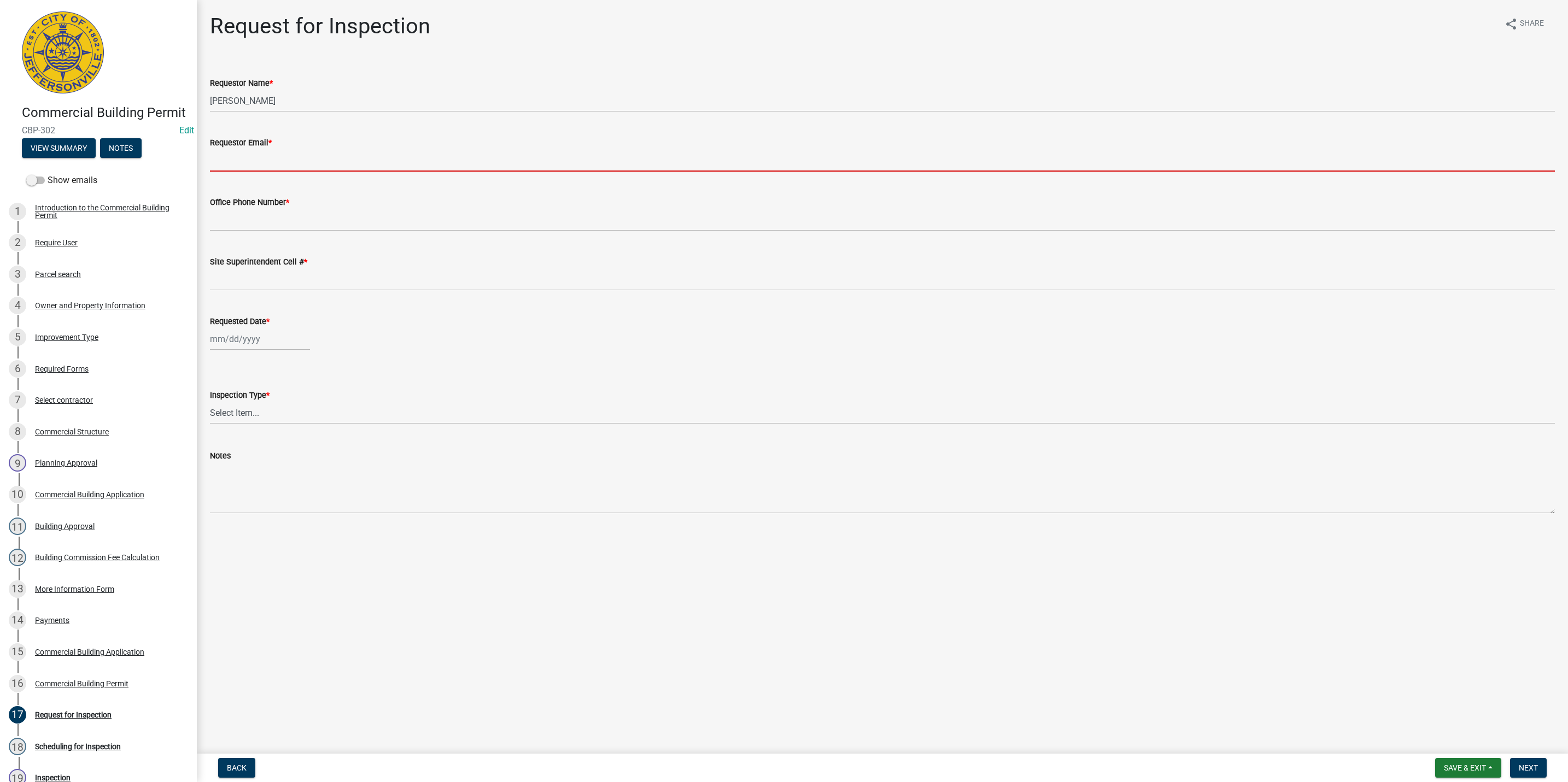
click at [249, 164] on input "Requestor Email *" at bounding box center [882, 161] width 1345 height 23
type input "mkruer@cityofjeff.net"
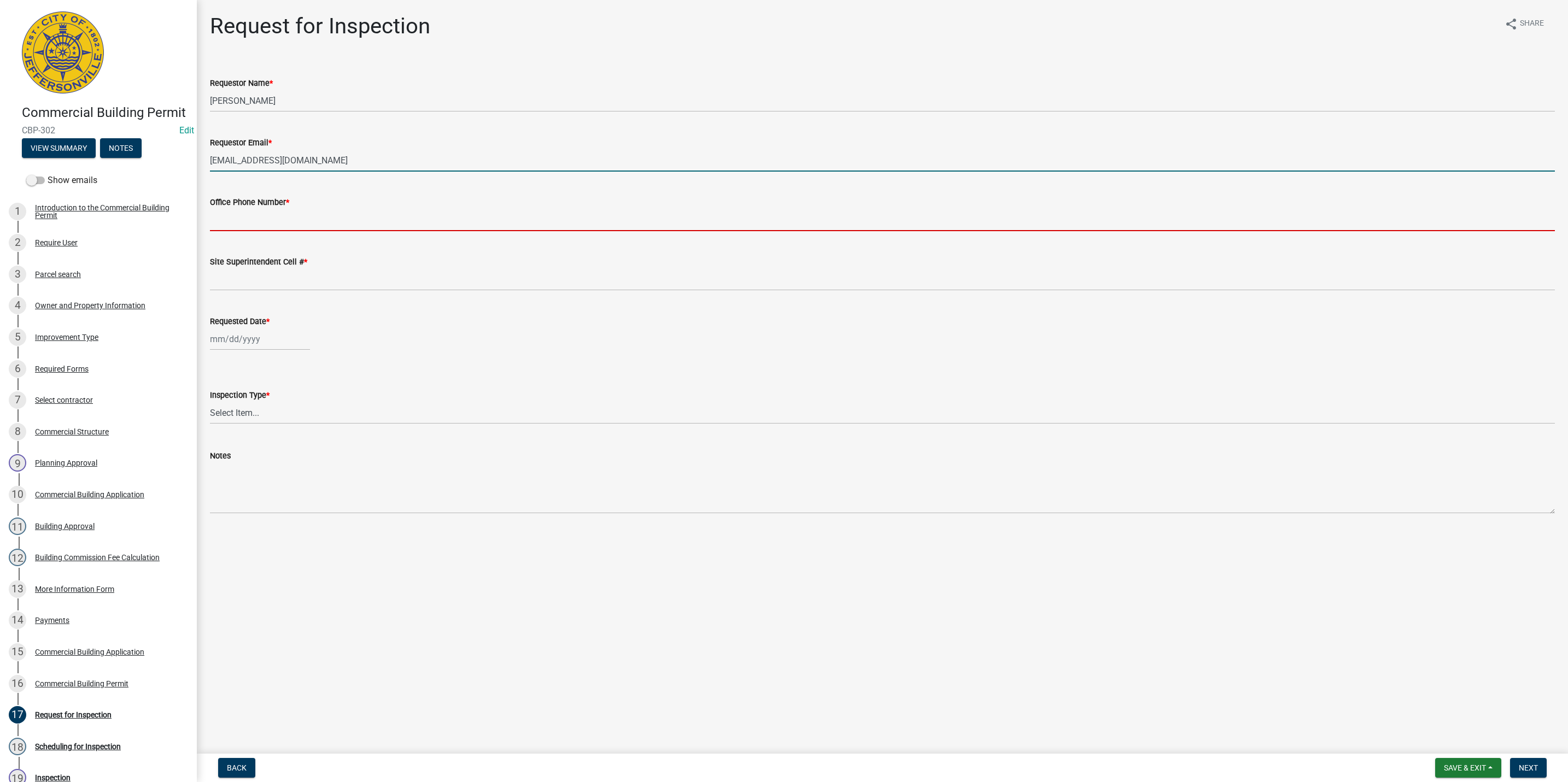
type input "5027731843"
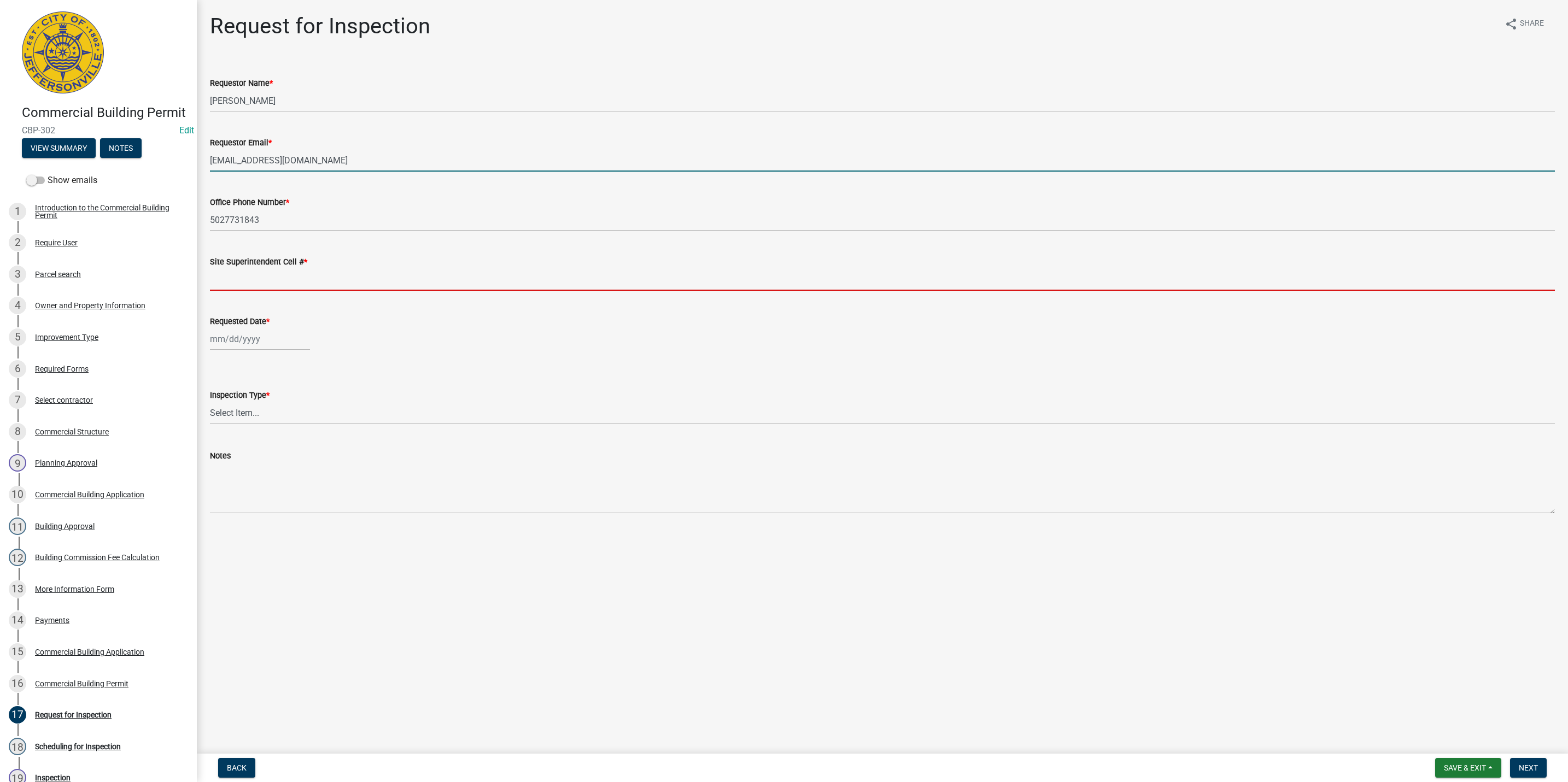
type input "5027731843"
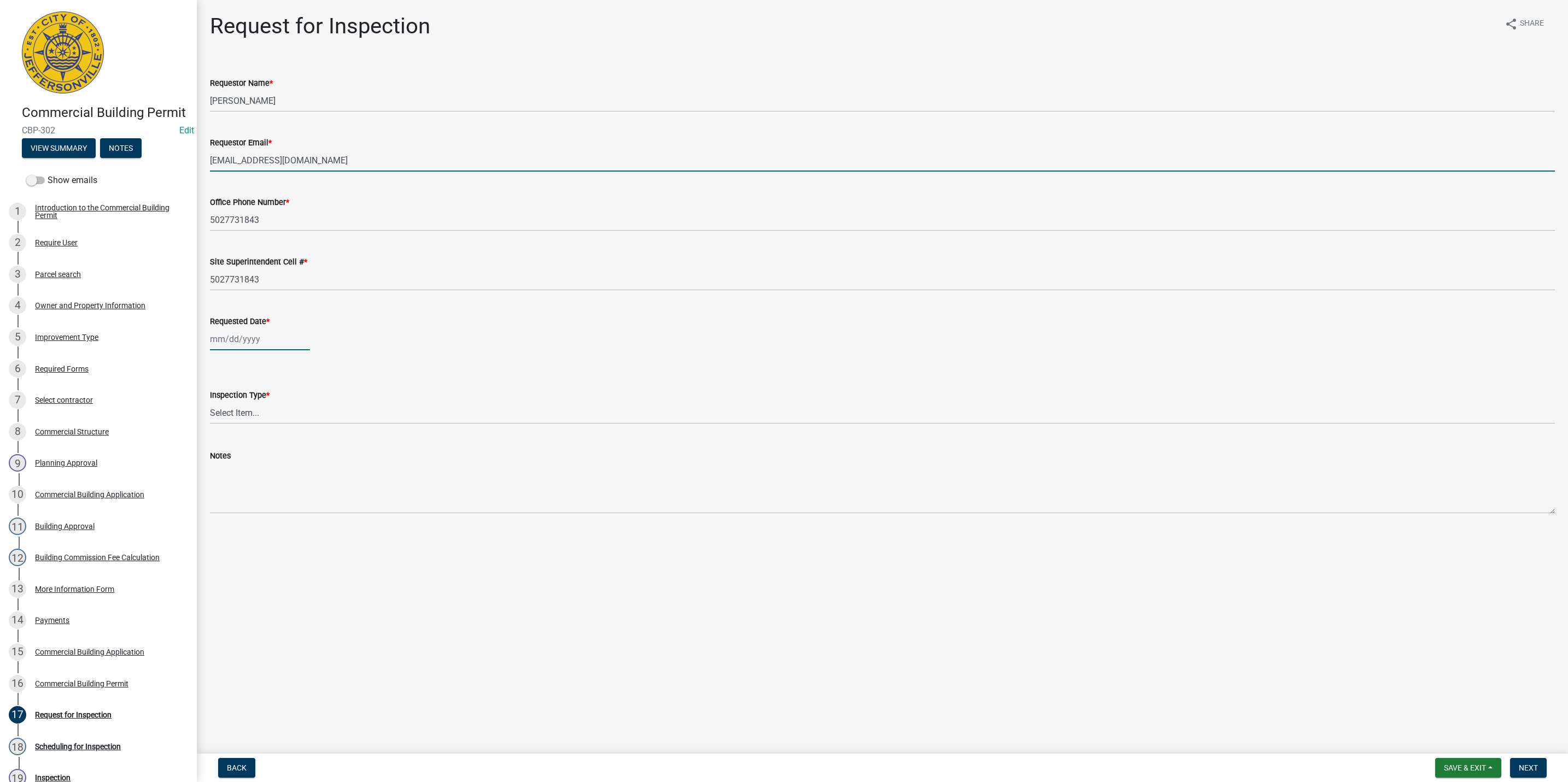
type input "10/15/2025"
select select "10"
select select "2025"
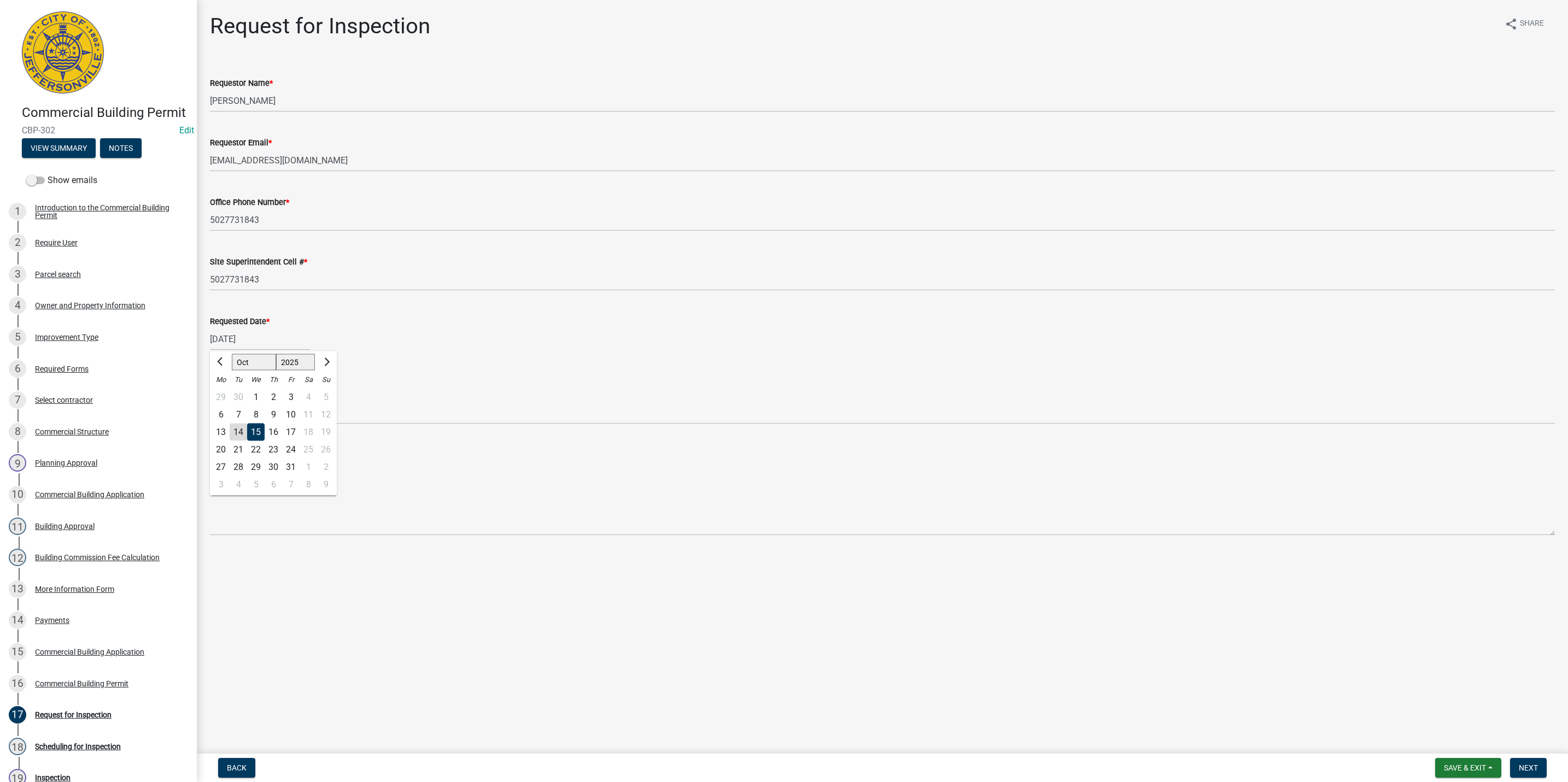
click at [255, 428] on div "15" at bounding box center [255, 432] width 17 height 17
click at [254, 411] on select "Select Item... Footer Foundation Framing Final Misc" at bounding box center [882, 413] width 1345 height 23
click at [210, 402] on select "Select Item... Footer Foundation Framing Final Misc" at bounding box center [882, 413] width 1345 height 23
select select "63bbc40c-1f45-4bda-8284-fb85545ffc9a"
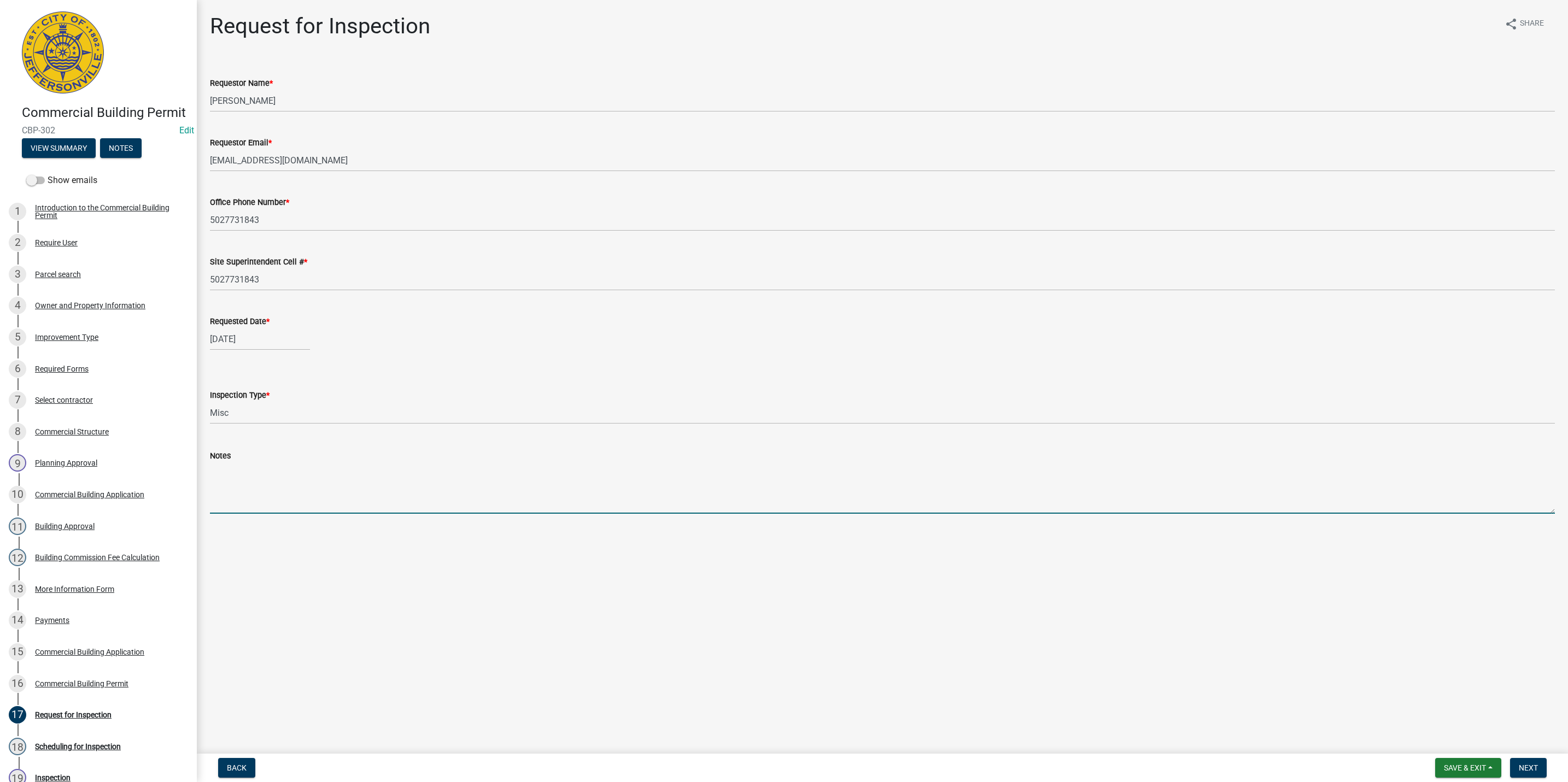
click at [239, 476] on textarea "Notes" at bounding box center [882, 488] width 1345 height 52
type textarea "Fire Walls"
click at [1529, 762] on button "Next" at bounding box center [1529, 768] width 36 height 20
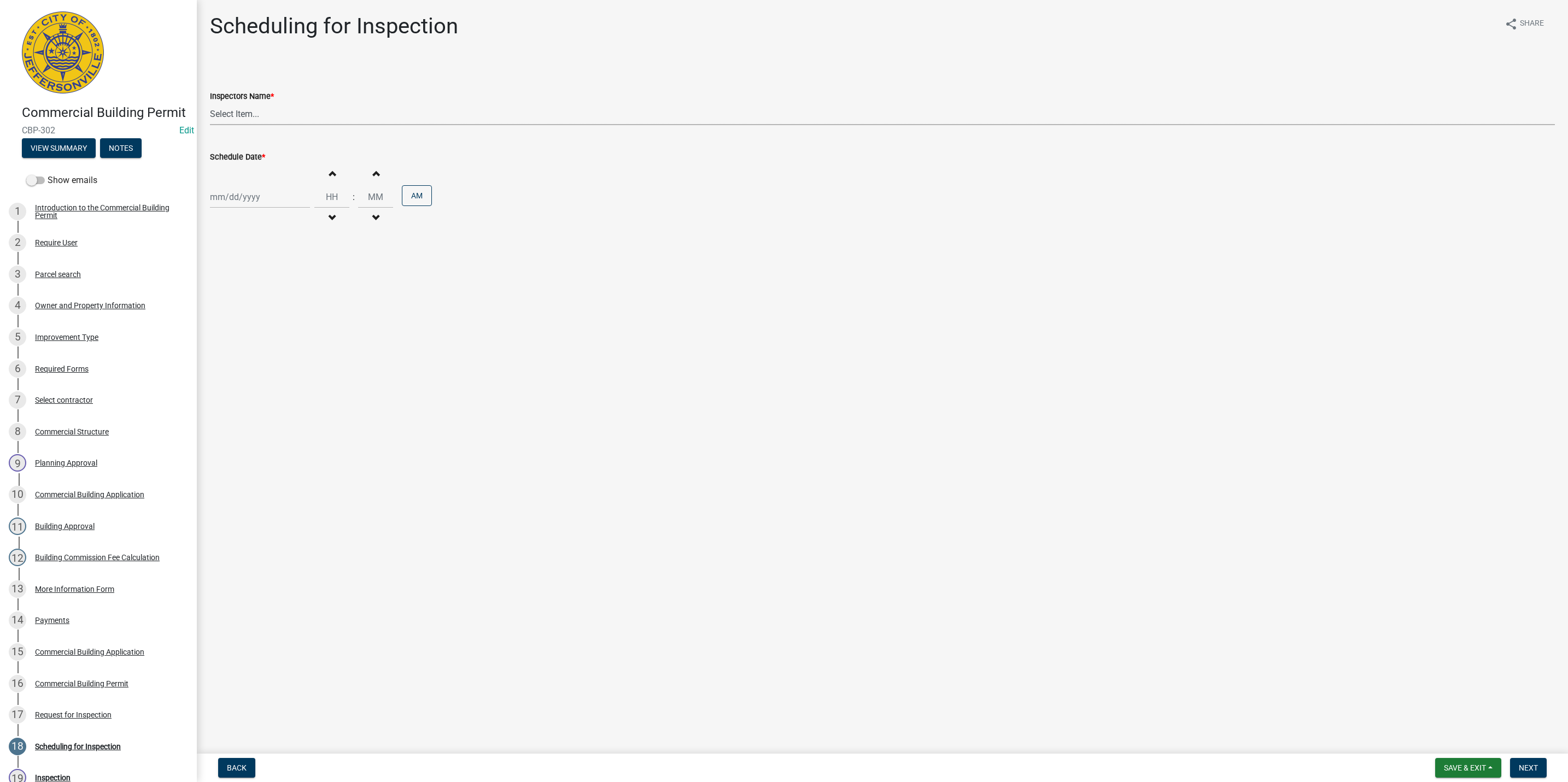
click at [245, 109] on select "Select Item... jramsey (Jeremy Ramsey) MaryFrey (Mary Frey) mkruer (Mike Kruer)…" at bounding box center [882, 114] width 1345 height 23
select select "fdb3bcc6-ce93-4663-8a18-5c08884dd177"
click at [210, 103] on select "Select Item... jramsey (Jeremy Ramsey) MaryFrey (Mary Frey) mkruer (Mike Kruer)…" at bounding box center [882, 114] width 1345 height 23
click at [239, 197] on div at bounding box center [260, 197] width 100 height 23
select select "10"
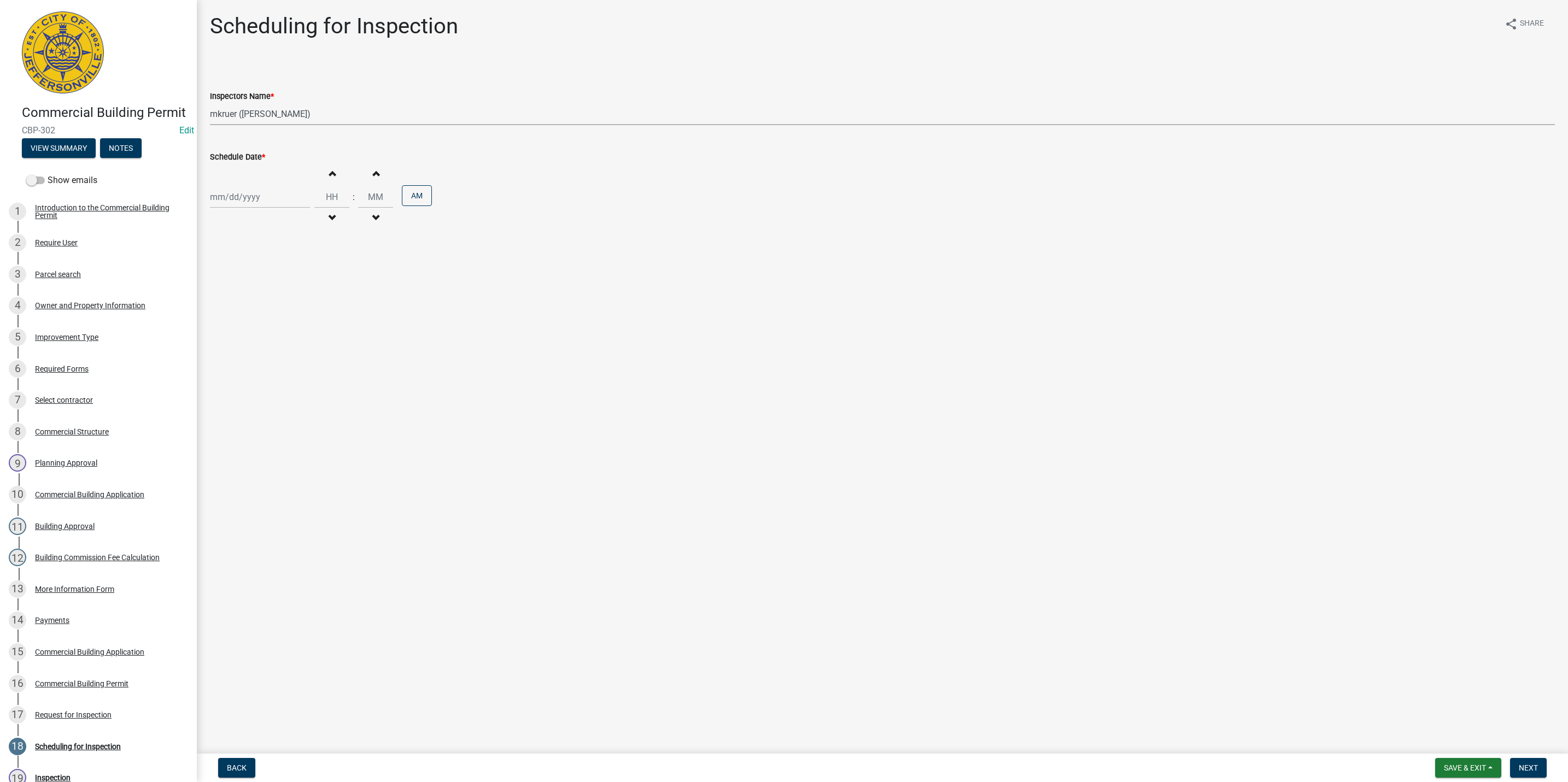
select select "2025"
click at [256, 283] on div "15" at bounding box center [255, 290] width 17 height 17
type input "10/15/2025"
click at [329, 174] on span "button" at bounding box center [331, 174] width 5 height 9
type input "01"
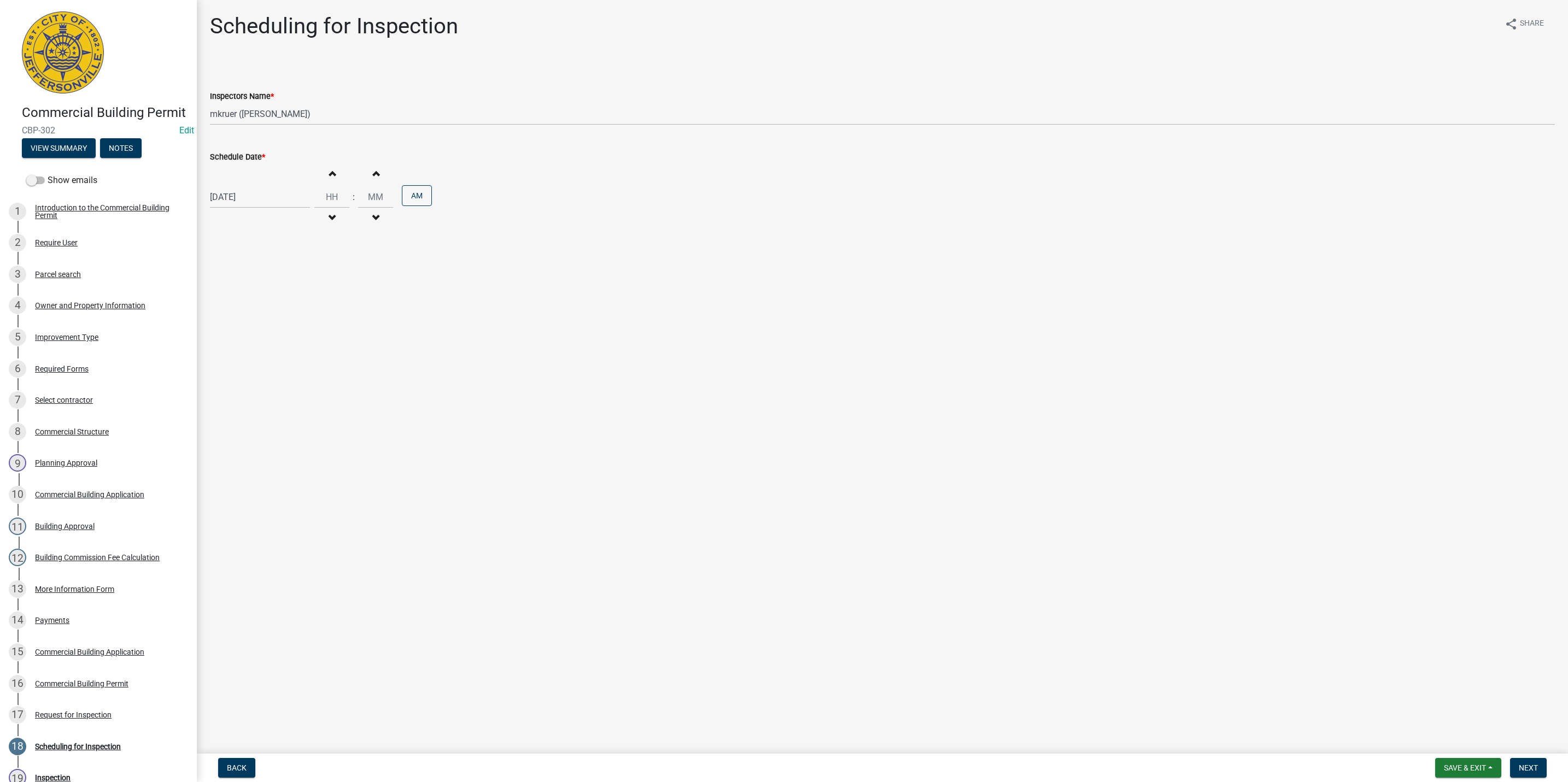
type input "00"
click at [418, 196] on button "AM" at bounding box center [417, 196] width 30 height 20
click at [1534, 768] on span "Next" at bounding box center [1528, 768] width 19 height 9
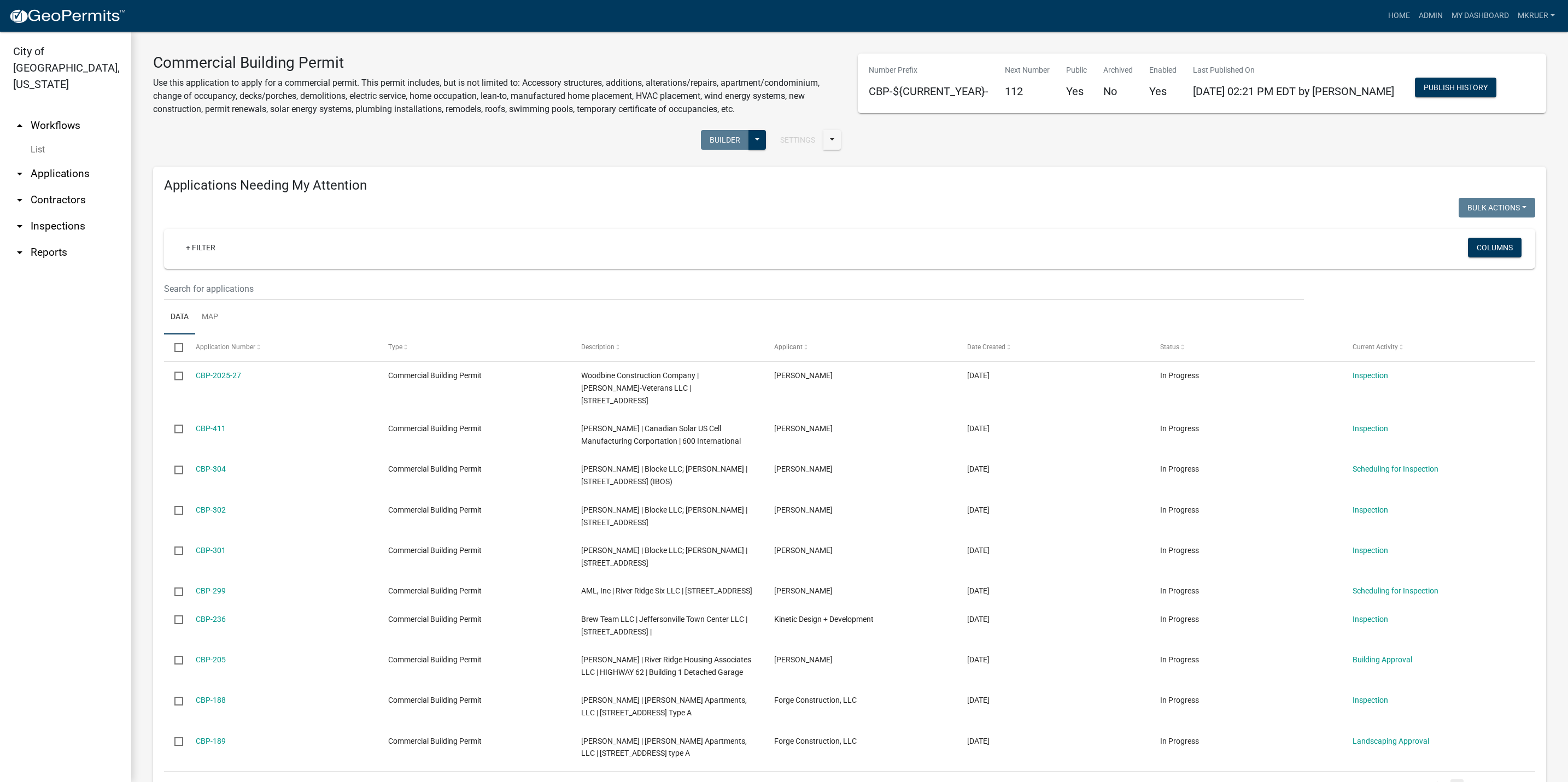
click at [64, 213] on link "arrow_drop_down Inspections" at bounding box center [65, 226] width 131 height 27
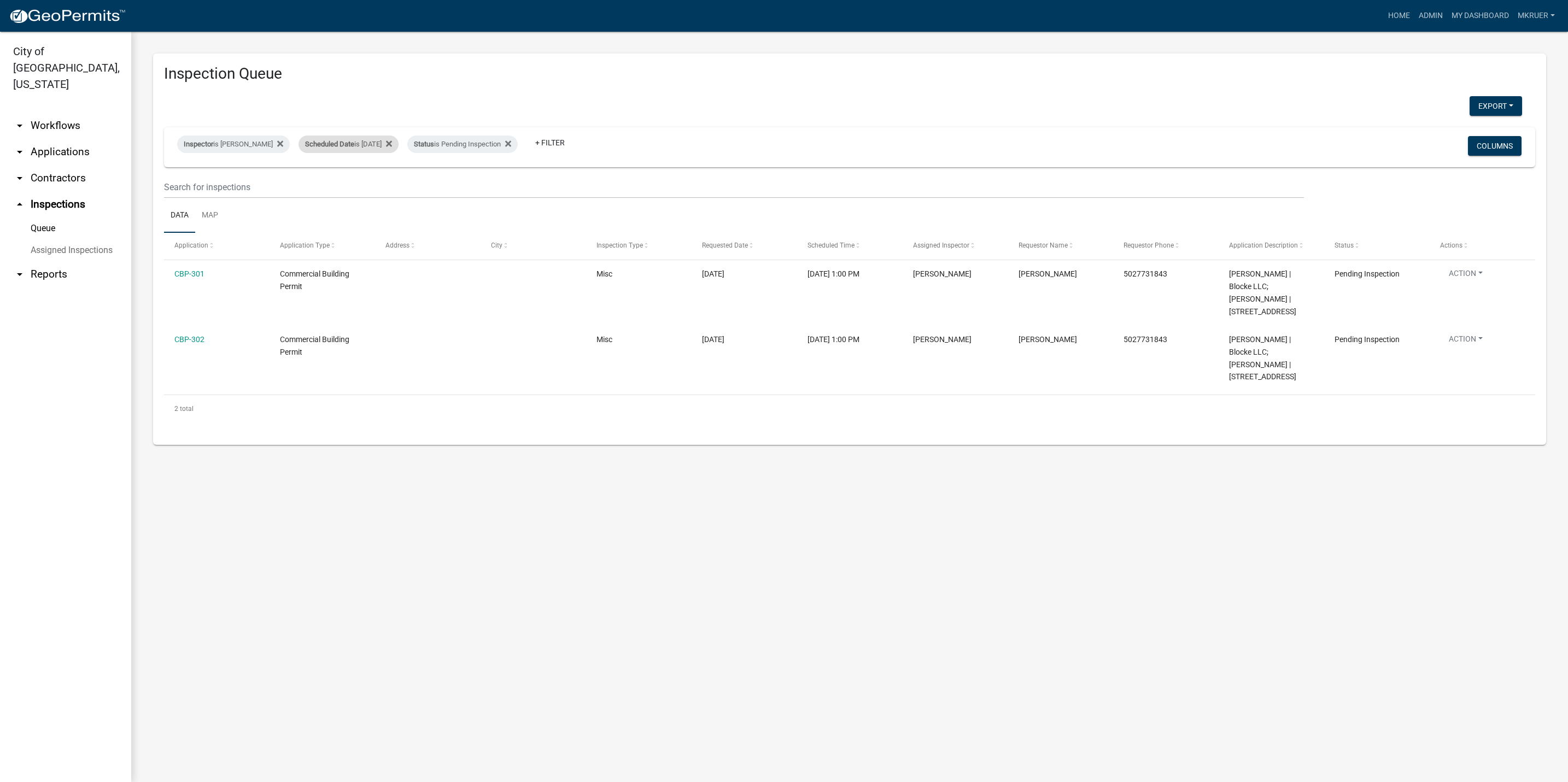
click at [374, 145] on div "Scheduled Date is 10/15/2025" at bounding box center [349, 144] width 100 height 17
click at [376, 183] on input "2025-10-15" at bounding box center [341, 185] width 77 height 23
type input "2025-10-14"
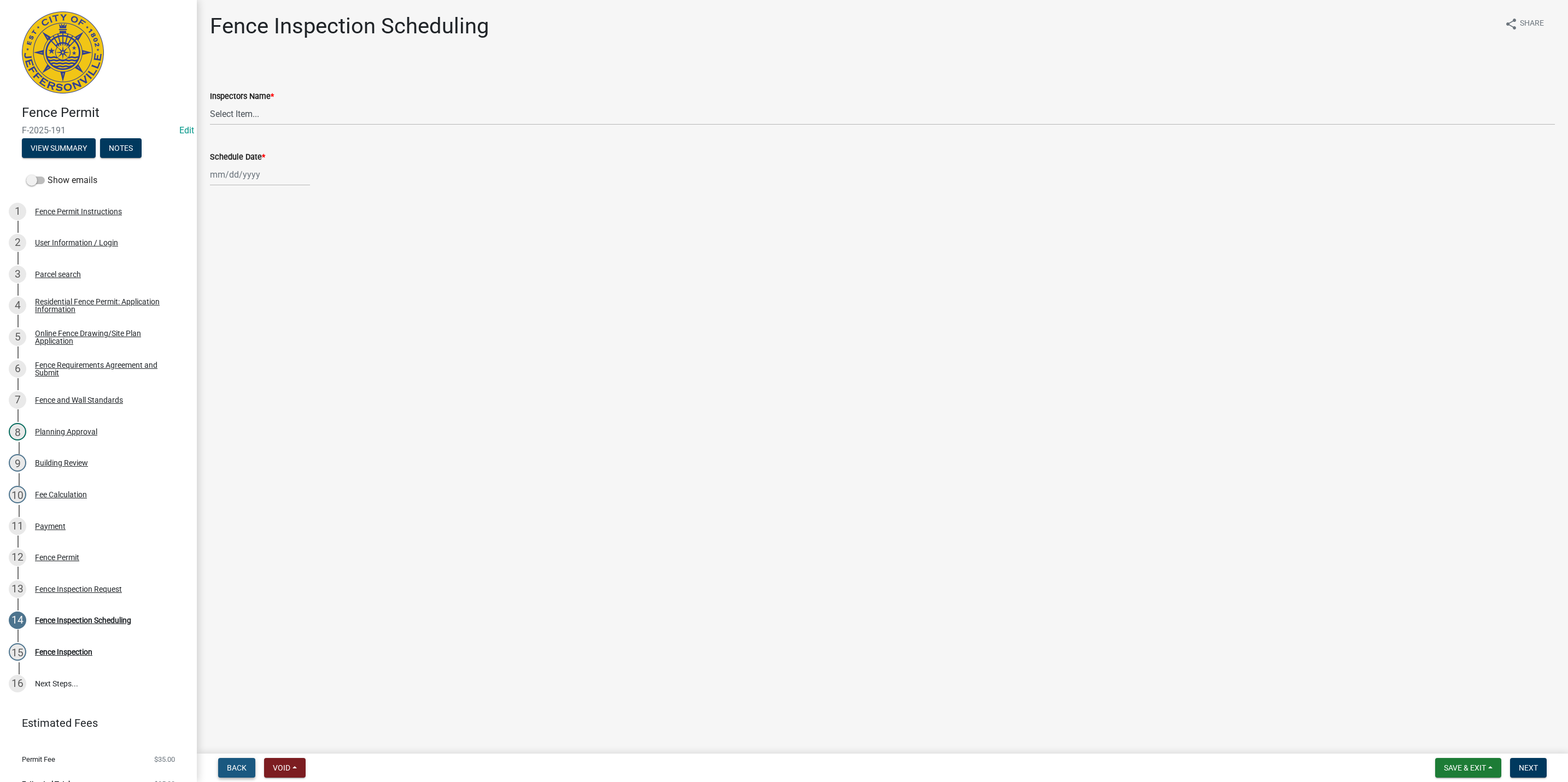
click at [232, 765] on span "Back" at bounding box center [236, 768] width 20 height 9
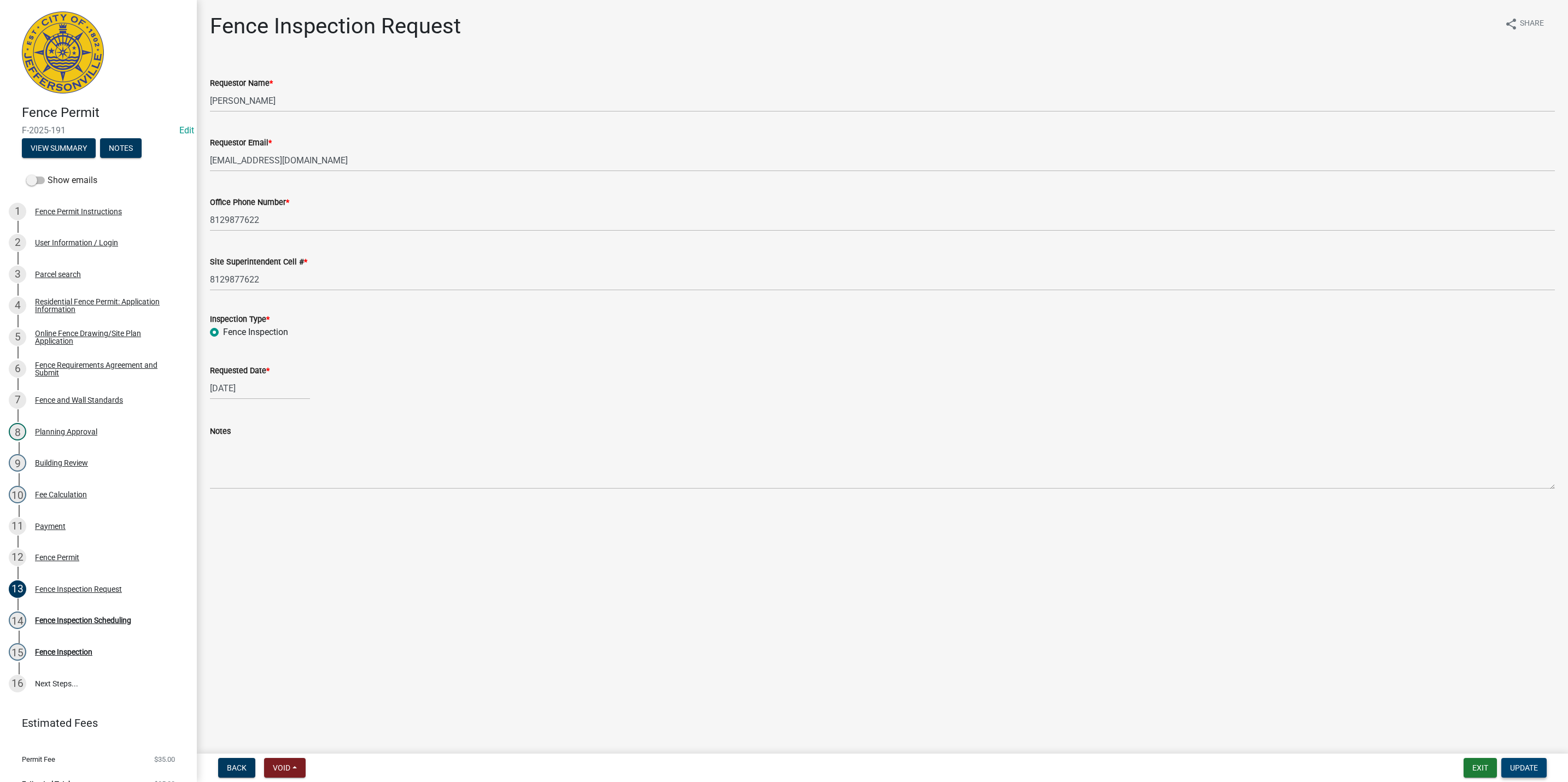
click at [1518, 765] on span "Update" at bounding box center [1524, 768] width 28 height 9
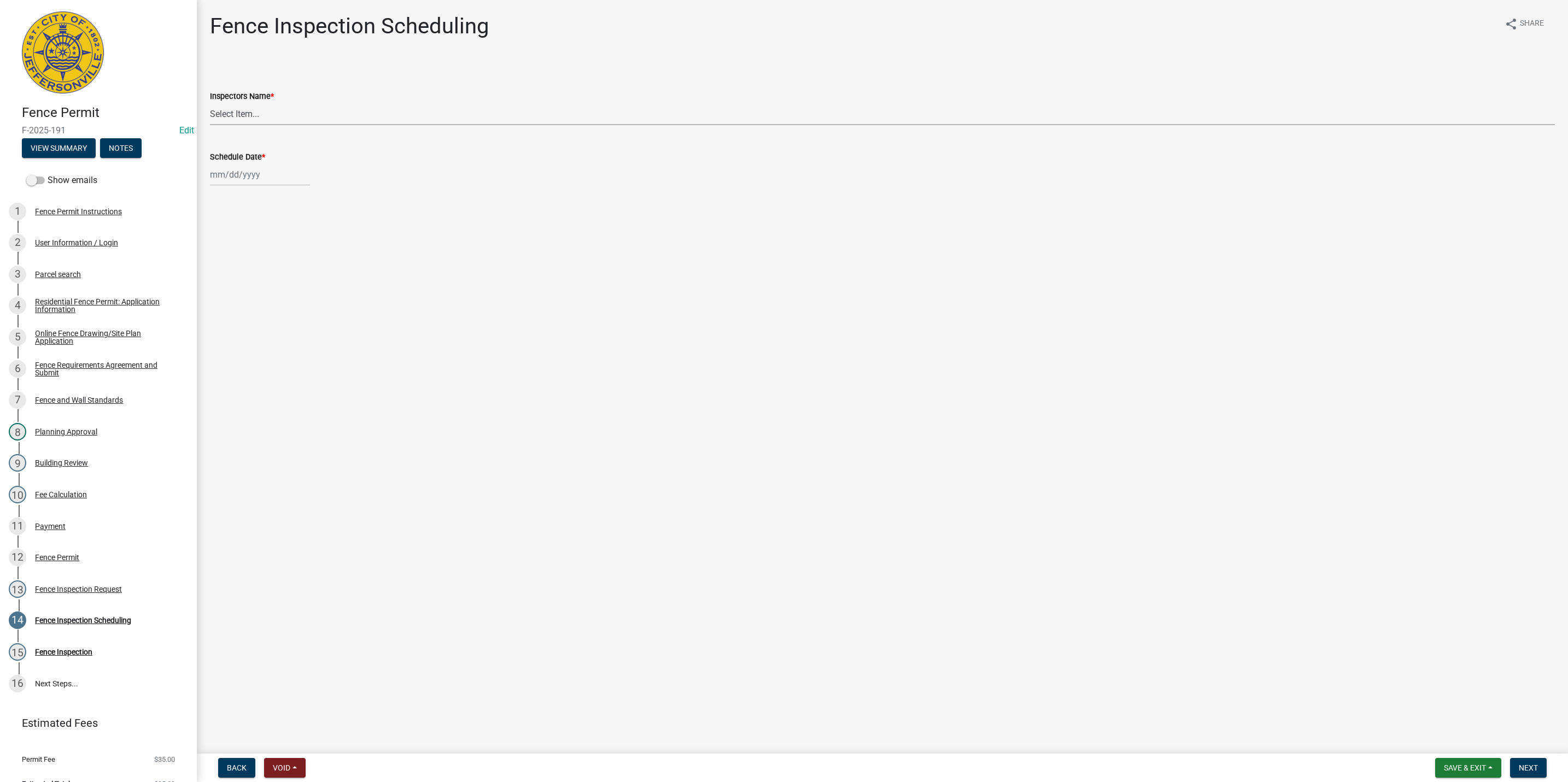
click at [240, 109] on select "Select Item... jramsey (Jeremy Ramsey) MaryFrey (Mary Frey) mkruer (Mike Kruer)…" at bounding box center [882, 114] width 1345 height 23
select select "fdb3bcc6-ce93-4663-8a18-5c08884dd177"
click at [210, 103] on select "Select Item... jramsey (Jeremy Ramsey) MaryFrey (Mary Frey) mkruer (Mike Kruer)…" at bounding box center [882, 114] width 1345 height 23
click at [252, 180] on div at bounding box center [260, 175] width 100 height 23
select select "10"
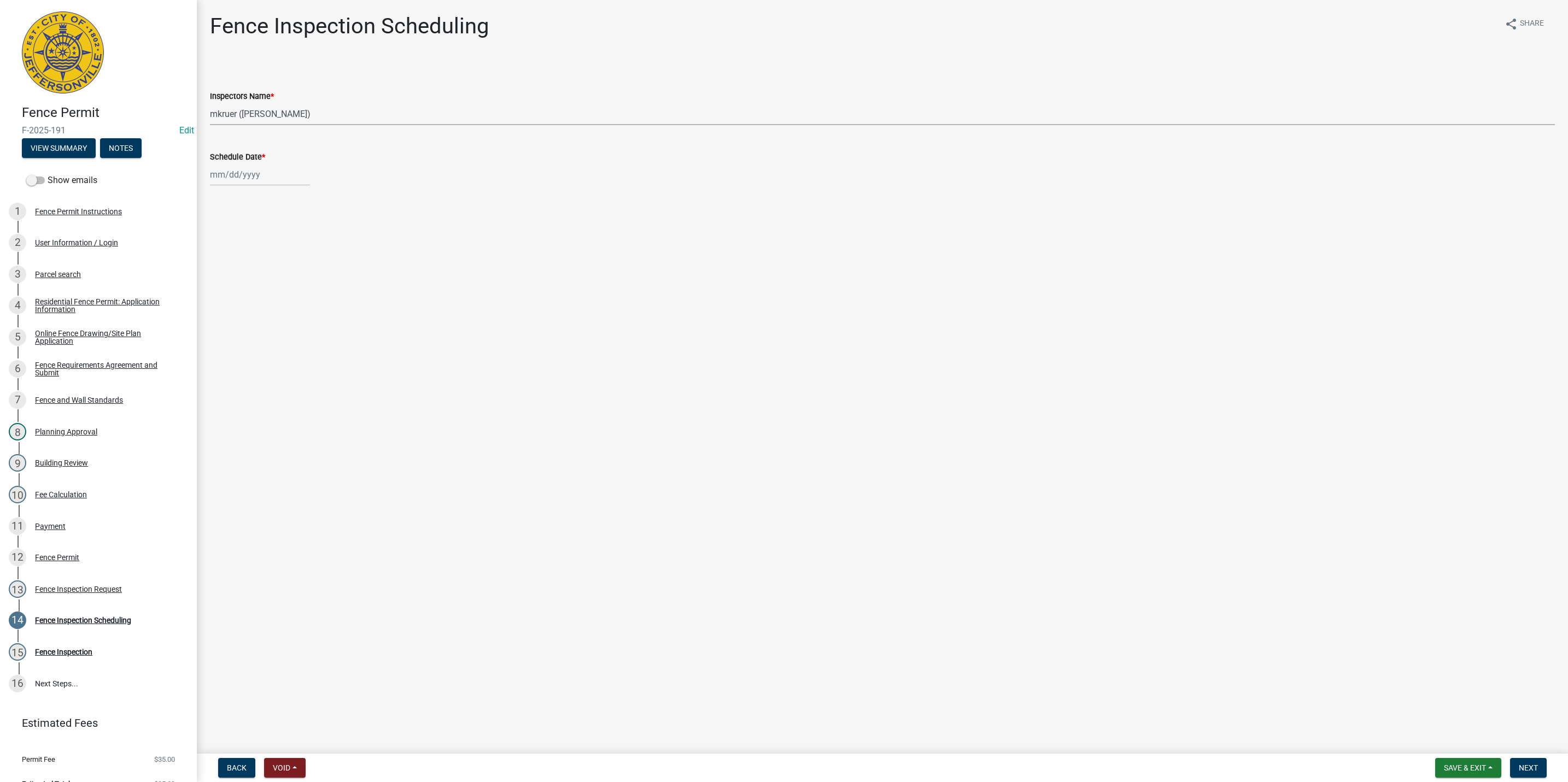
select select "2025"
click at [220, 303] on div "27" at bounding box center [221, 302] width 17 height 17
type input "10/27/2025"
click at [1521, 768] on span "Next" at bounding box center [1528, 768] width 19 height 9
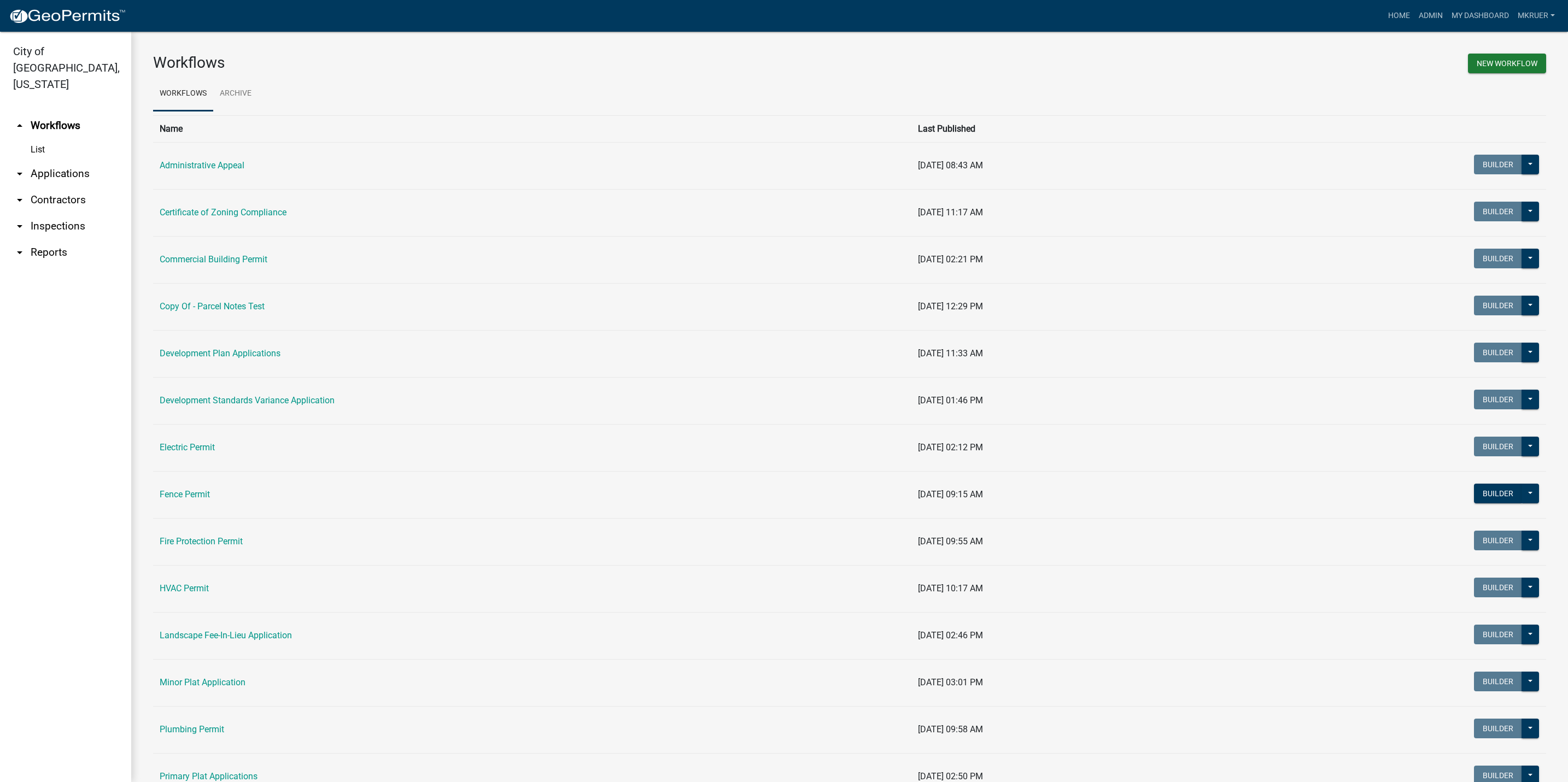
click at [48, 213] on link "arrow_drop_down Inspections" at bounding box center [65, 226] width 131 height 27
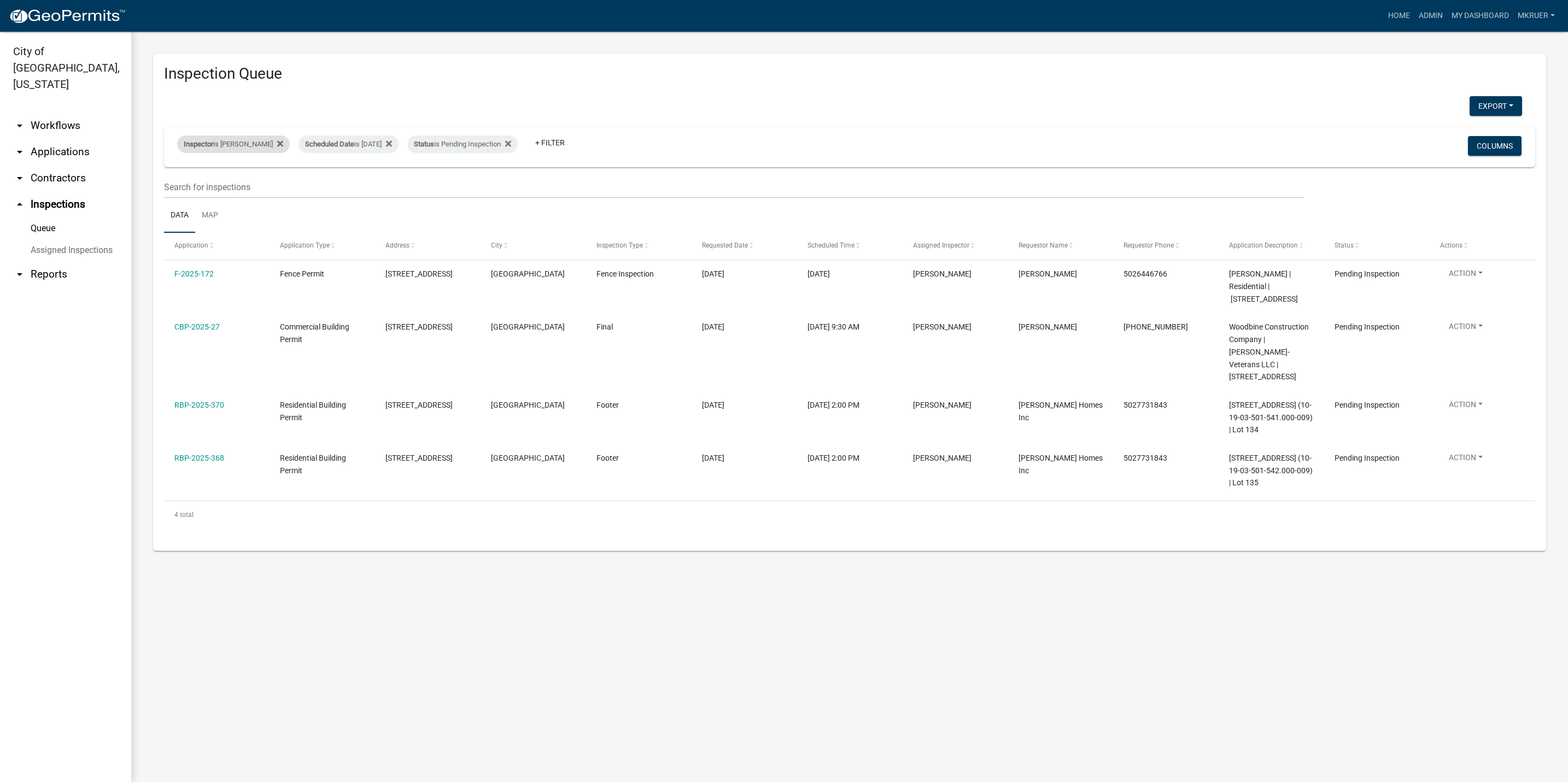
click at [239, 145] on div "Inspector is Mike Kruer" at bounding box center [233, 144] width 113 height 17
click at [199, 192] on select "Select an option None Shawn Jeremy Ramsey Mary Frey Chad Reischl Mike Kruer Har…" at bounding box center [225, 197] width 109 height 23
click at [179, 186] on select "Select an option None Shawn Jeremy Ramsey Mary Frey Chad Reischl Mike Kruer Har…" at bounding box center [225, 197] width 109 height 23
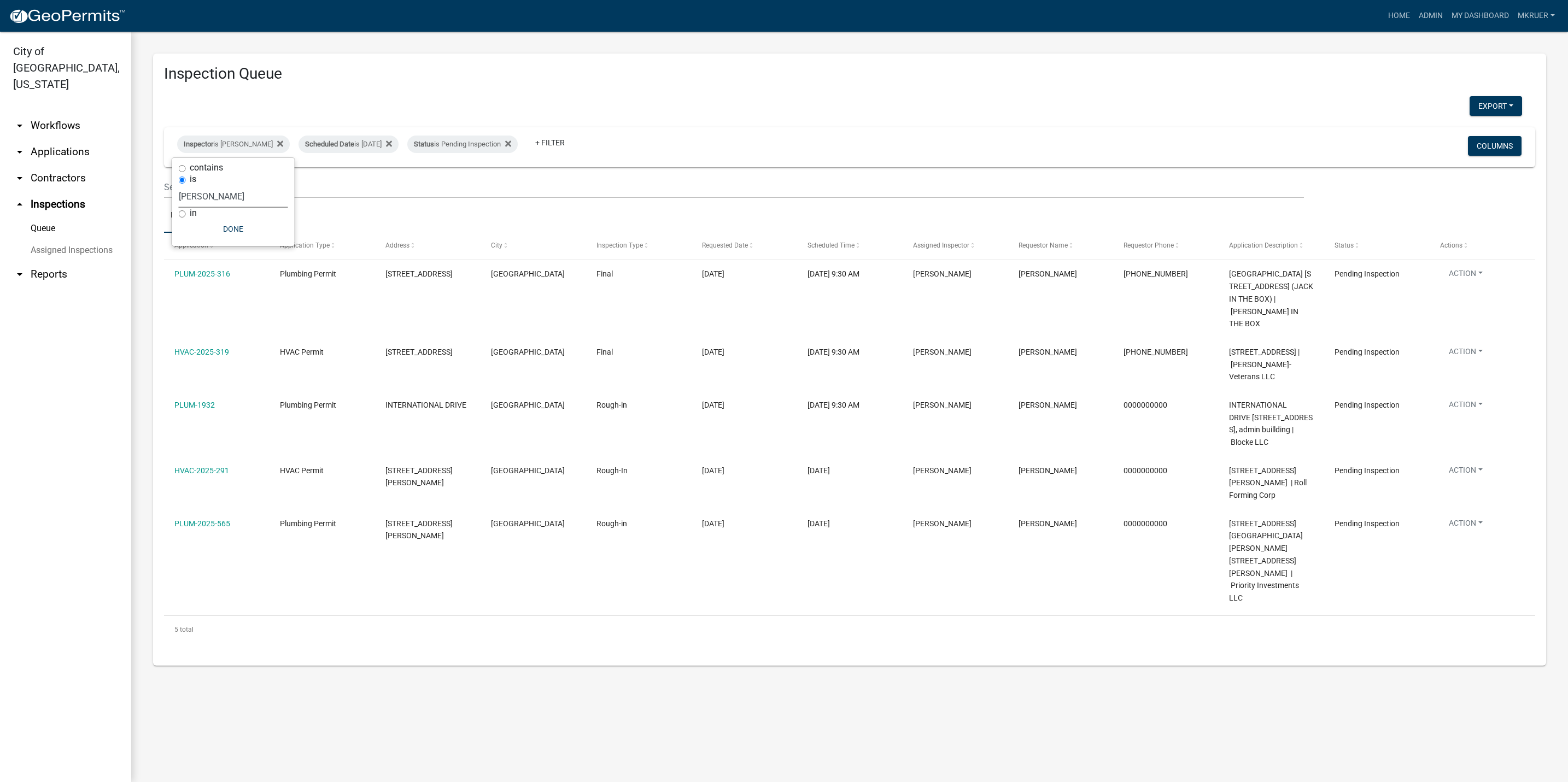
click at [225, 197] on select "Select an option None Shawn Jeremy Ramsey Mary Frey Chad Reischl Mike Kruer Har…" at bounding box center [233, 197] width 109 height 23
click at [179, 186] on select "Select an option None Shawn Jeremy Ramsey Mary Frey Chad Reischl Mike Kruer Har…" at bounding box center [233, 197] width 109 height 23
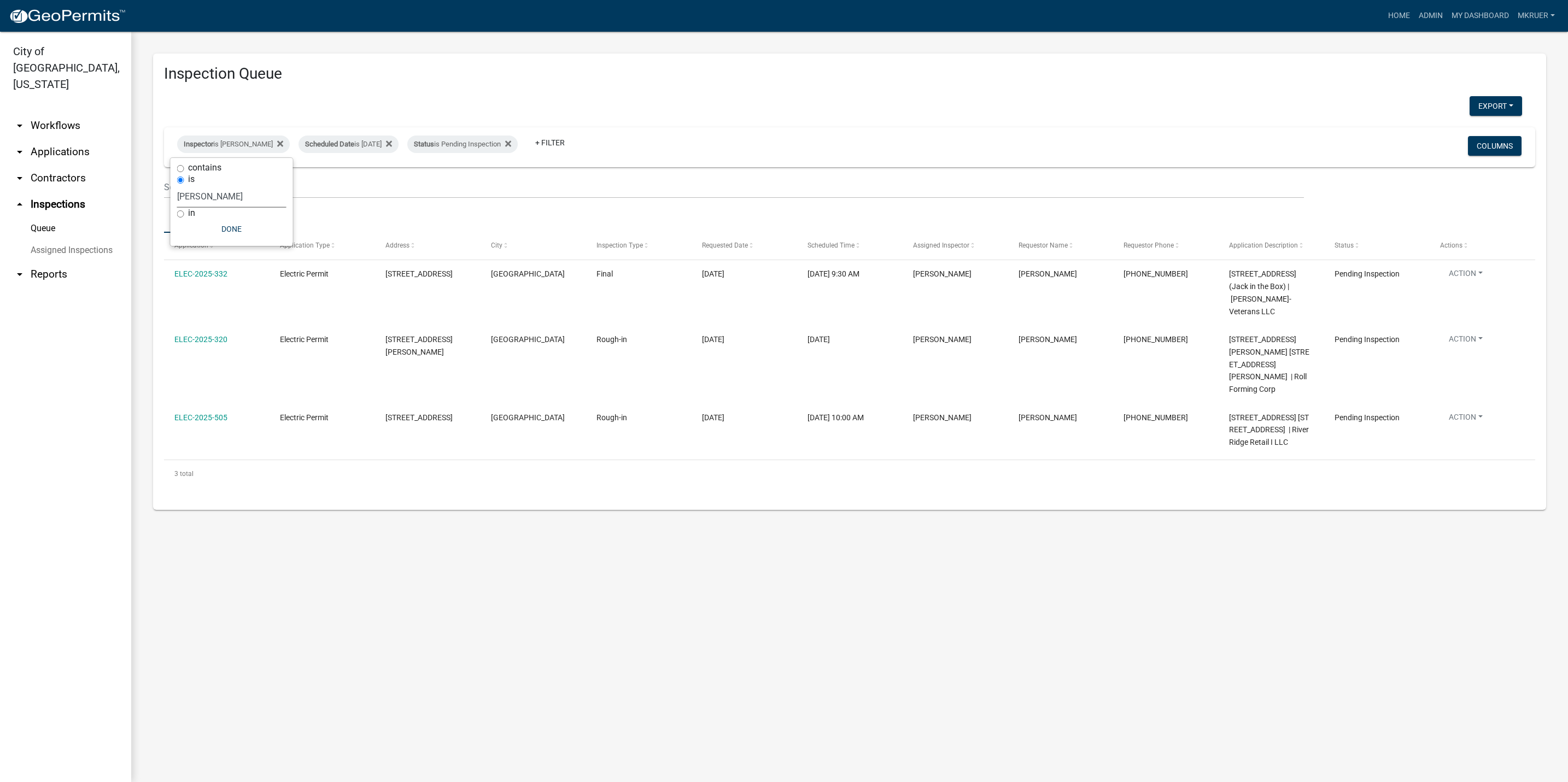
click at [202, 193] on select "Select an option None Shawn Jeremy Ramsey Mary Frey Chad Reischl Mike Kruer Har…" at bounding box center [232, 197] width 109 height 23
select select "fdb3bcc6-ce93-4663-8a18-5c08884dd177"
click at [177, 186] on select "Select an option None Shawn Jeremy Ramsey Mary Frey Chad Reischl Mike Kruer Har…" at bounding box center [232, 197] width 109 height 23
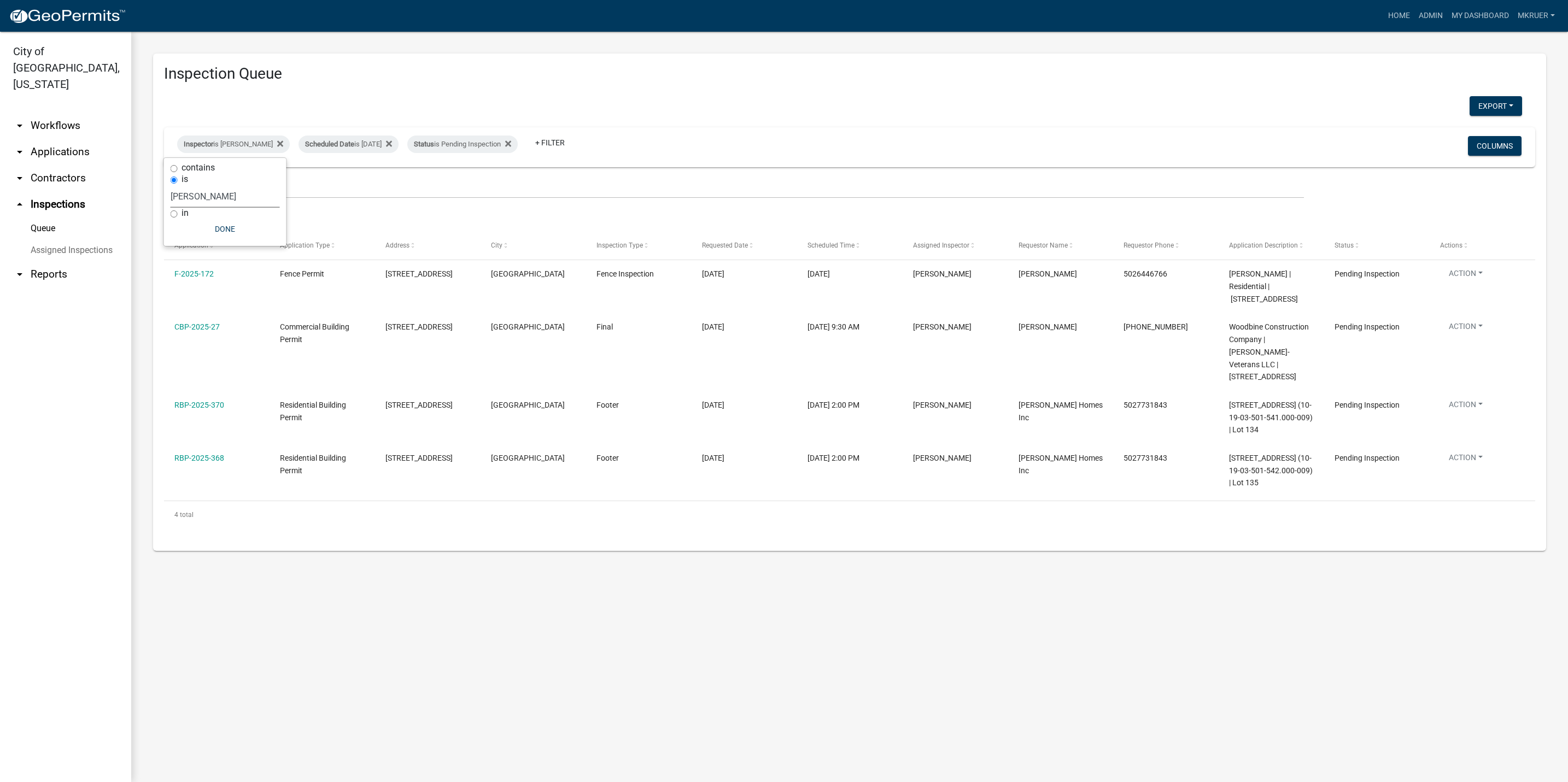
click at [67, 139] on link "arrow_drop_down Applications" at bounding box center [65, 152] width 131 height 27
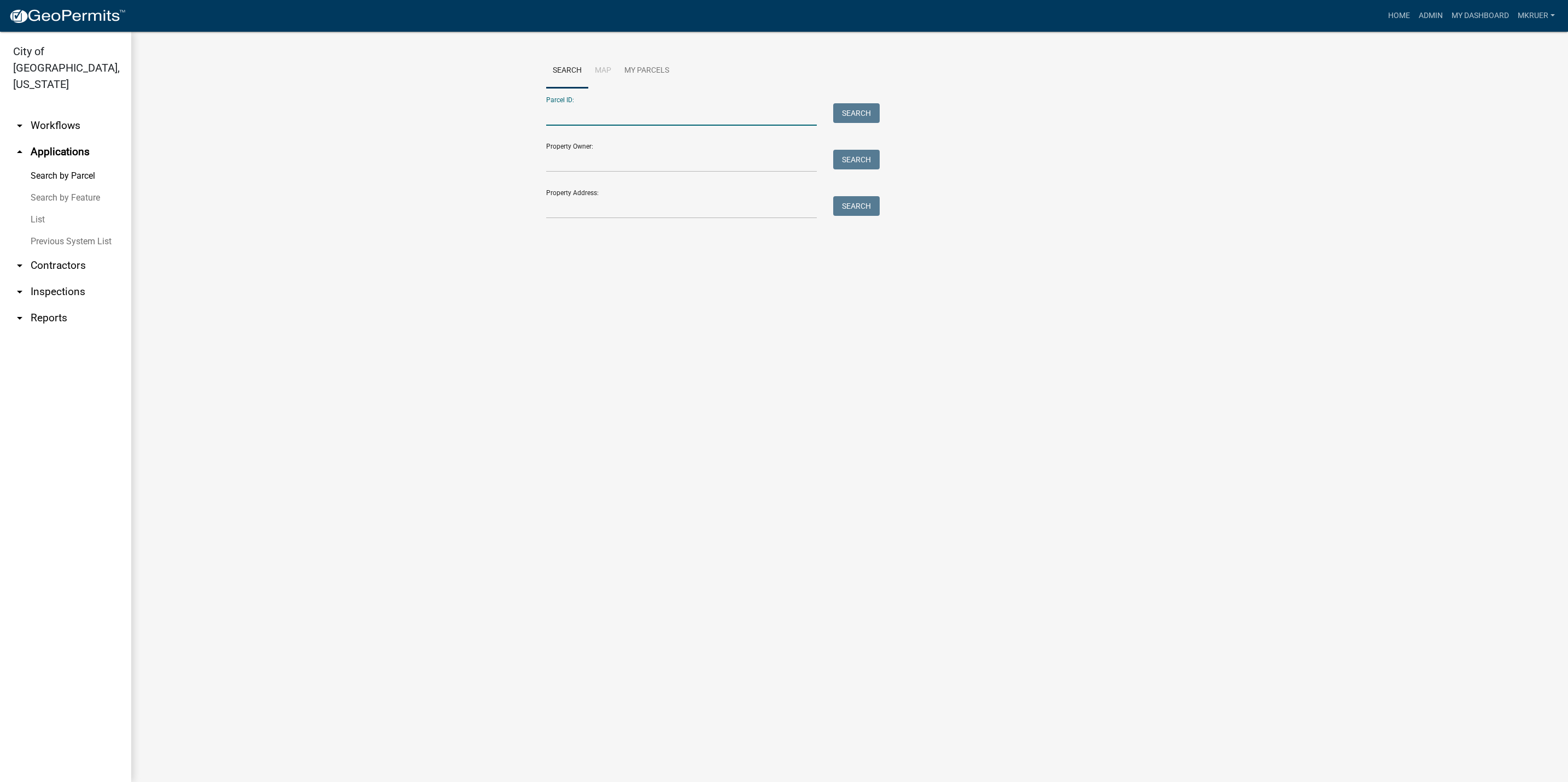
click at [625, 117] on input "Parcel ID:" at bounding box center [681, 114] width 271 height 23
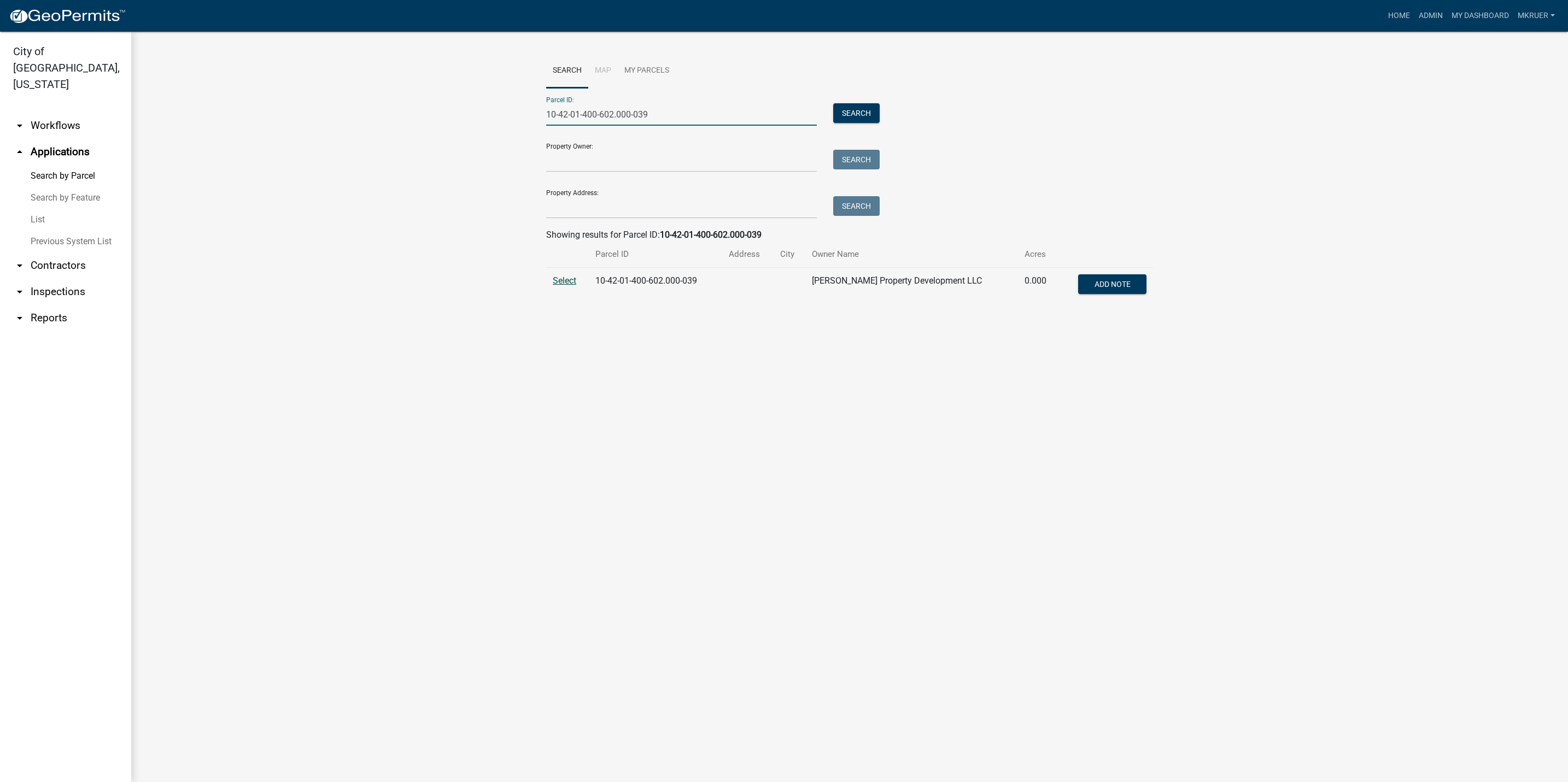
type input "10-42-01-400-602.000-039"
click at [561, 280] on span "Select" at bounding box center [564, 281] width 23 height 11
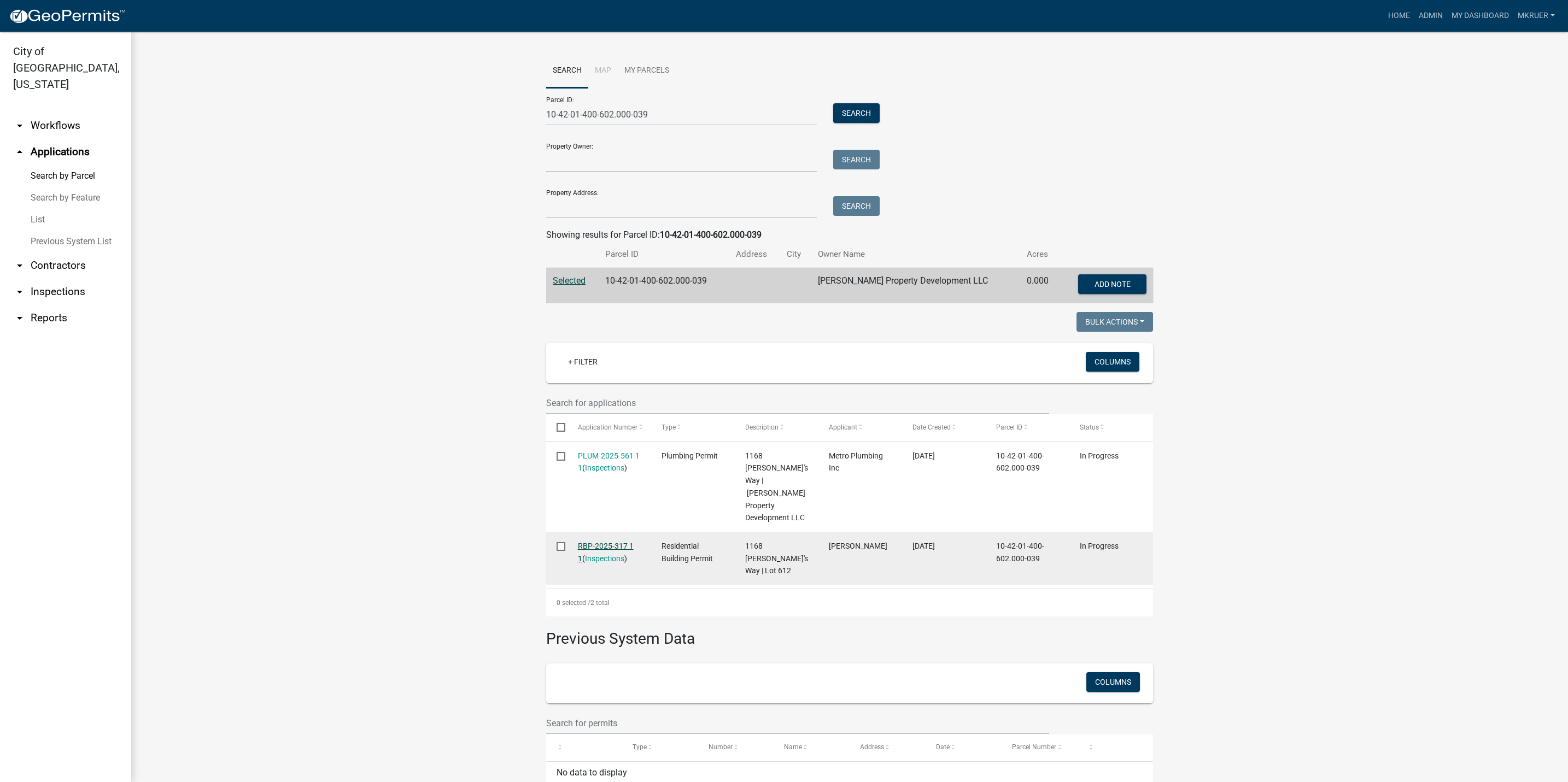
click at [597, 542] on link "RBP-2025-317 1 1" at bounding box center [606, 552] width 56 height 21
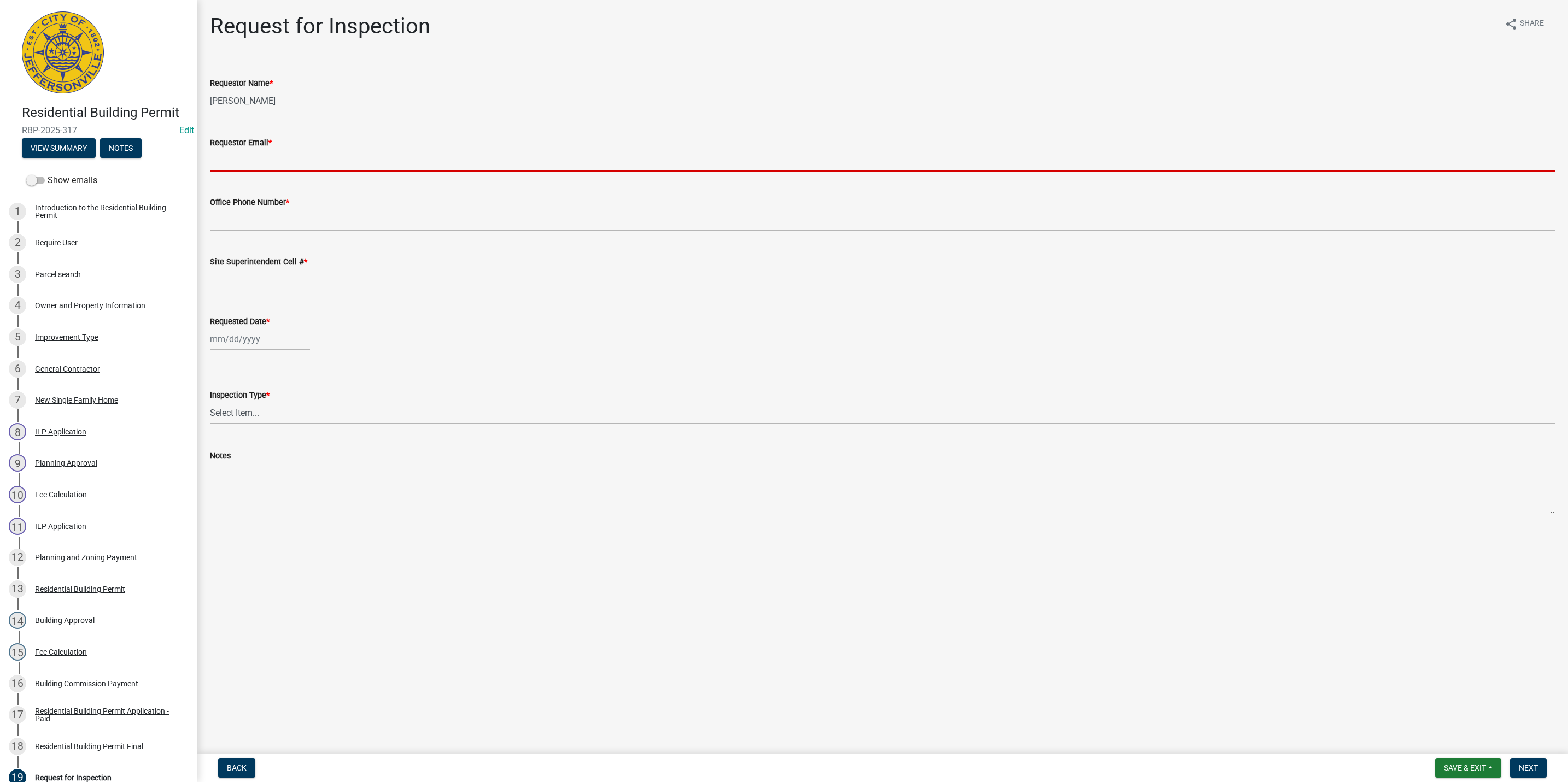
click at [239, 161] on input "Requestor Email *" at bounding box center [882, 161] width 1345 height 23
type input "mkruer@cityofjeff.net"
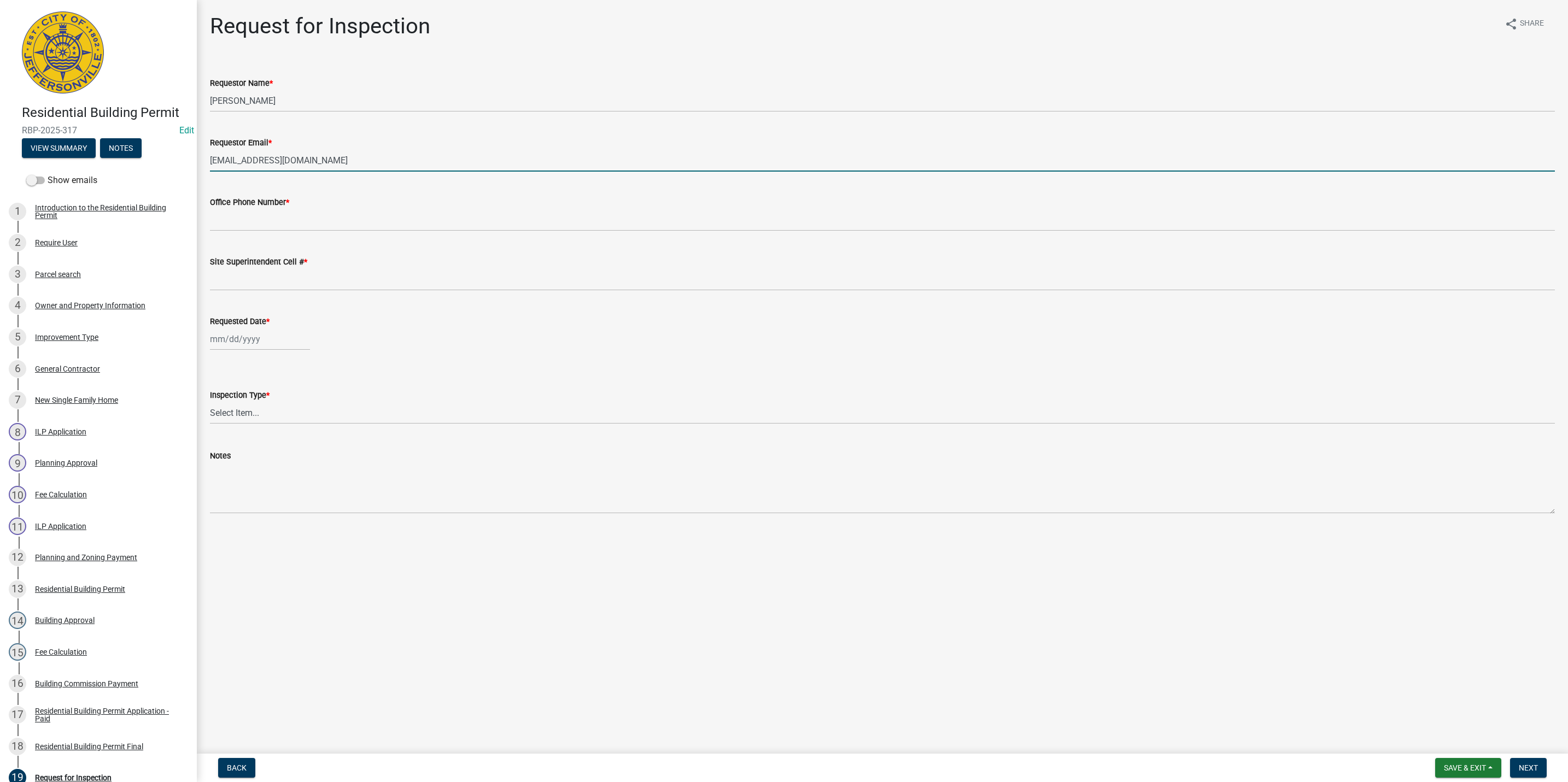
type input "5027731843"
type input "10/15/2025"
select select "10"
select select "2025"
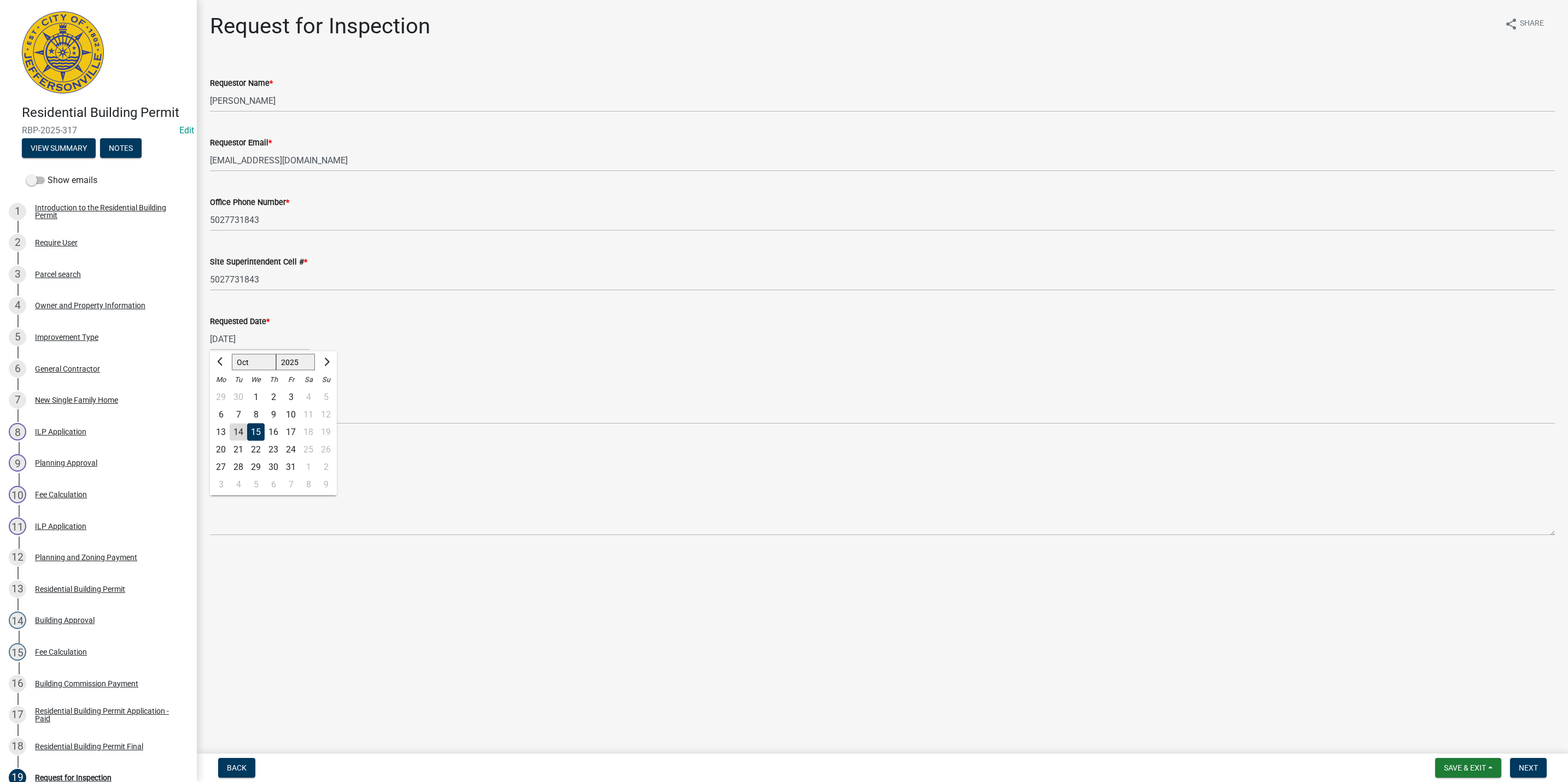
click at [240, 430] on div "14" at bounding box center [238, 432] width 17 height 17
type input "[DATE]"
click at [240, 415] on select "Select Item... Footer Foundation Framing Final" at bounding box center [882, 413] width 1345 height 23
click at [210, 402] on select "Select Item... Footer Foundation Framing Final" at bounding box center [882, 413] width 1345 height 23
select select "5905b6c6-73a3-4561-9a25-e231032c58c8"
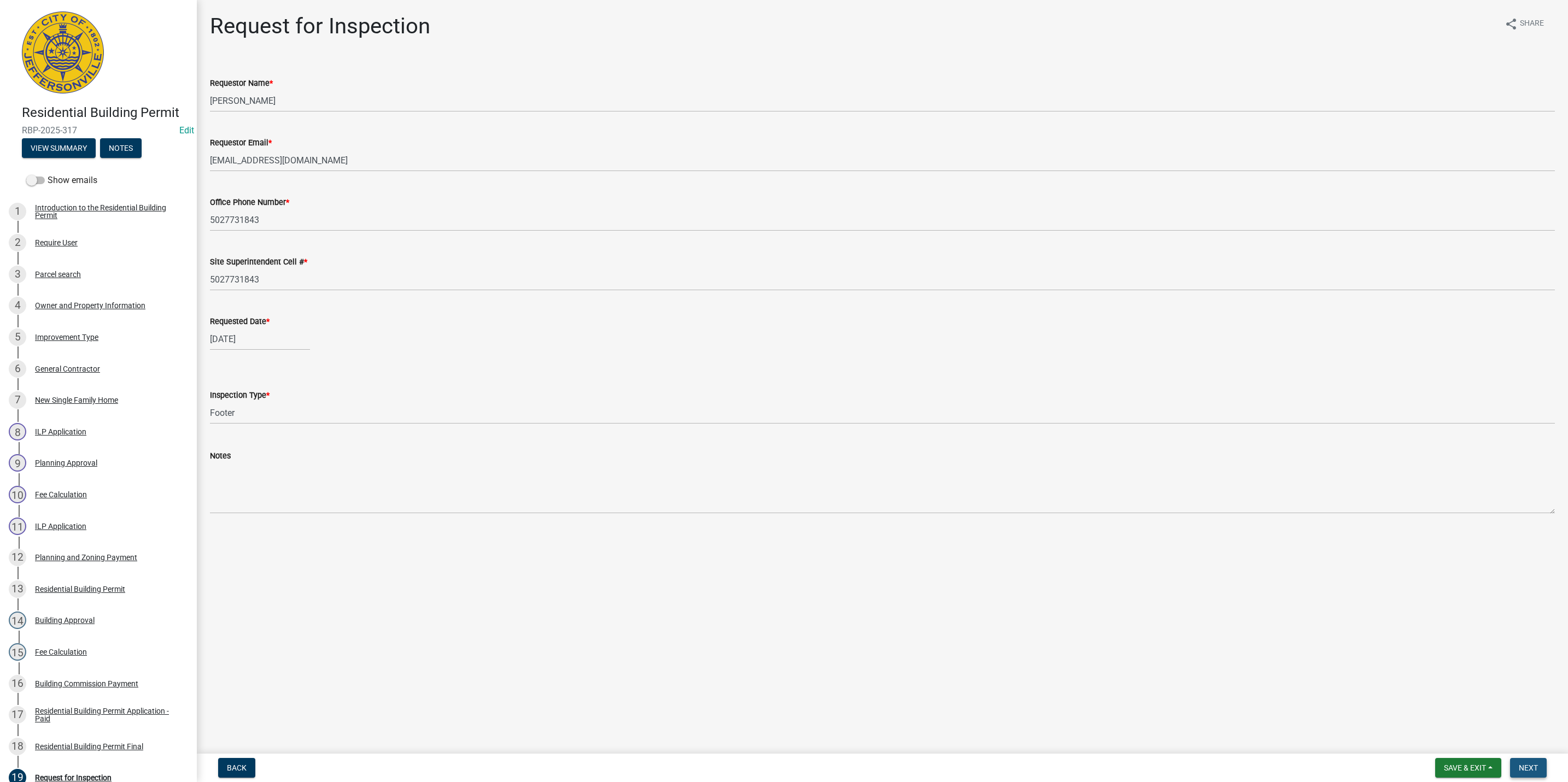
click at [1526, 766] on span "Next" at bounding box center [1528, 768] width 19 height 9
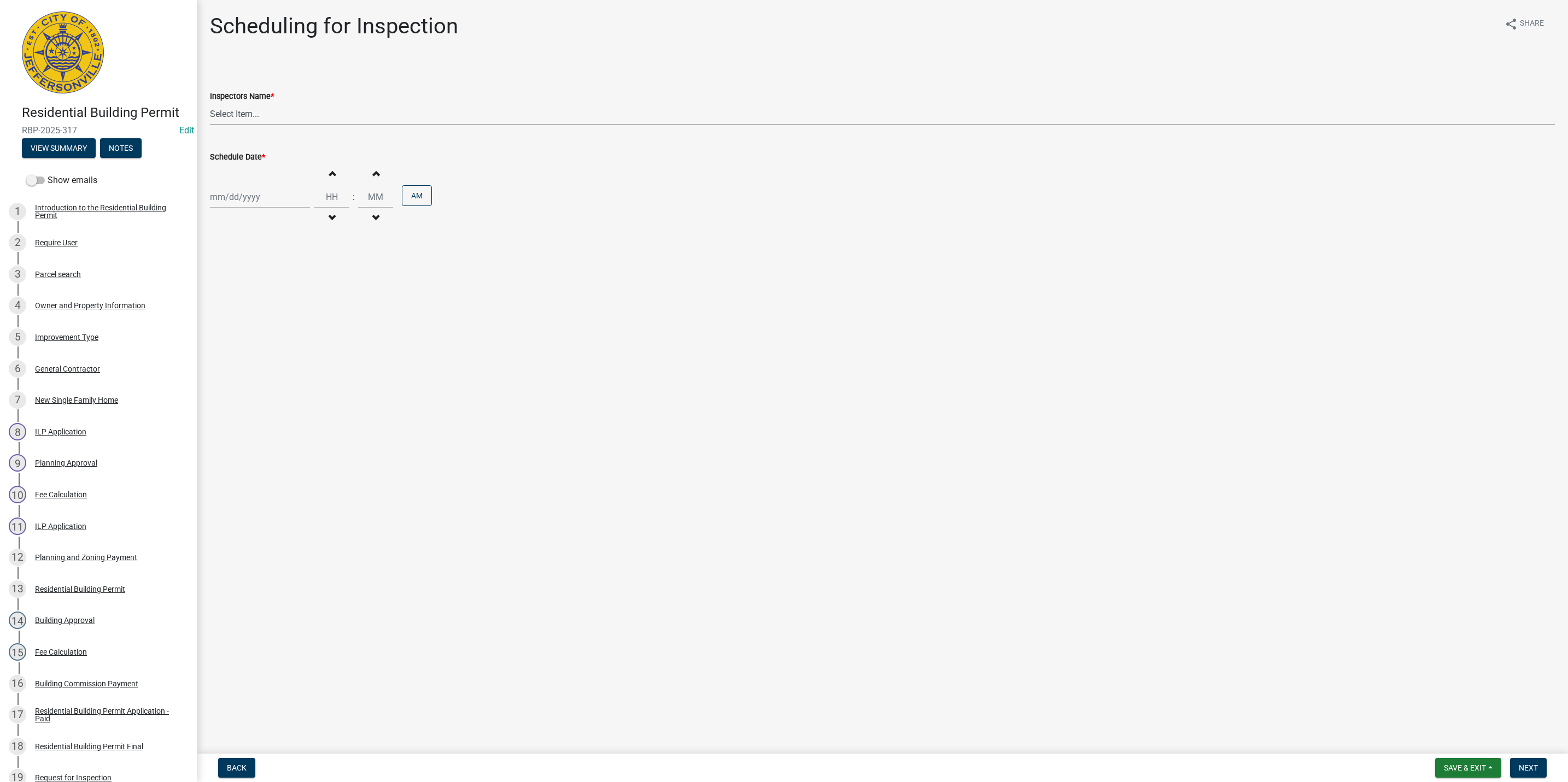
click at [235, 113] on select "Select Item... jramsey (Jeremy Ramsey) MaryFrey (Mary Frey) mkruer (Mike Kruer)…" at bounding box center [882, 114] width 1345 height 23
select select "fdb3bcc6-ce93-4663-8a18-5c08884dd177"
click at [210, 103] on select "Select Item... jramsey (Jeremy Ramsey) MaryFrey (Mary Frey) mkruer (Mike Kruer)…" at bounding box center [882, 114] width 1345 height 23
select select "10"
select select "2025"
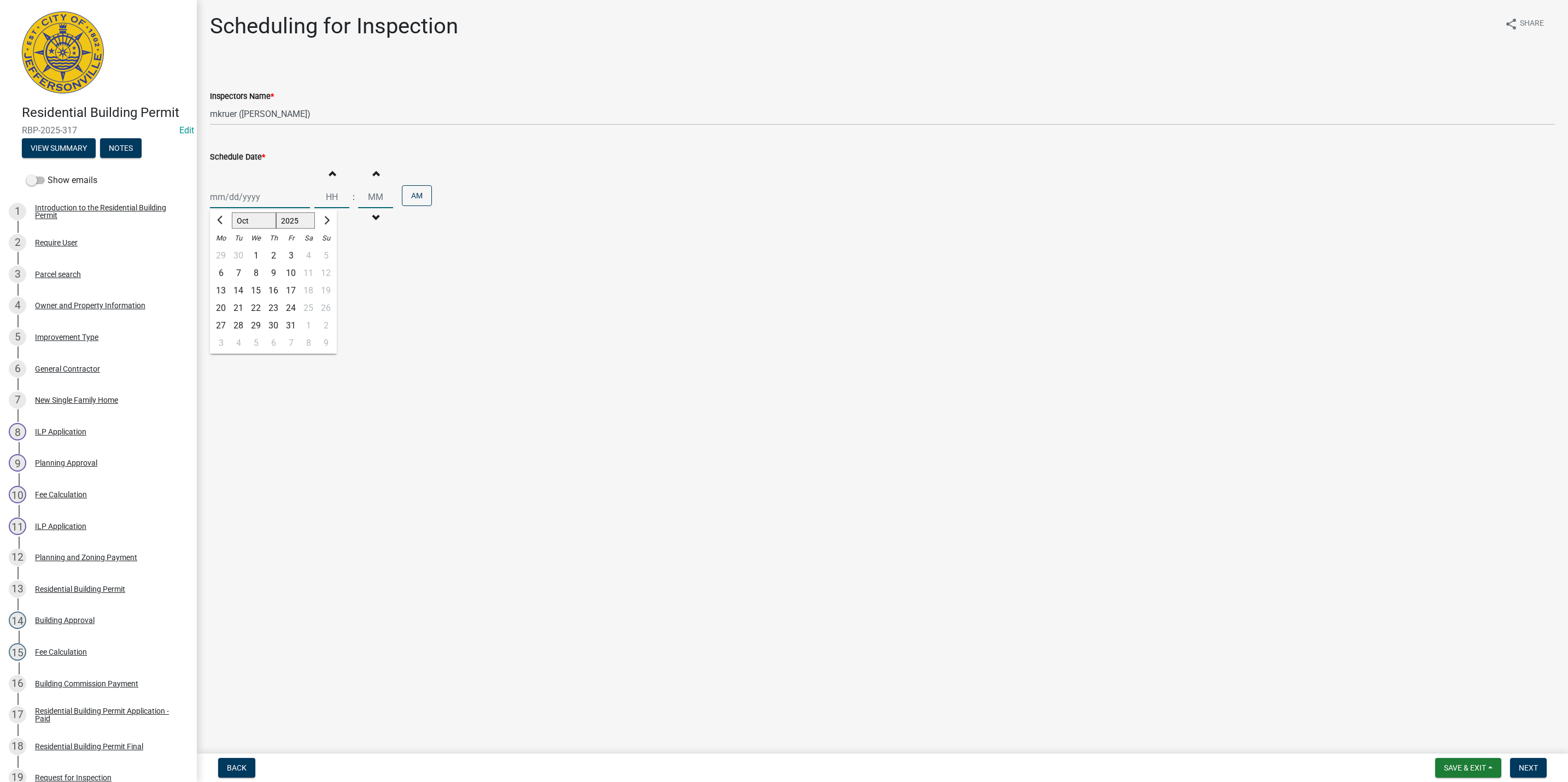
click at [242, 199] on div "Jan Feb Mar Apr May Jun Jul Aug Sep Oct Nov Dec 1525 1526 1527 1528 1529 1530 1…" at bounding box center [260, 197] width 100 height 23
click at [219, 290] on div "13" at bounding box center [221, 290] width 17 height 17
type input "10/13/2025"
click at [1526, 770] on span "Next" at bounding box center [1528, 768] width 19 height 9
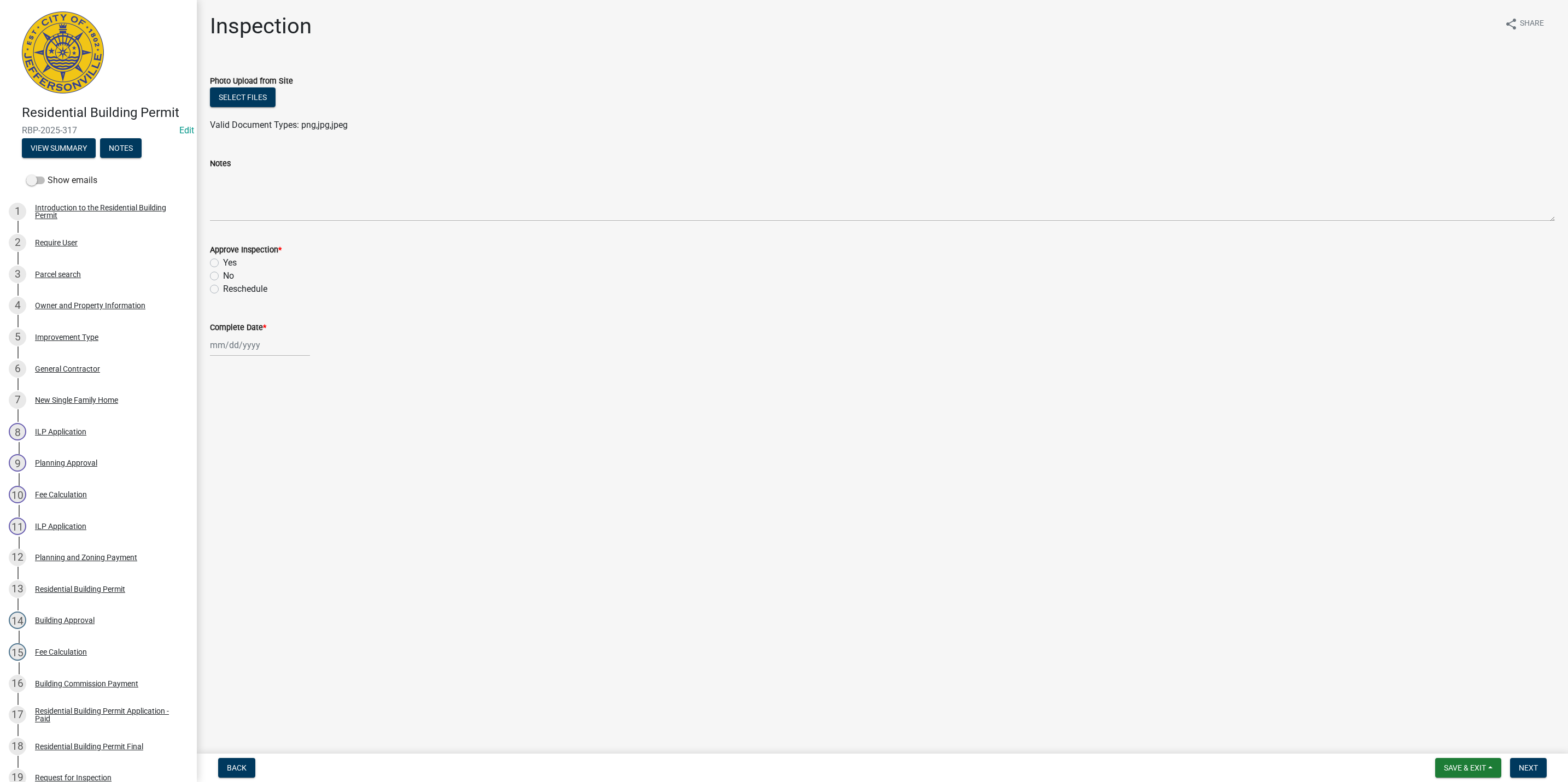
click at [223, 262] on label "Yes" at bounding box center [230, 262] width 14 height 13
click at [223, 262] on input "Yes" at bounding box center [226, 259] width 7 height 7
radio input "true"
select select "10"
select select "2025"
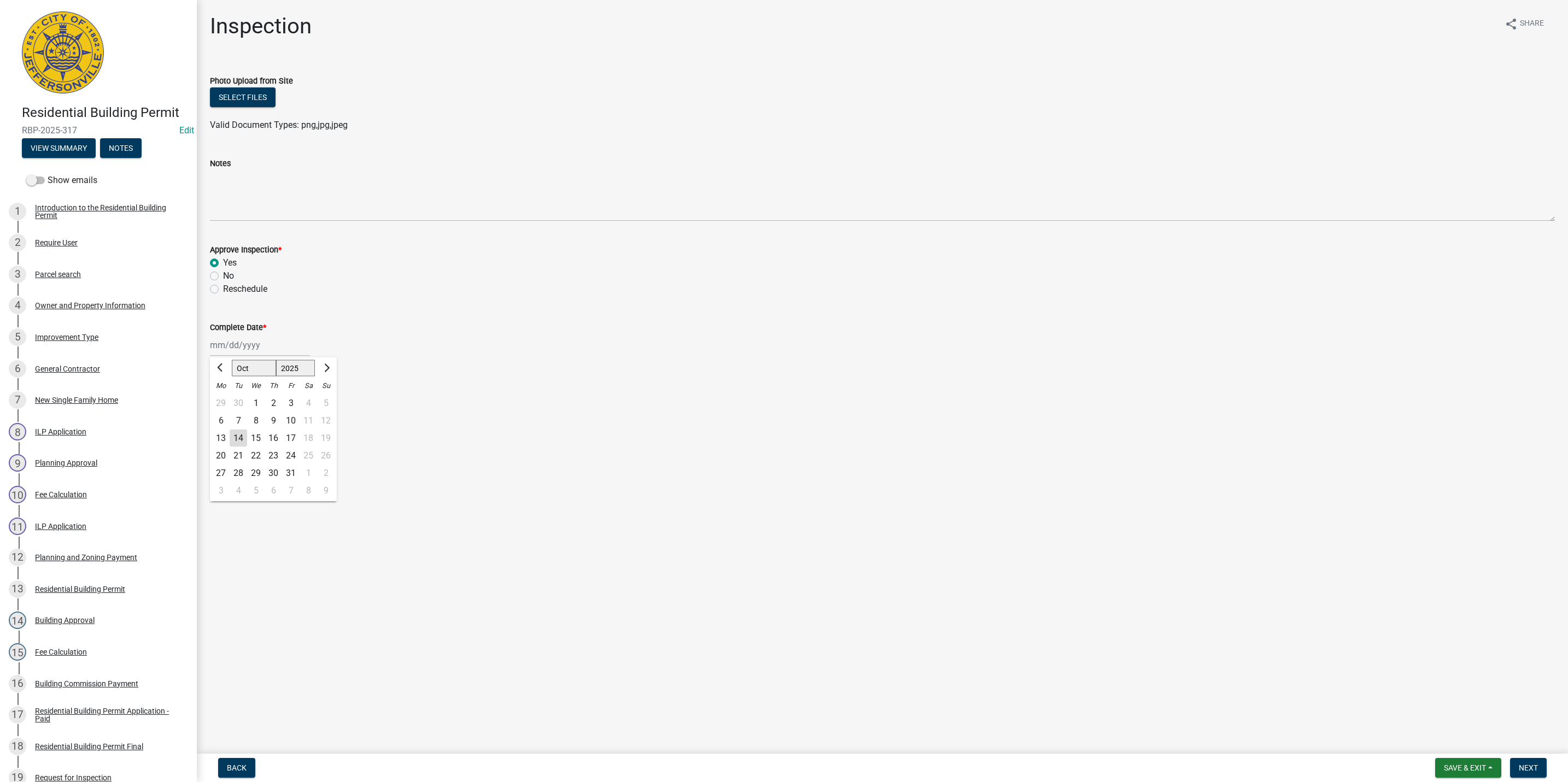
click at [250, 346] on div "Jan Feb Mar Apr May Jun Jul Aug Sep Oct Nov Dec 1525 1526 1527 1528 1529 1530 1…" at bounding box center [260, 346] width 100 height 23
click at [220, 439] on div "13" at bounding box center [221, 438] width 17 height 17
type input "10/13/2025"
click at [1524, 768] on span "Next" at bounding box center [1528, 768] width 19 height 9
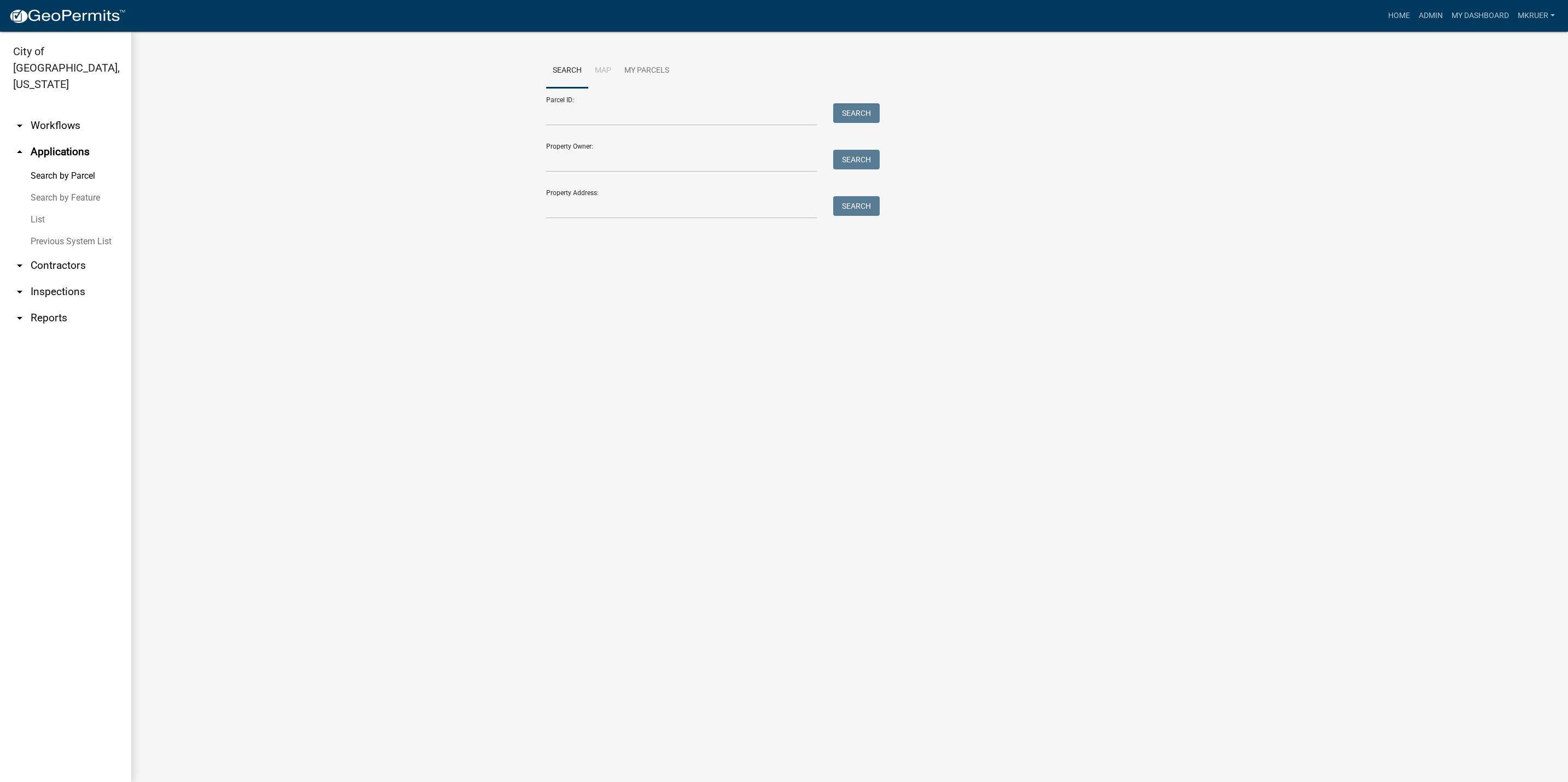
click at [60, 279] on link "arrow_drop_down Inspections" at bounding box center [65, 292] width 131 height 27
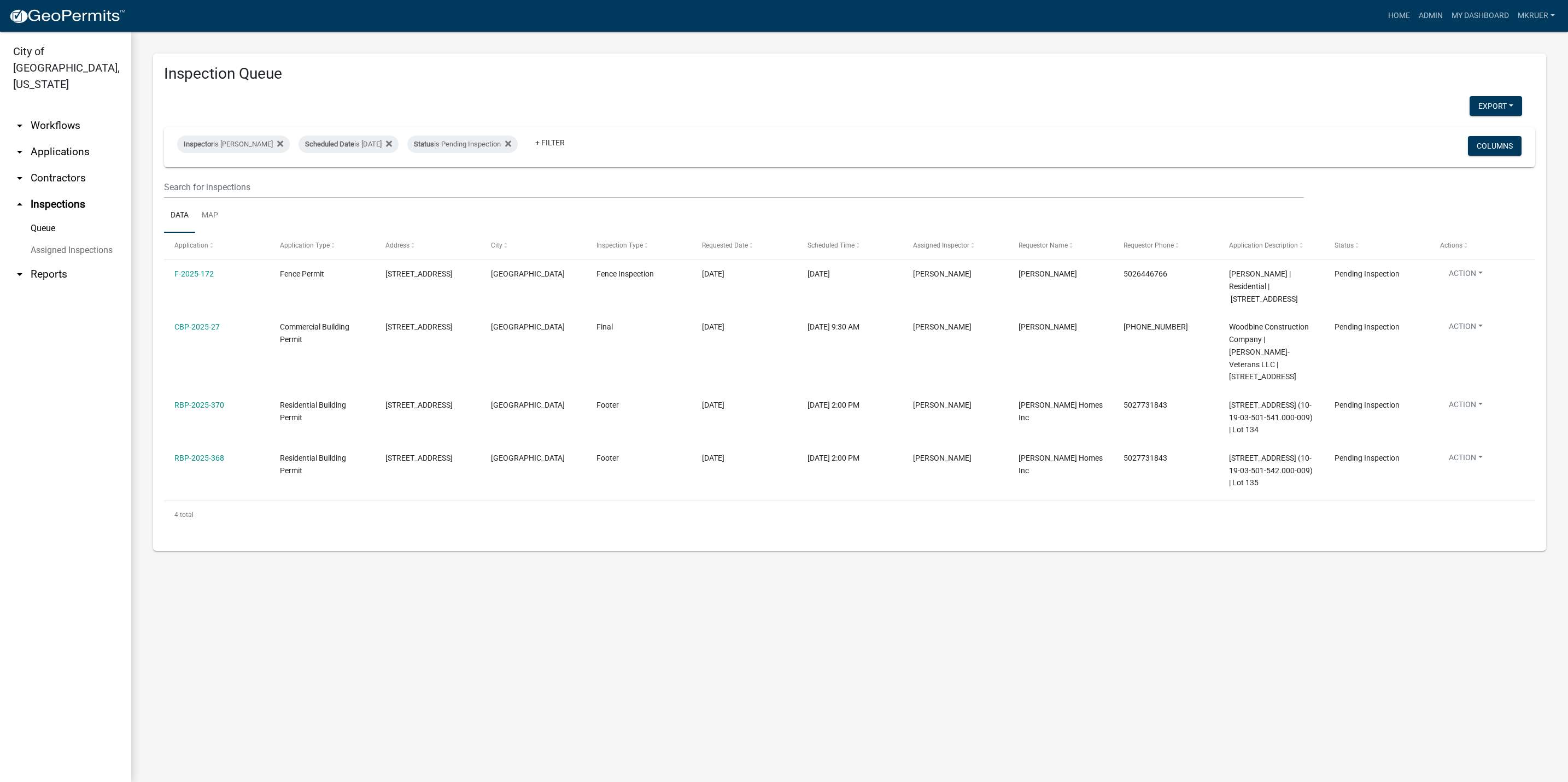
click at [58, 113] on link "arrow_drop_down Workflows" at bounding box center [65, 126] width 131 height 27
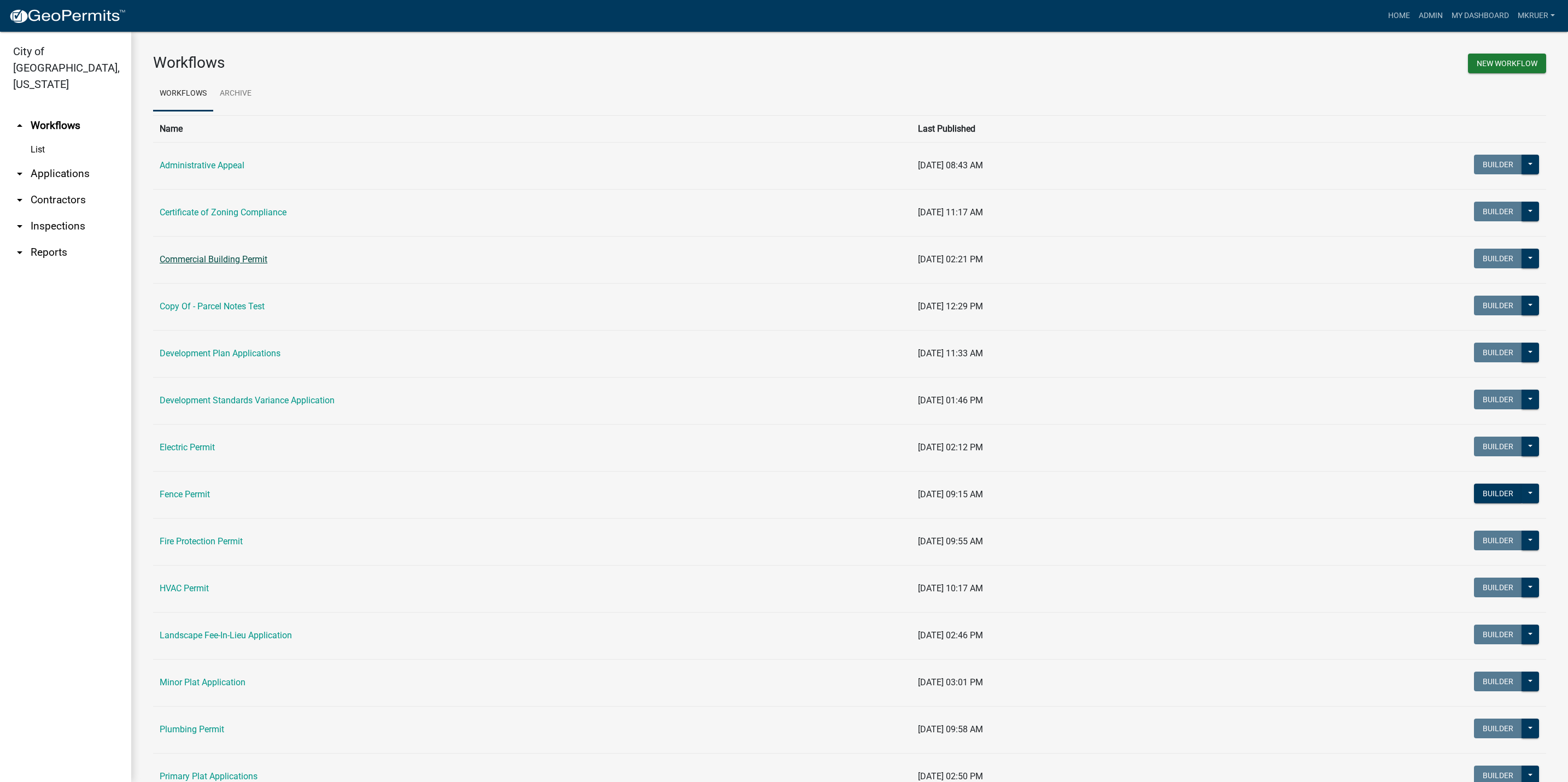
click at [220, 264] on link "Commercial Building Permit" at bounding box center [214, 259] width 108 height 11
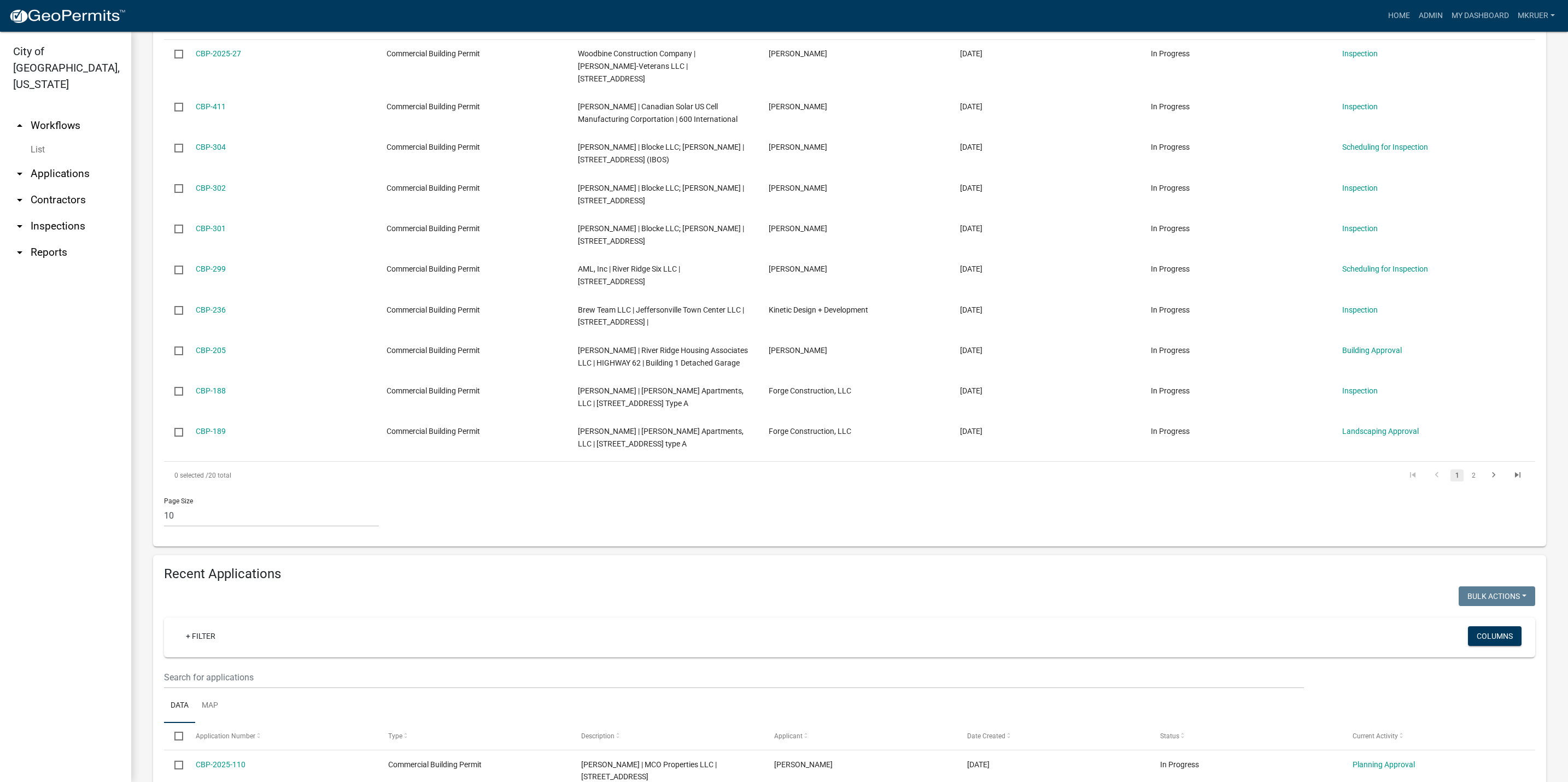
scroll to position [328, 0]
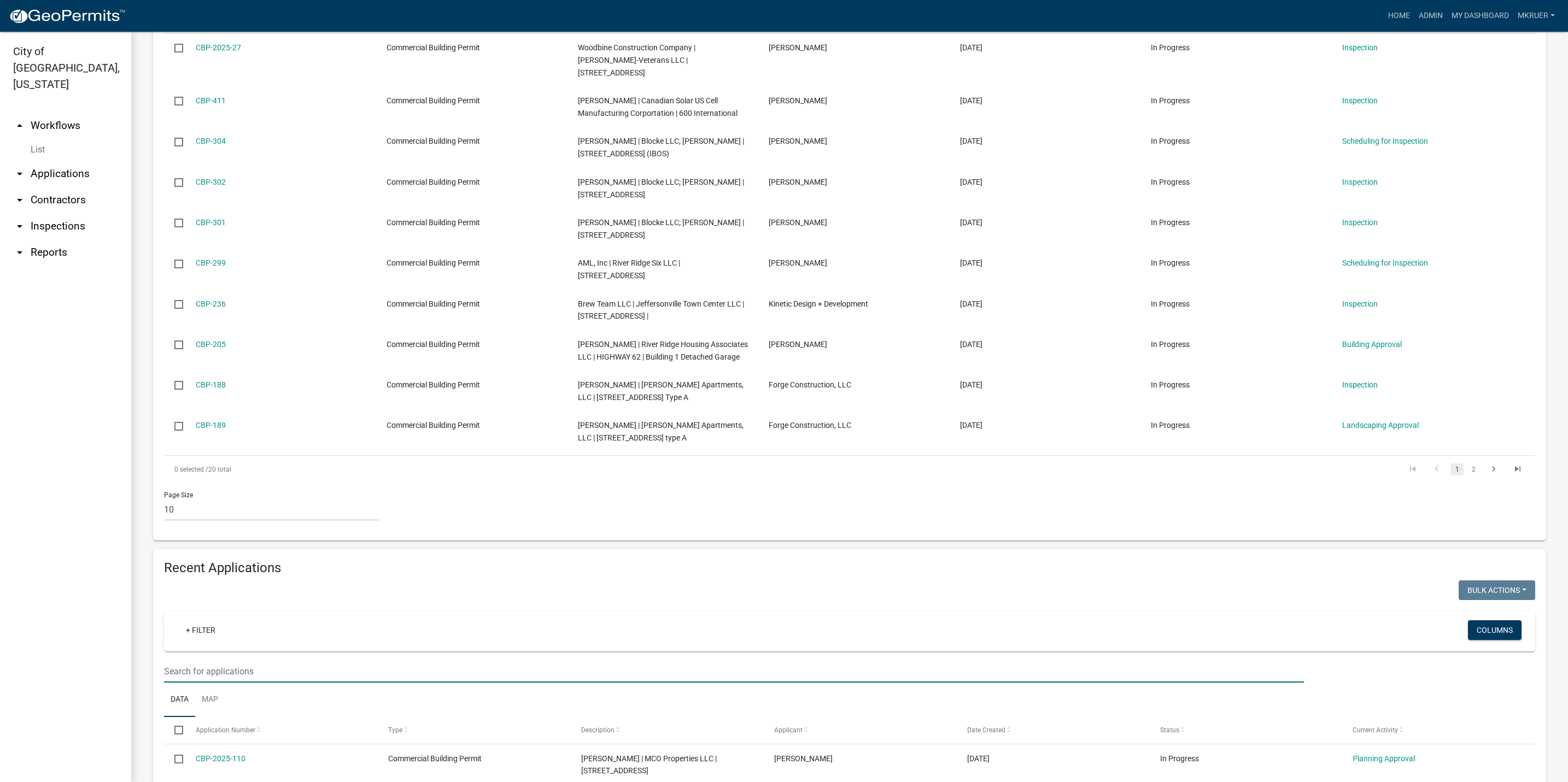
click at [221, 661] on input "text" at bounding box center [734, 672] width 1140 height 23
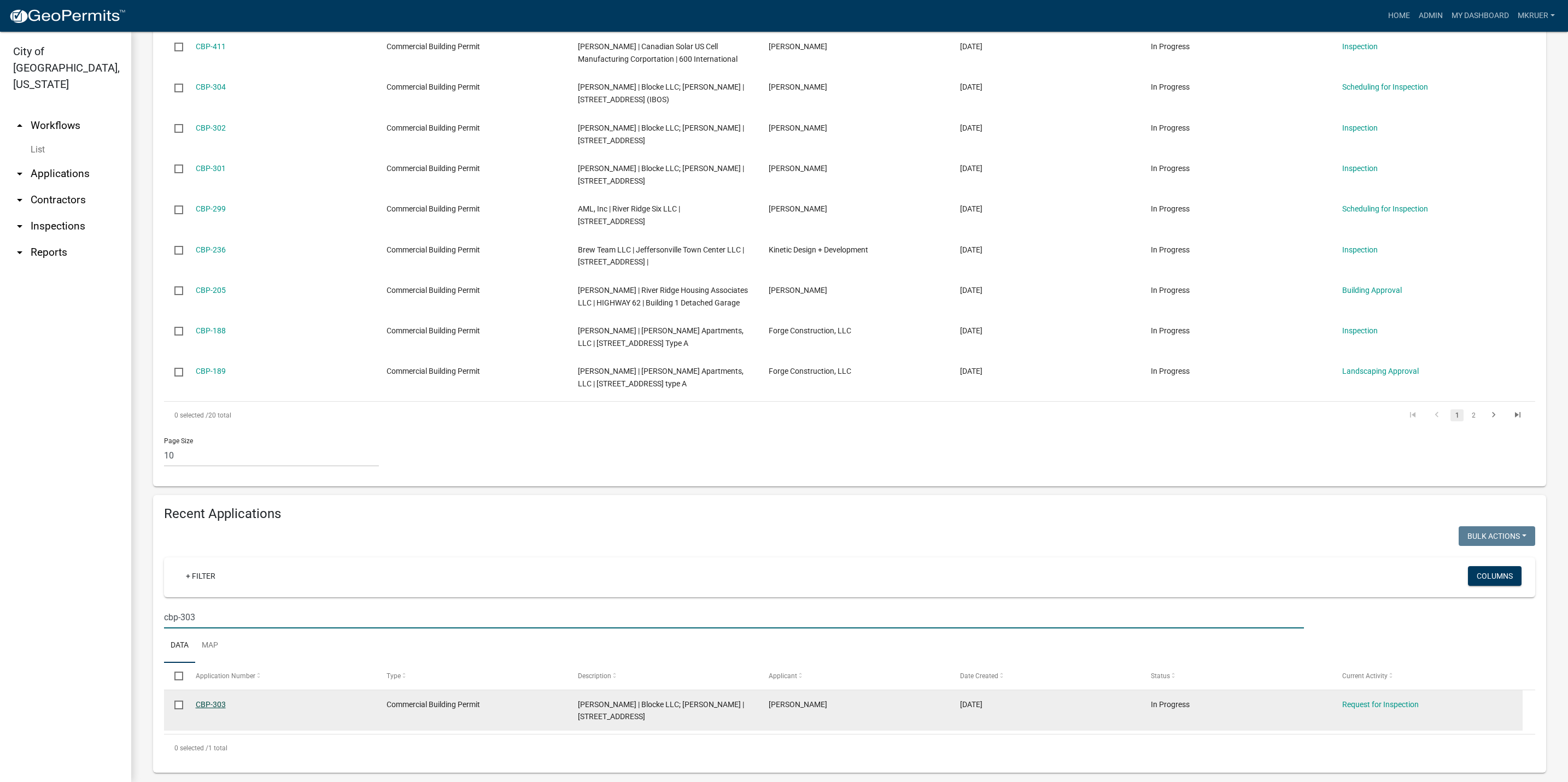
type input "cbp-303"
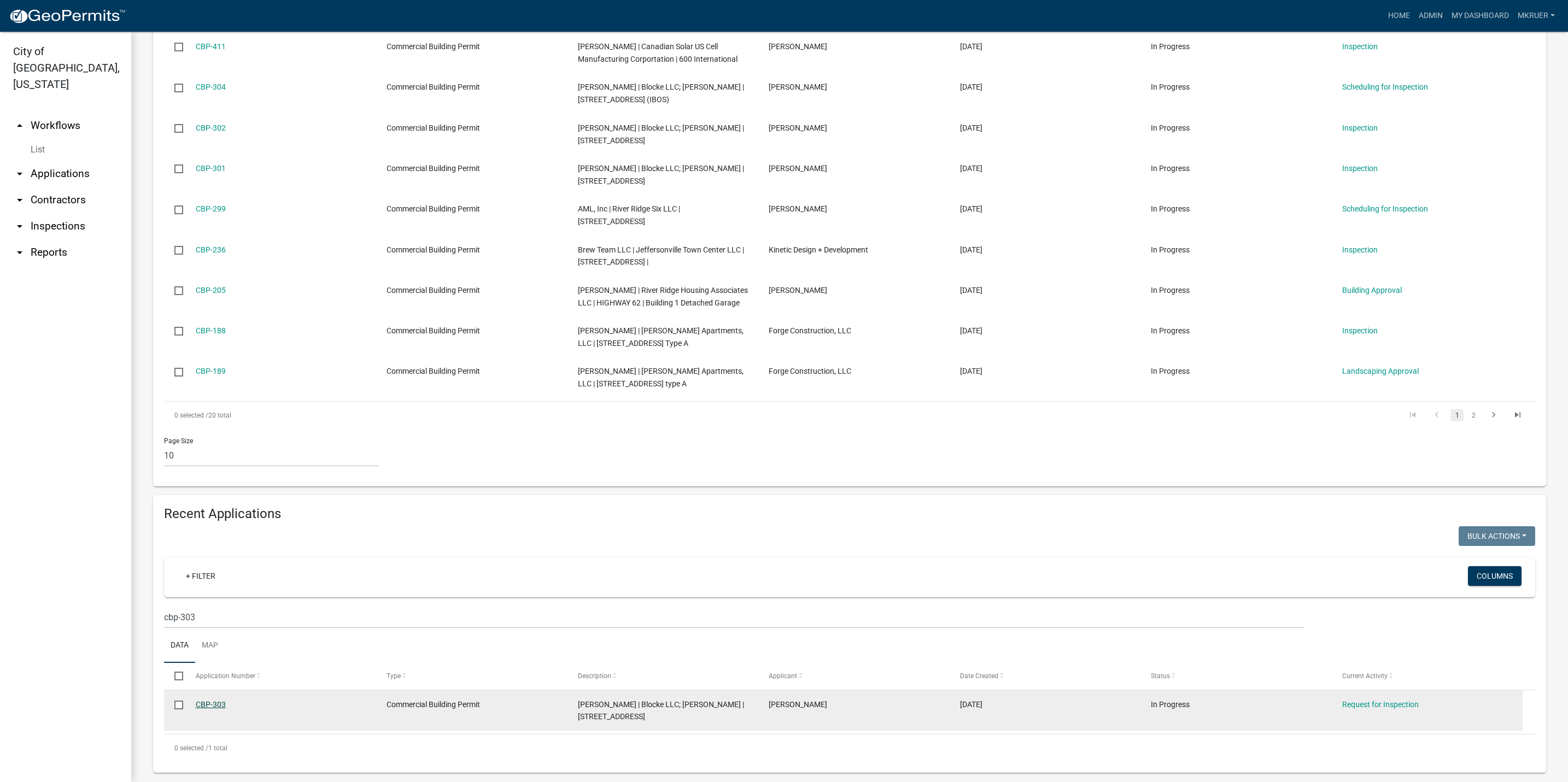
click at [201, 700] on link "CBP-303" at bounding box center [211, 705] width 30 height 9
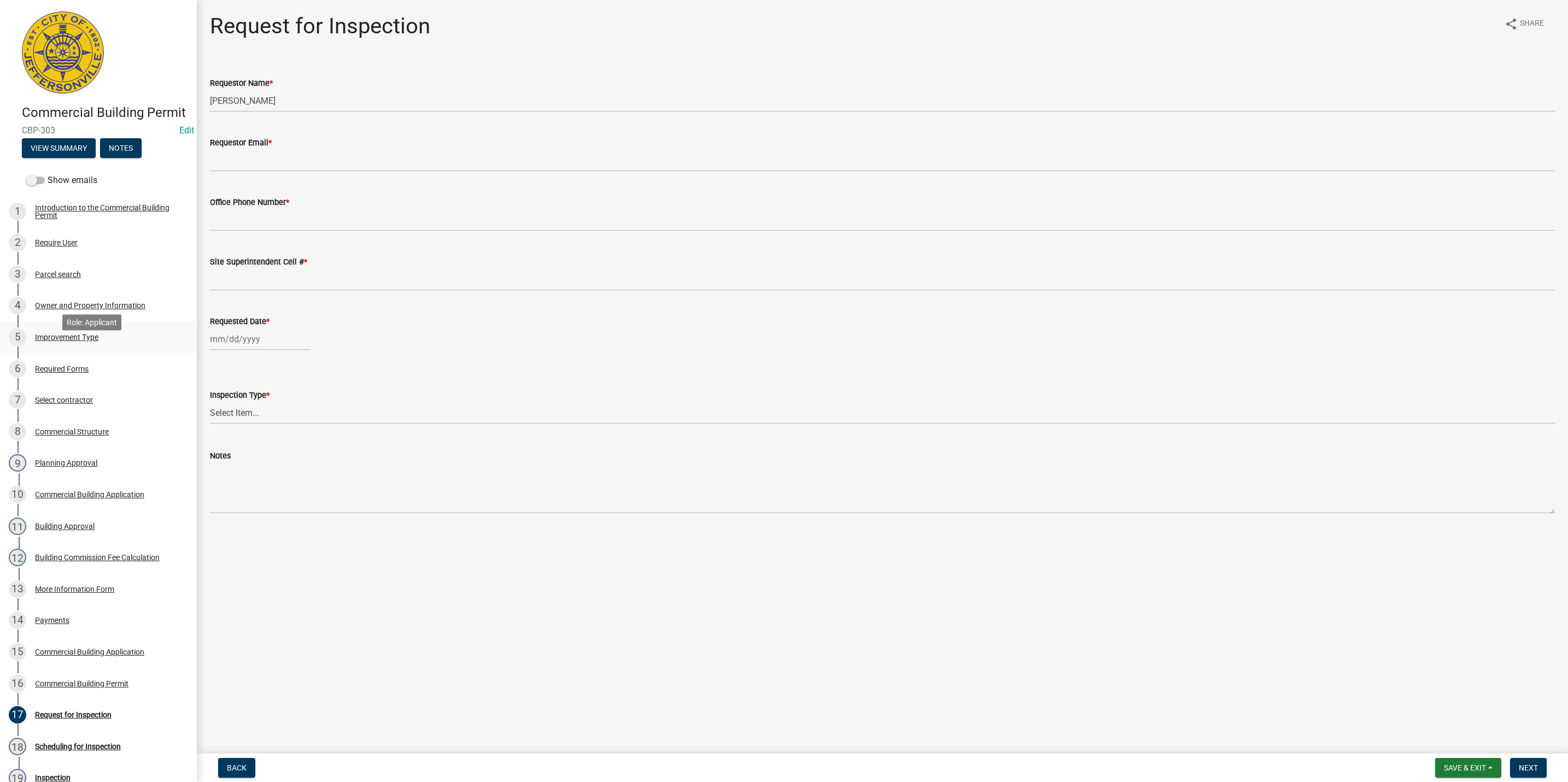
click at [61, 341] on div "Improvement Type" at bounding box center [67, 337] width 64 height 8
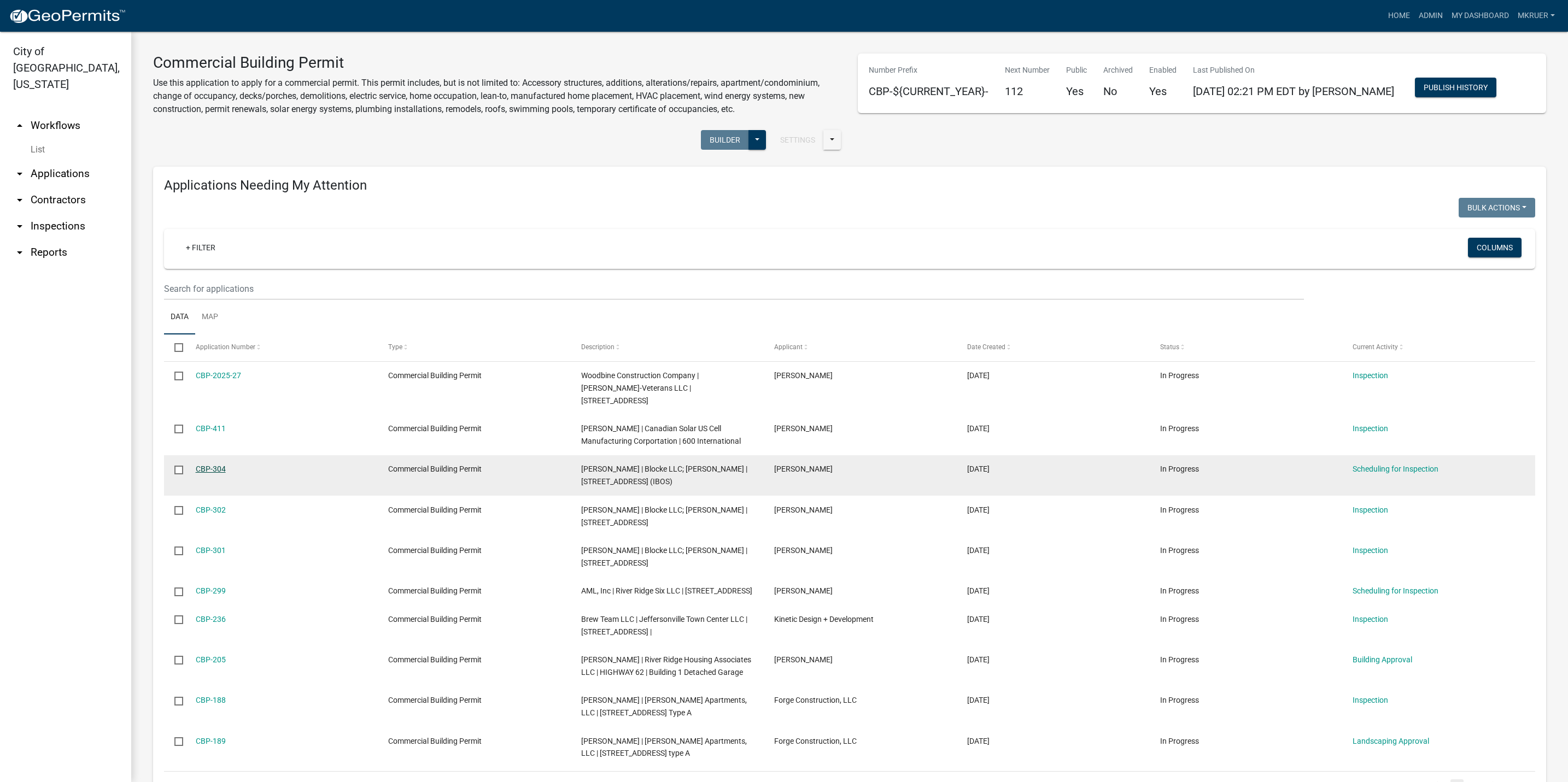
click at [207, 465] on link "CBP-304" at bounding box center [211, 469] width 30 height 9
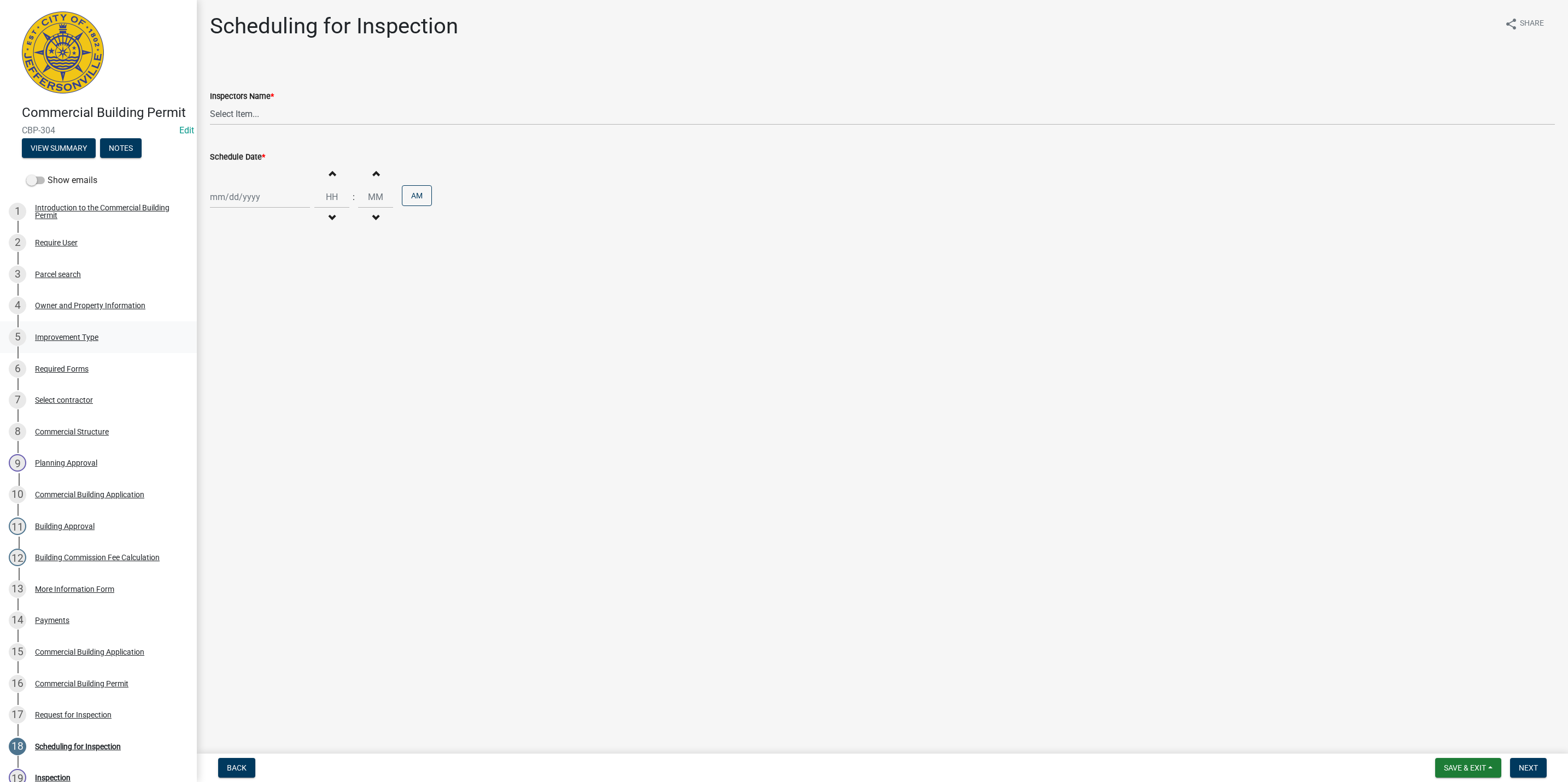
click at [67, 341] on div "Improvement Type" at bounding box center [67, 337] width 64 height 8
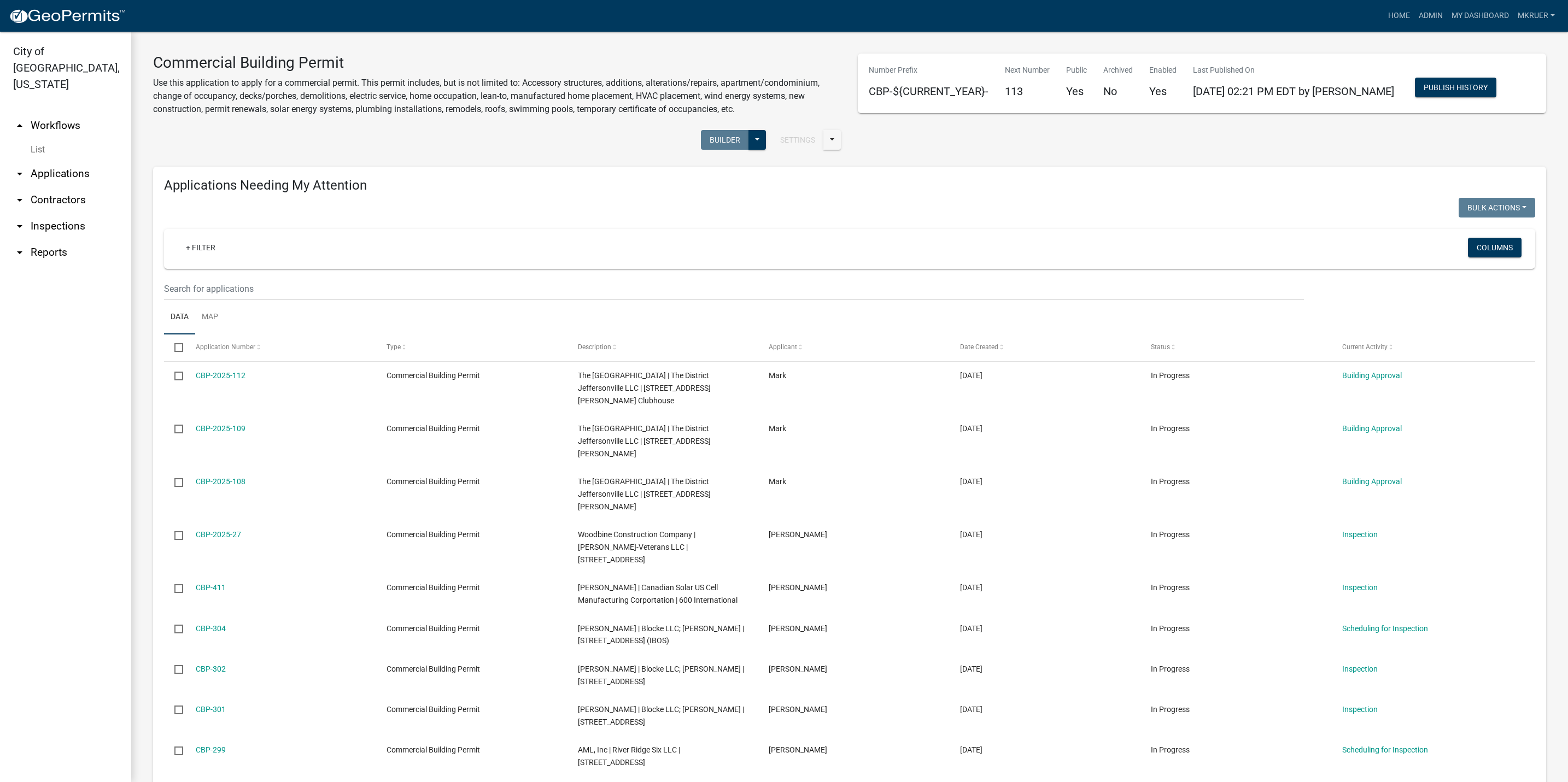
click at [53, 213] on link "arrow_drop_down Inspections" at bounding box center [65, 226] width 131 height 27
